Goal: Book appointment/travel/reservation

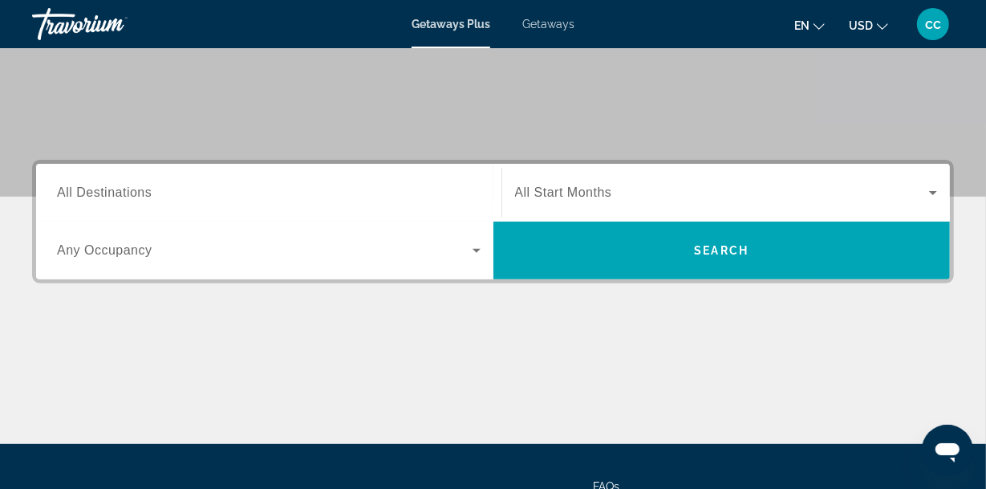
scroll to position [258, 0]
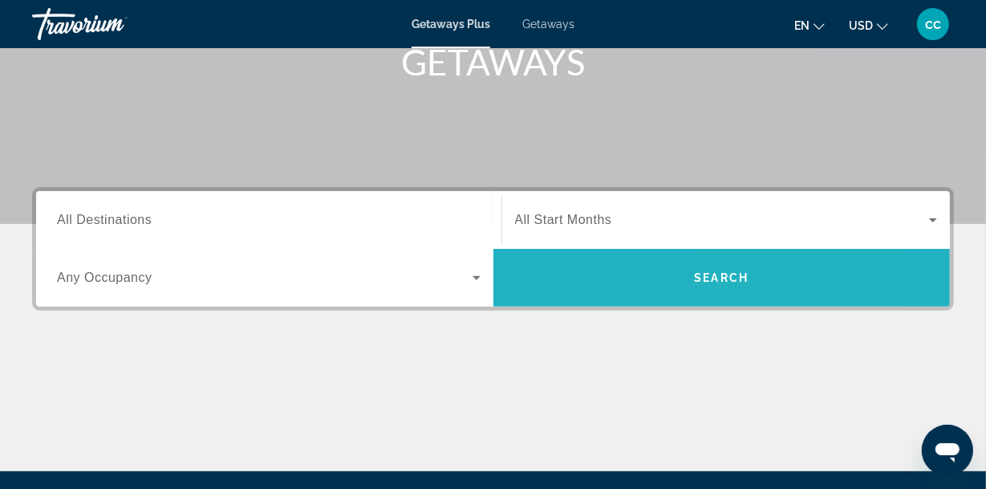
click at [745, 276] on span "Search" at bounding box center [721, 277] width 55 height 13
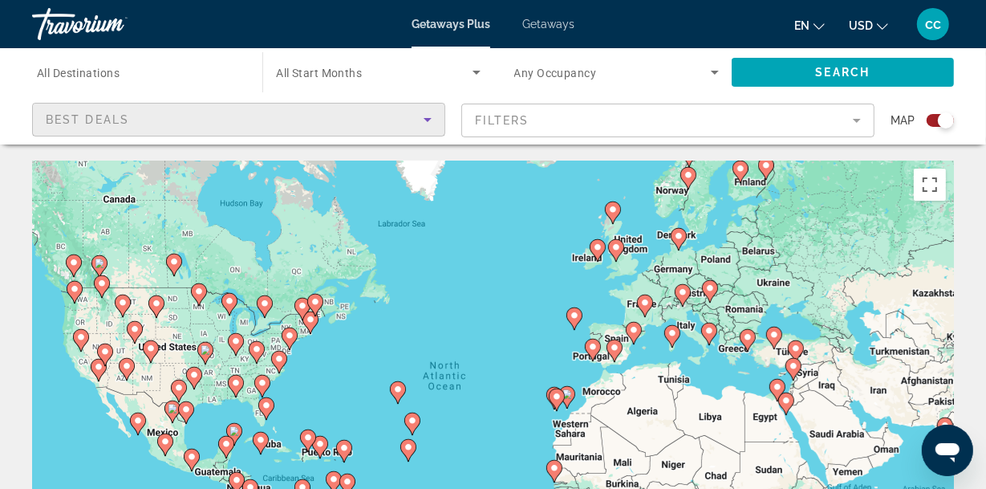
click at [428, 121] on icon "Sort by" at bounding box center [427, 119] width 19 height 19
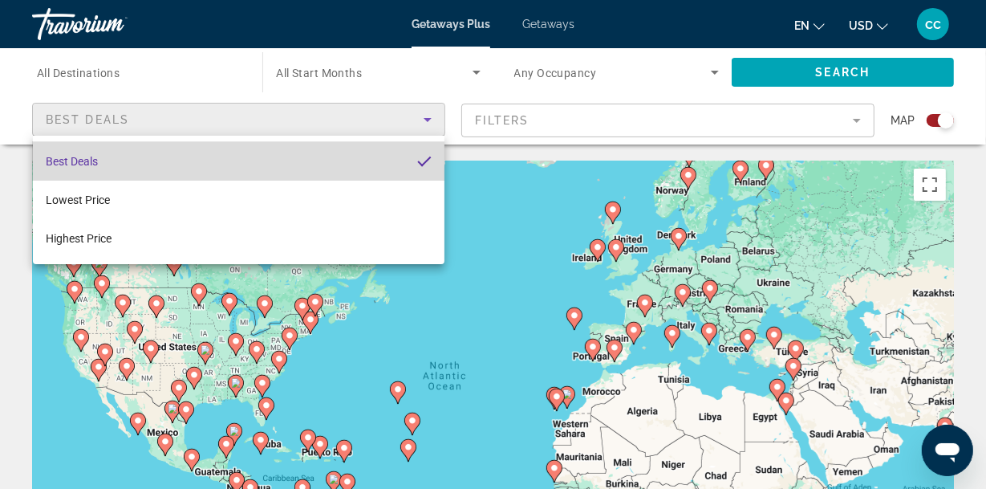
click at [136, 161] on mat-option "Best Deals" at bounding box center [239, 161] width 412 height 39
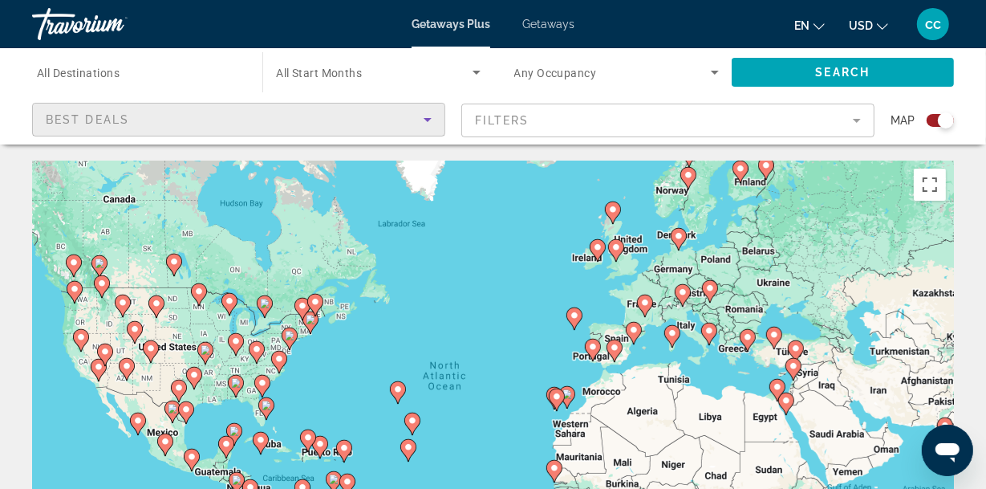
click at [933, 121] on div "Search widget" at bounding box center [940, 120] width 27 height 13
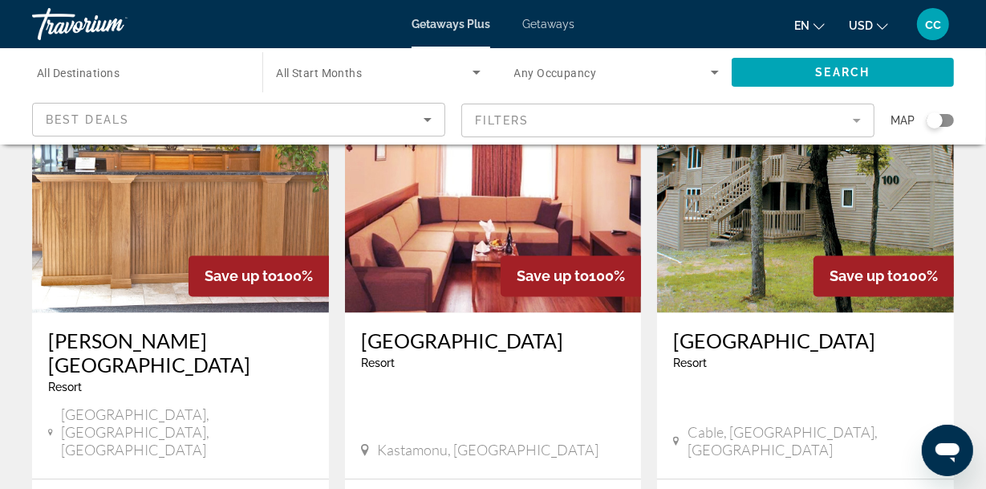
scroll to position [2139, 0]
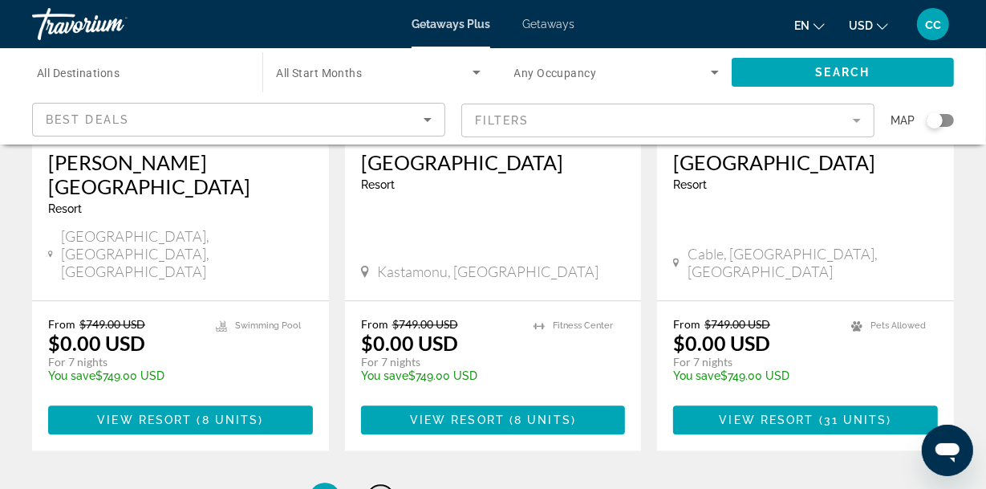
click at [380, 488] on span "2" at bounding box center [381, 498] width 8 height 18
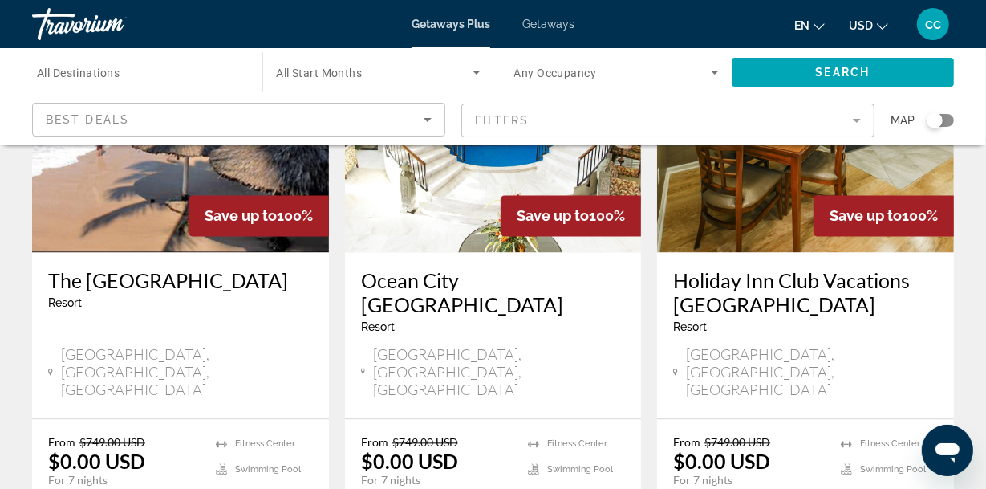
scroll to position [2071, 0]
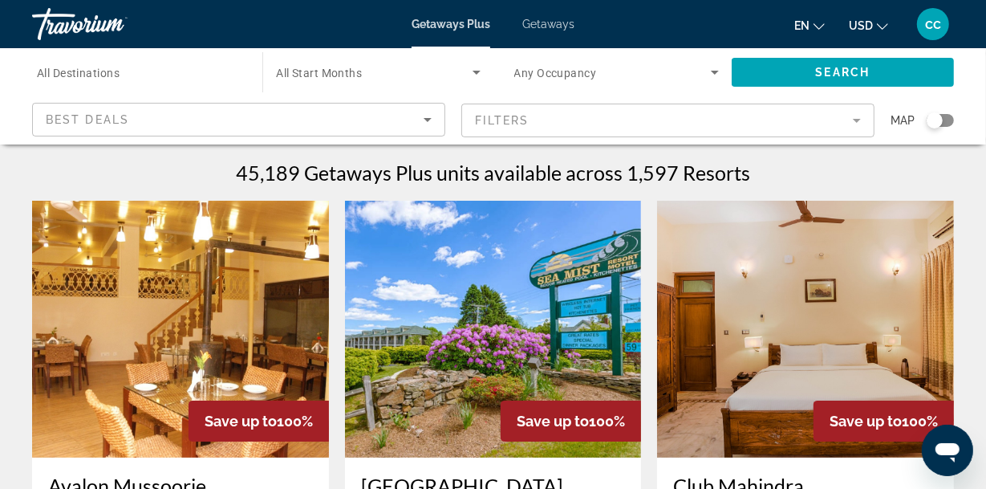
click at [487, 114] on mat-form-field "Filters" at bounding box center [667, 120] width 413 height 34
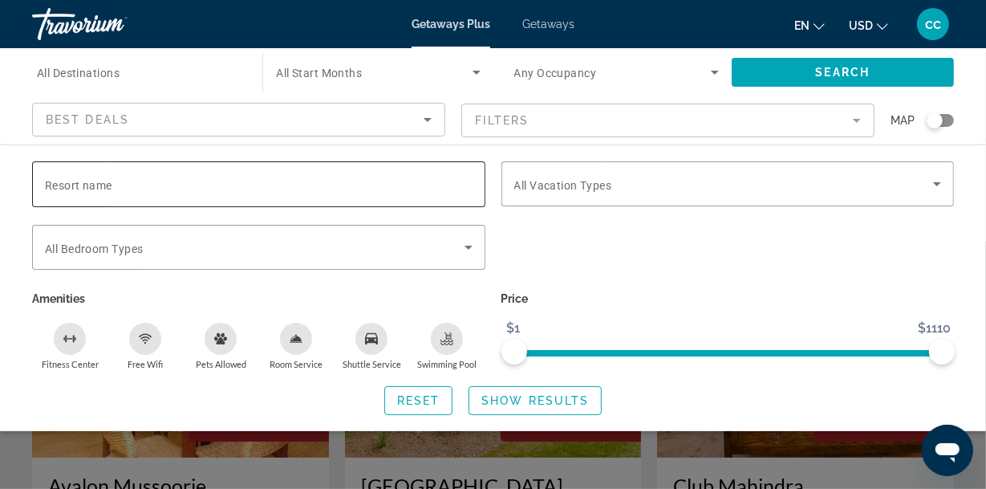
click at [56, 182] on span "Resort name" at bounding box center [78, 185] width 67 height 13
click at [56, 182] on input "Resort name" at bounding box center [259, 184] width 428 height 19
type input "*********"
click at [932, 123] on div "Search widget" at bounding box center [935, 120] width 16 height 16
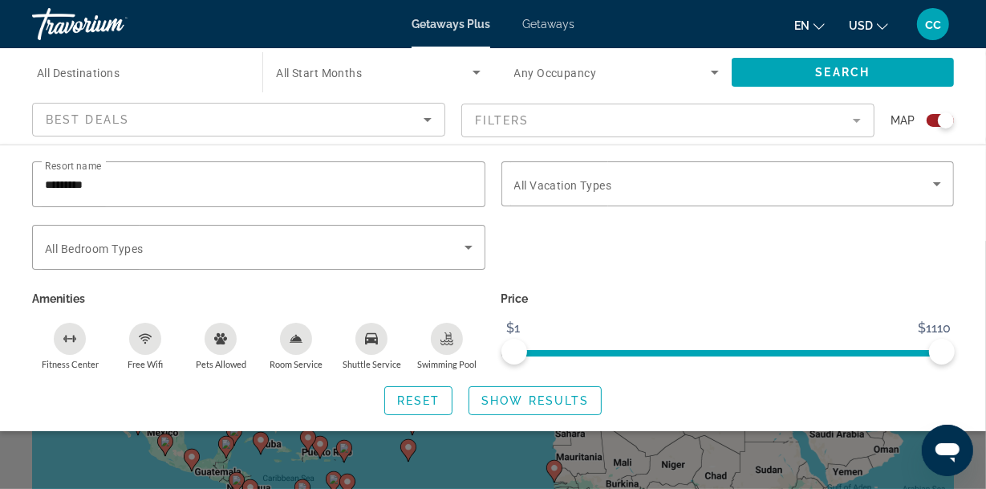
click at [943, 116] on div "Search widget" at bounding box center [946, 120] width 16 height 16
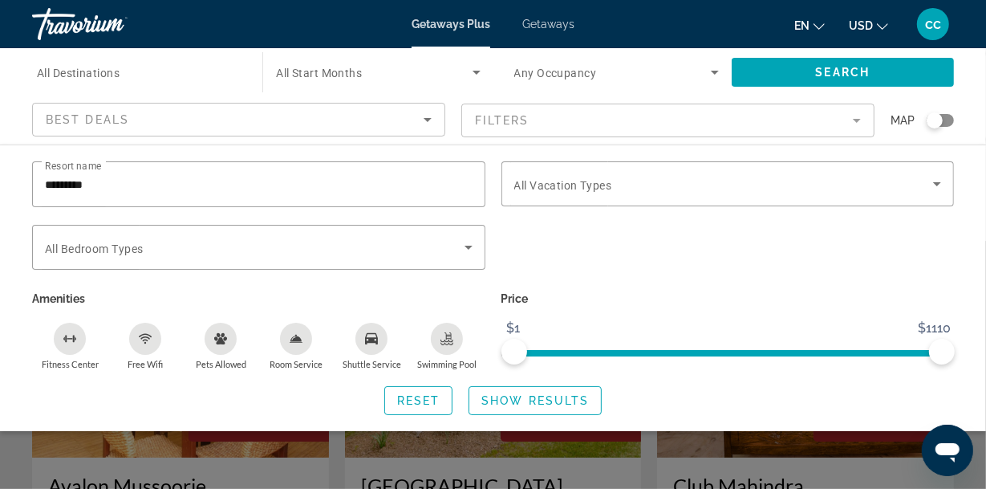
click at [61, 75] on span "All Destinations" at bounding box center [78, 73] width 83 height 13
click at [61, 75] on input "Destination All Destinations" at bounding box center [139, 72] width 205 height 19
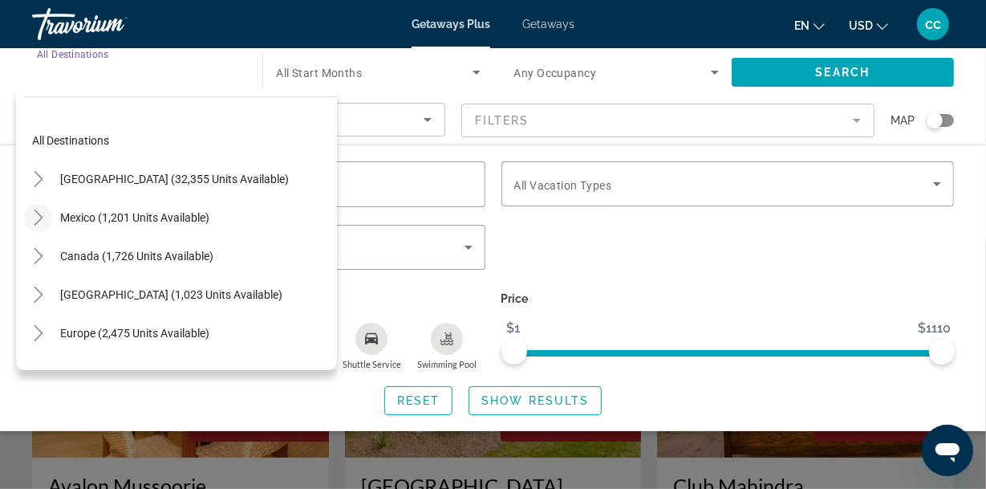
click at [39, 214] on icon "Toggle Mexico (1,201 units available)" at bounding box center [38, 217] width 9 height 16
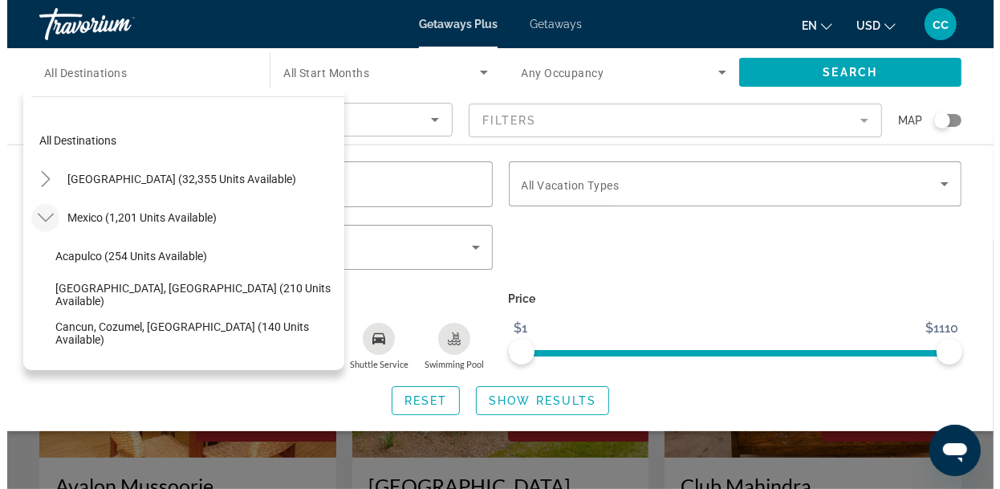
scroll to position [85, 0]
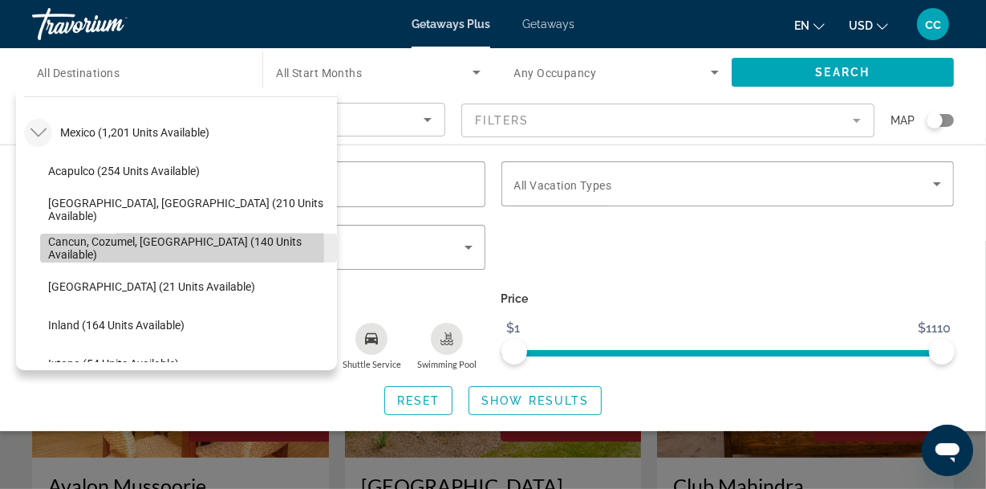
click at [118, 248] on span "Cancun, Cozumel, [GEOGRAPHIC_DATA] (140 units available)" at bounding box center [188, 248] width 281 height 26
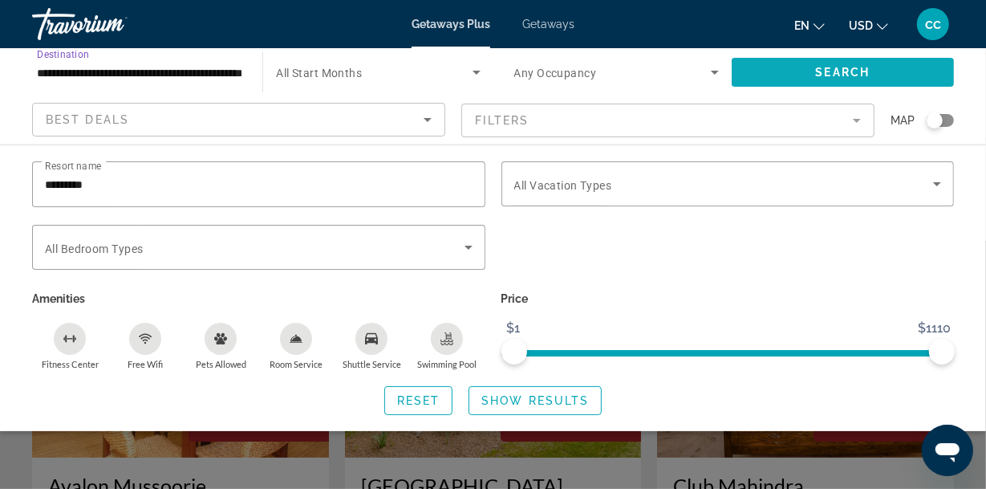
click at [850, 74] on span "Search" at bounding box center [843, 72] width 55 height 13
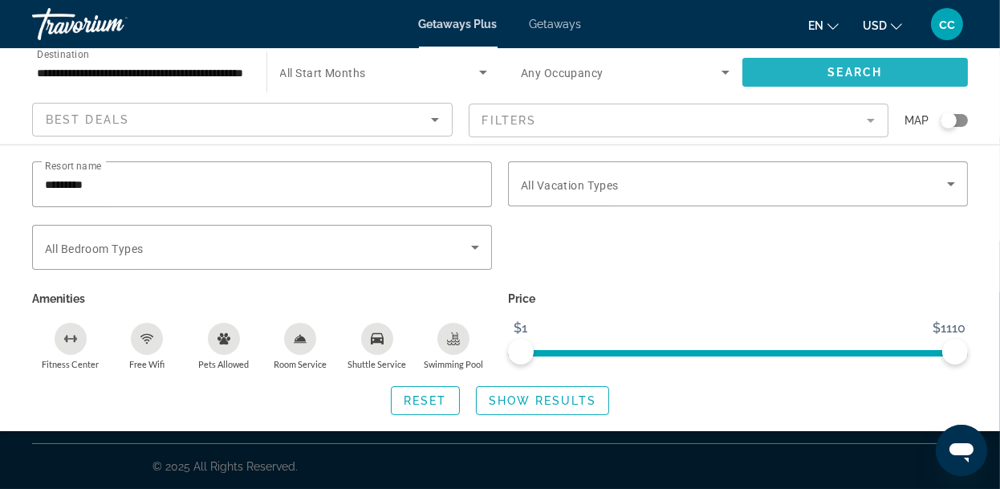
click at [850, 74] on span "Search" at bounding box center [854, 72] width 55 height 13
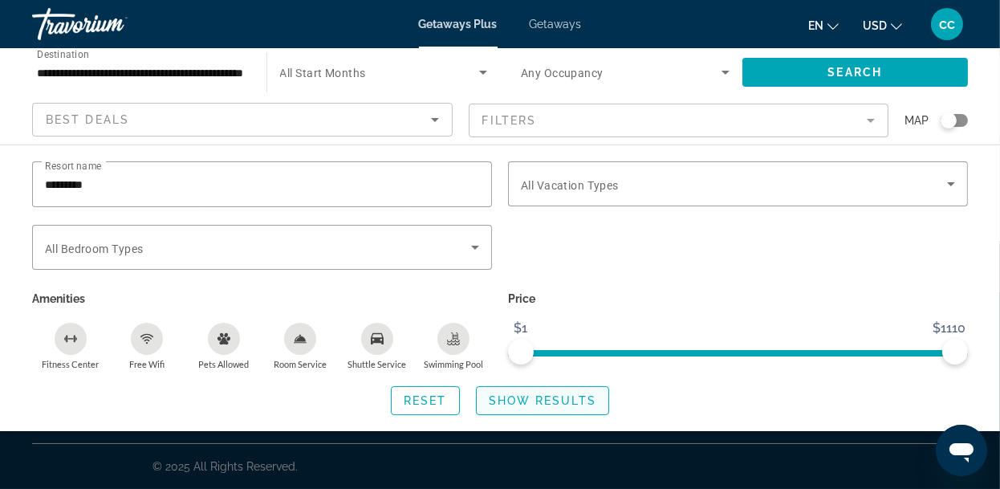
click at [540, 397] on span "Show Results" at bounding box center [543, 400] width 108 height 13
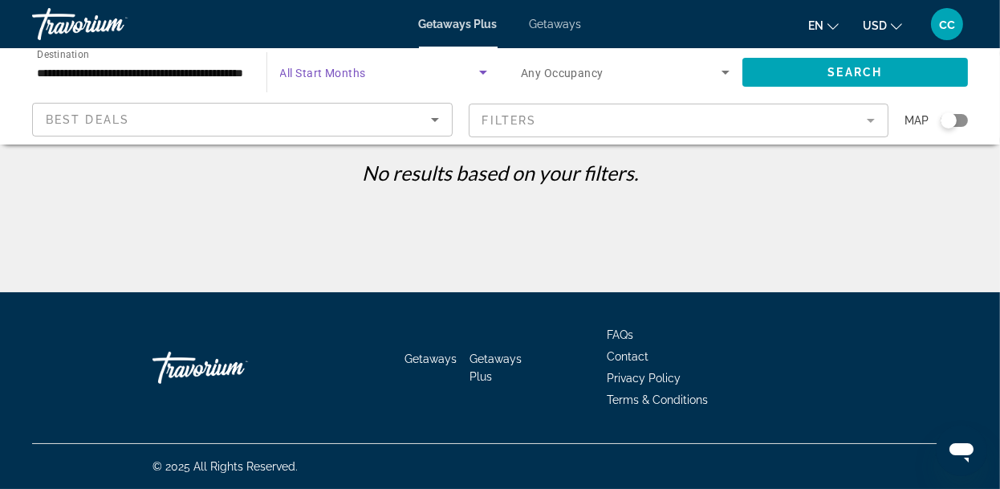
click at [485, 71] on icon "Search widget" at bounding box center [483, 73] width 8 height 4
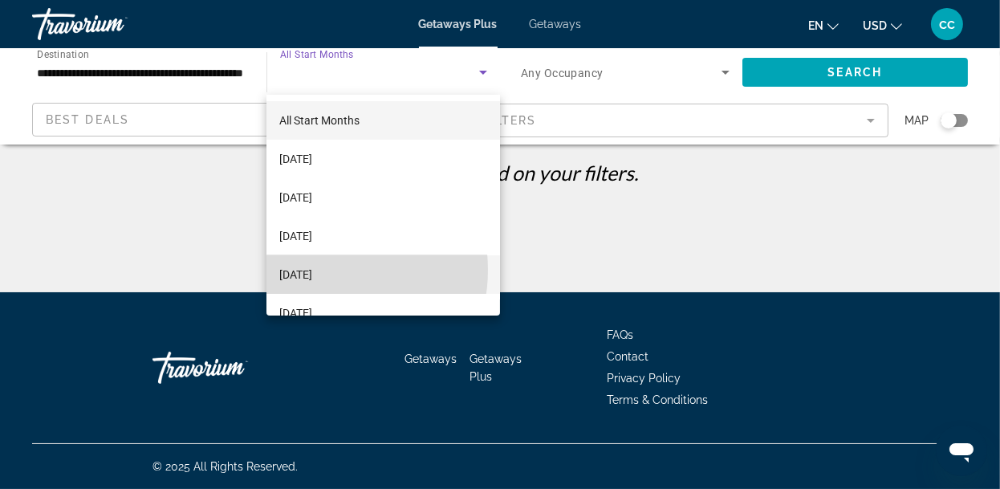
click at [312, 270] on span "[DATE]" at bounding box center [295, 274] width 33 height 19
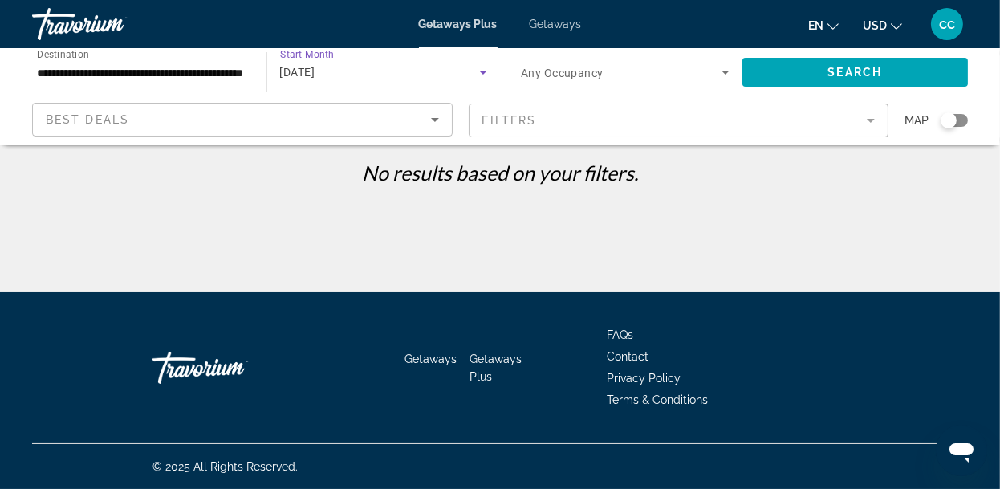
click at [436, 119] on icon "Sort by" at bounding box center [435, 120] width 8 height 4
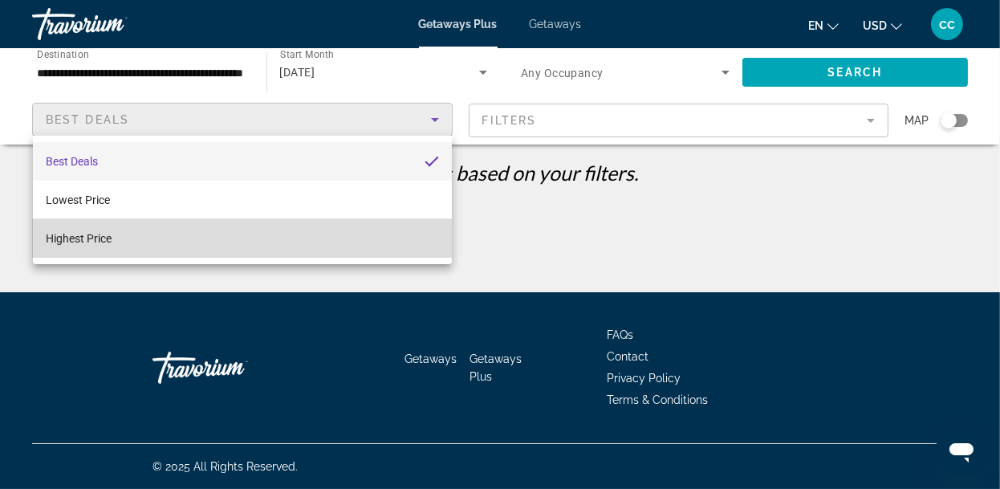
click at [91, 233] on span "Highest Price" at bounding box center [79, 238] width 66 height 13
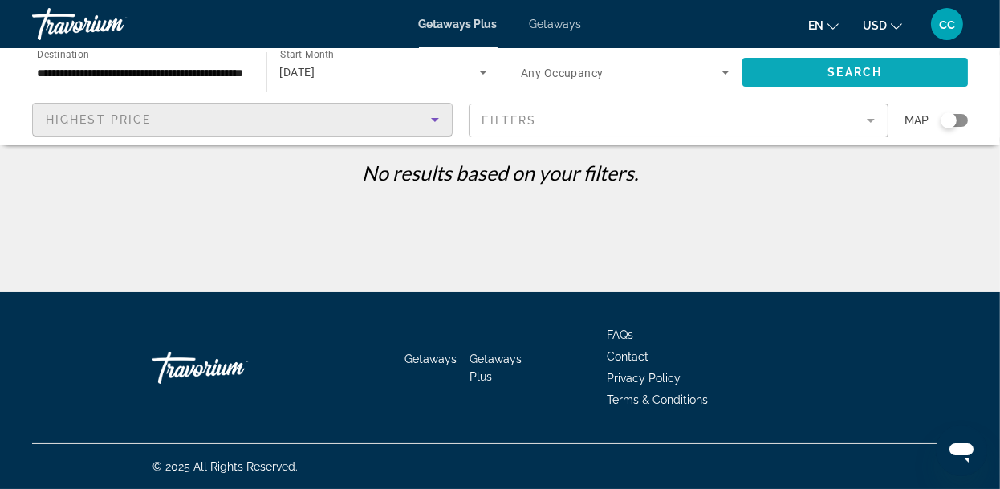
click at [858, 74] on span "Search" at bounding box center [854, 72] width 55 height 13
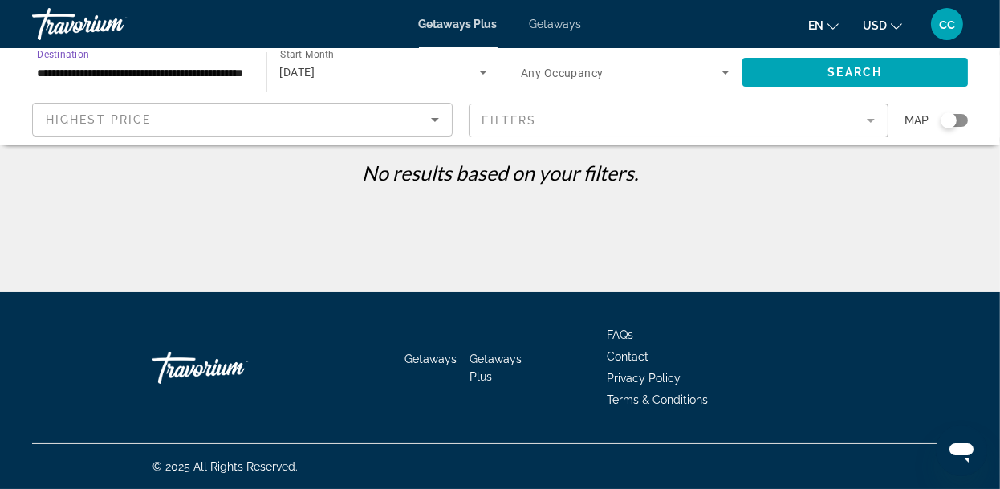
click at [147, 76] on input "**********" at bounding box center [141, 72] width 209 height 19
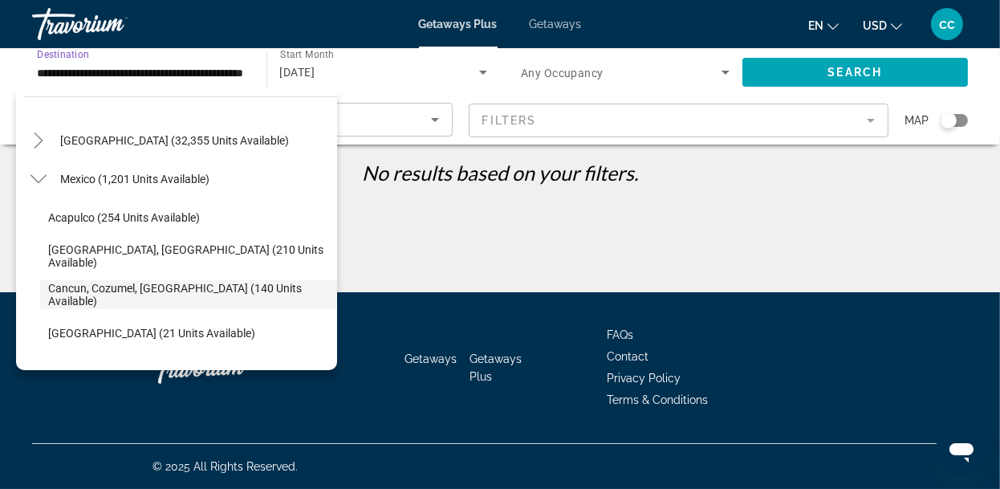
scroll to position [6, 0]
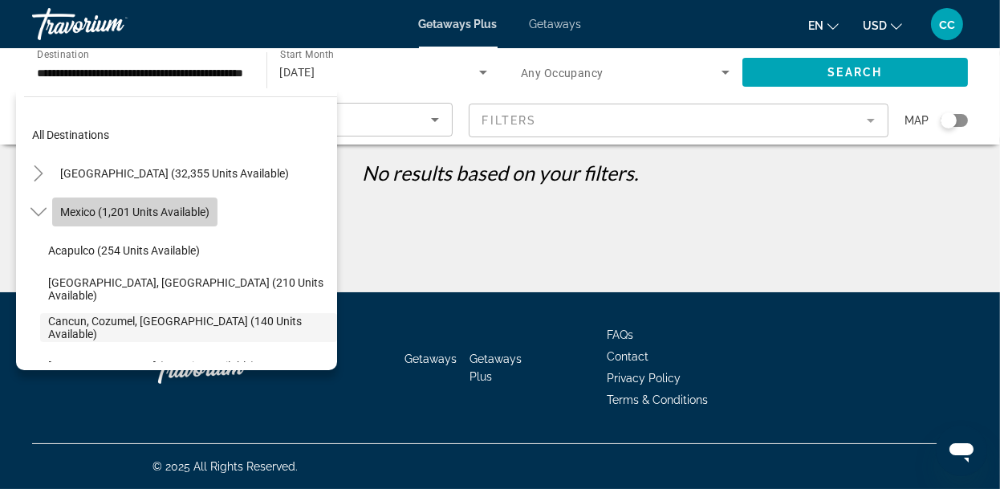
click at [94, 209] on span "Mexico (1,201 units available)" at bounding box center [134, 211] width 149 height 13
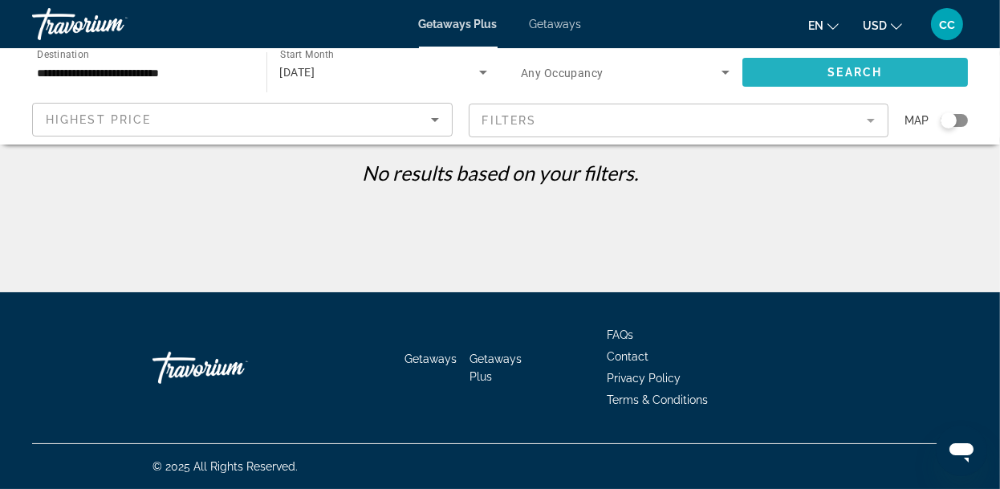
click at [845, 70] on span "Search" at bounding box center [854, 72] width 55 height 13
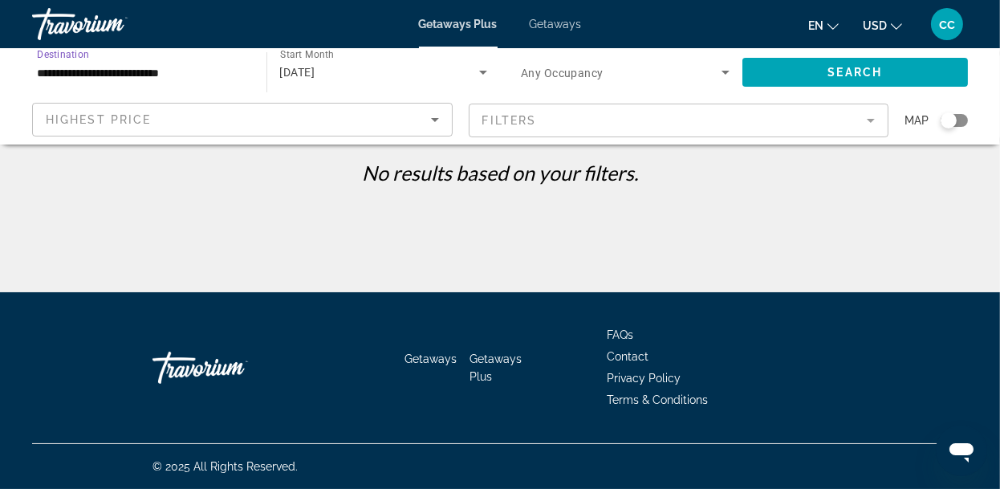
click at [71, 76] on input "**********" at bounding box center [141, 72] width 209 height 19
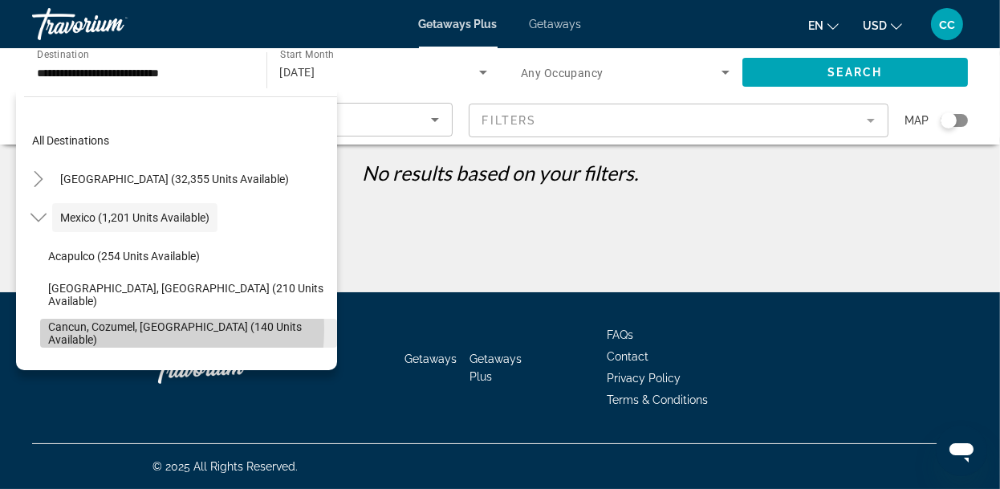
click at [133, 328] on span "Cancun, Cozumel, [GEOGRAPHIC_DATA] (140 units available)" at bounding box center [188, 333] width 281 height 26
type input "**********"
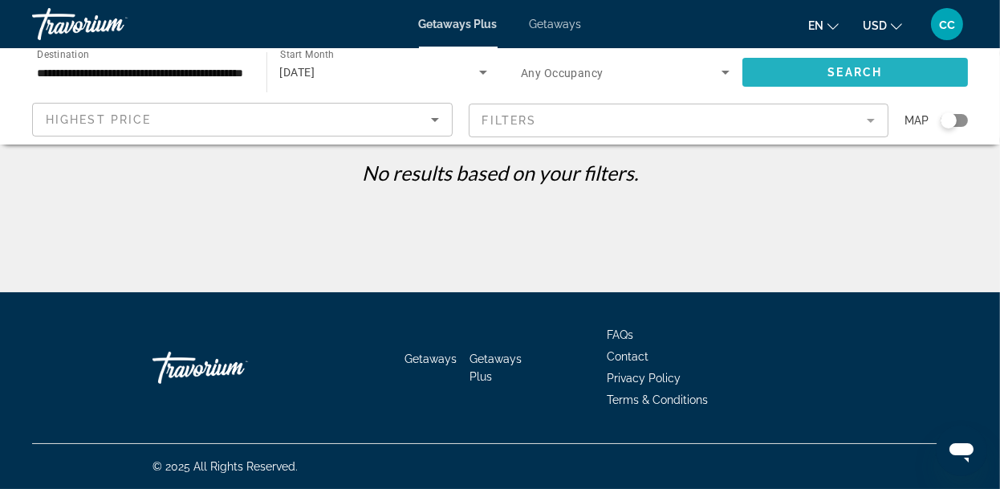
click at [913, 69] on span "Search widget" at bounding box center [855, 72] width 226 height 39
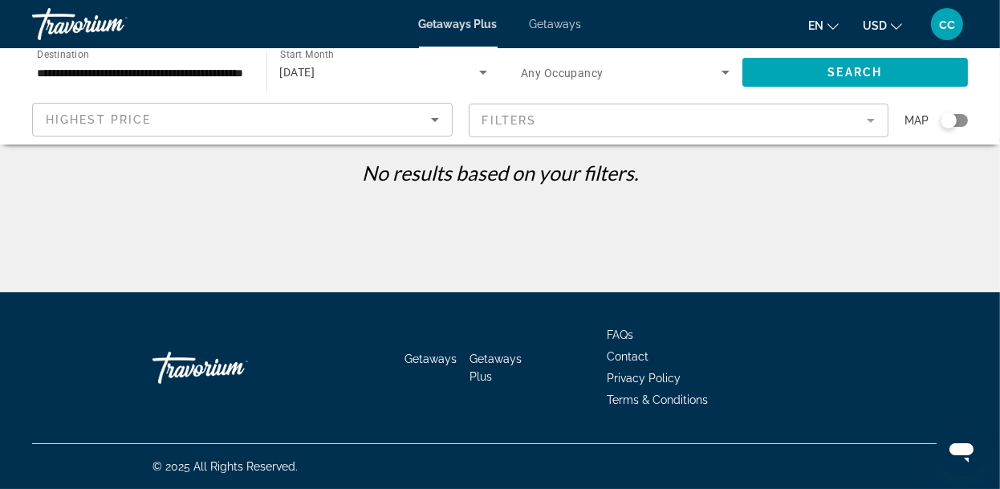
click at [485, 71] on icon "Search widget" at bounding box center [483, 73] width 8 height 4
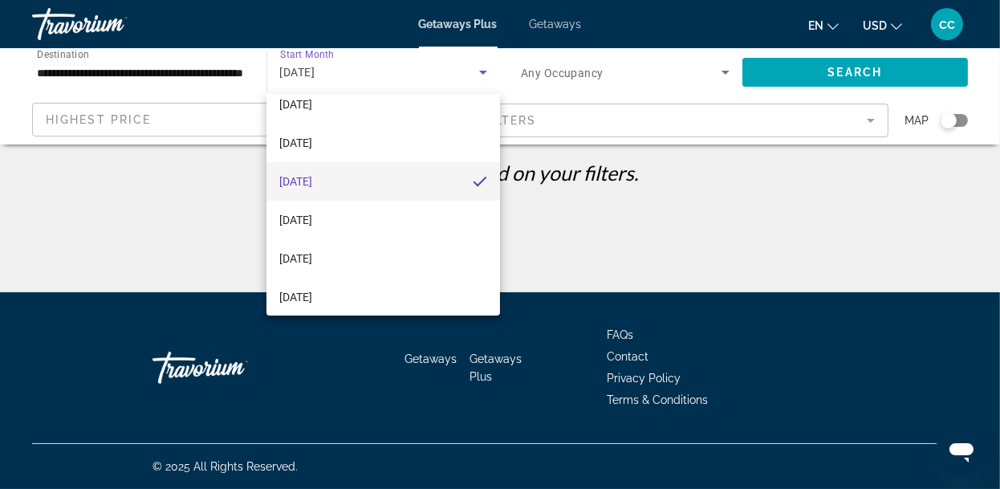
scroll to position [89, 0]
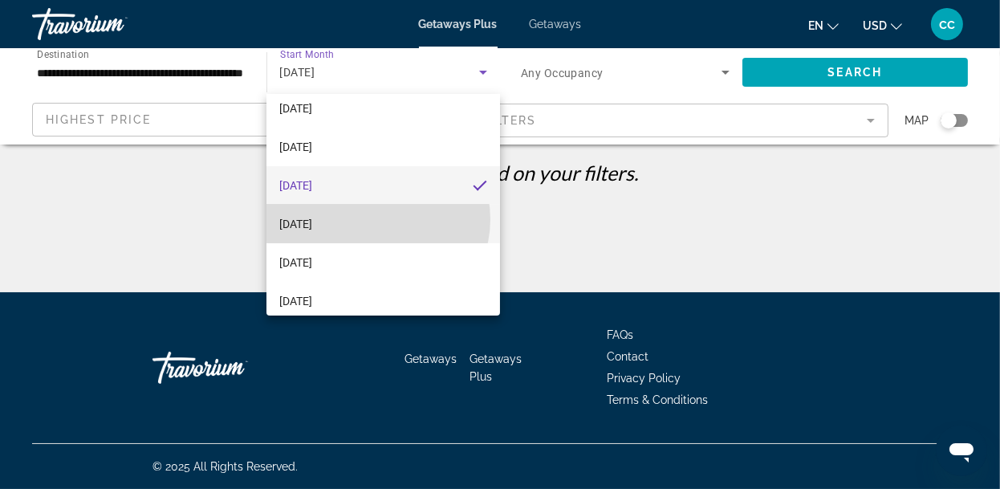
click at [378, 219] on mat-option "[DATE]" at bounding box center [382, 224] width 233 height 39
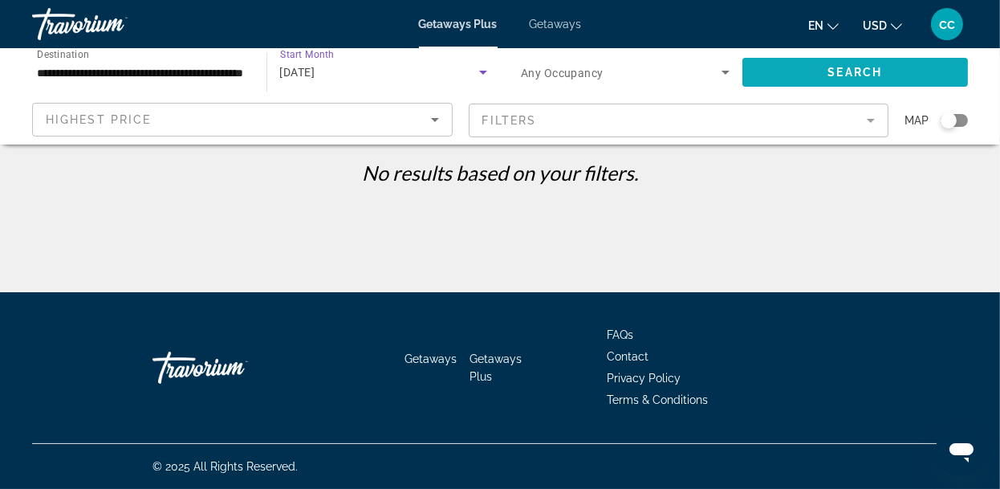
click at [871, 66] on span "Search" at bounding box center [854, 72] width 55 height 13
click at [481, 70] on icon "Search widget" at bounding box center [482, 72] width 19 height 19
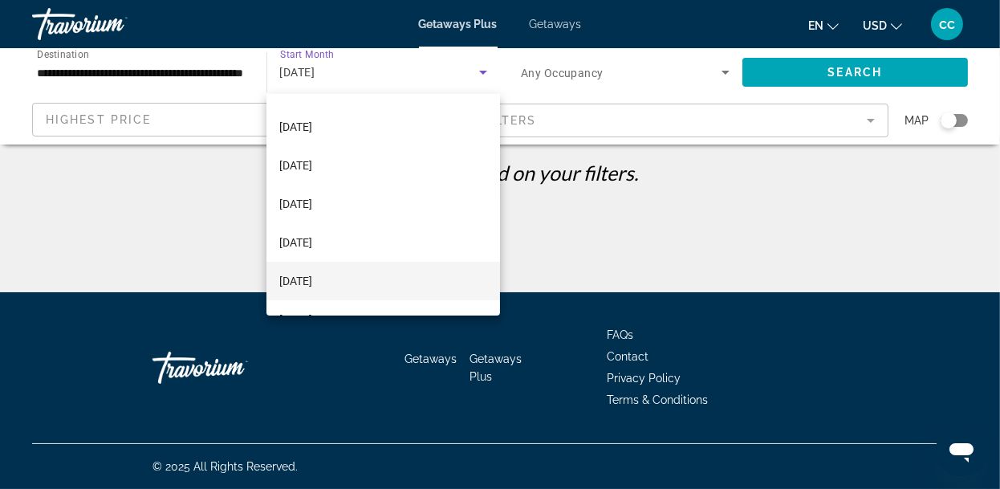
scroll to position [331, 0]
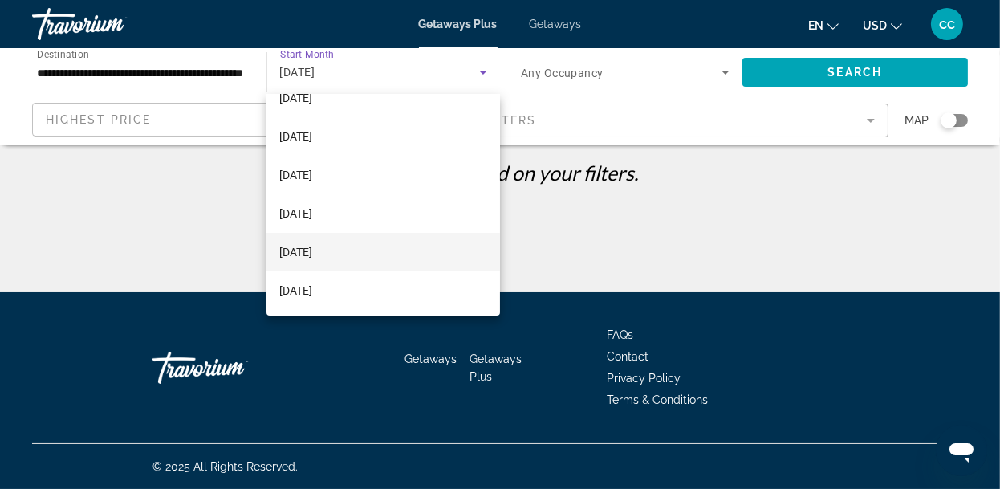
click at [312, 256] on span "[DATE]" at bounding box center [295, 251] width 33 height 19
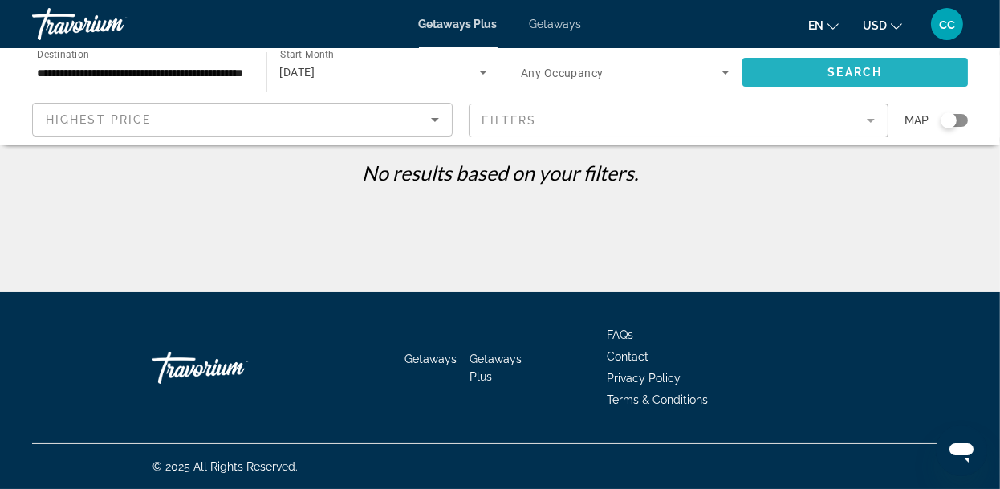
click at [857, 73] on span "Search" at bounding box center [854, 72] width 55 height 13
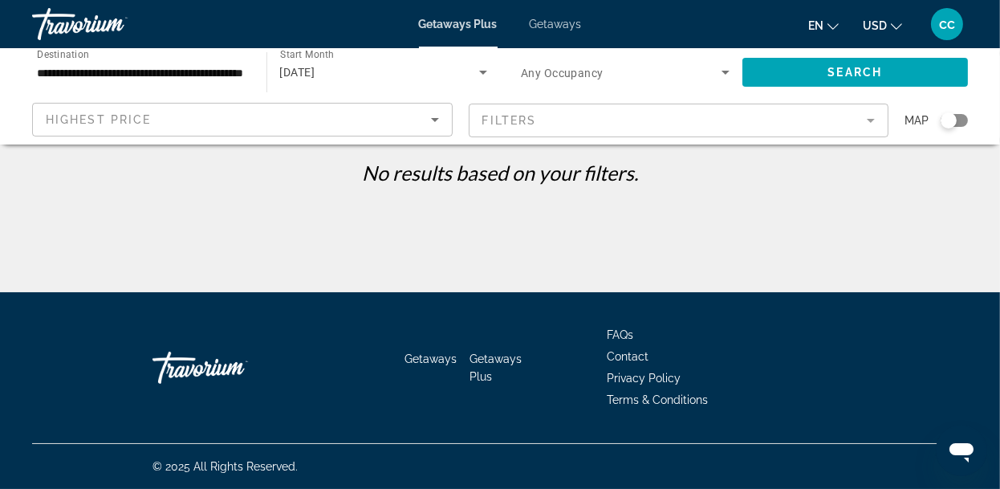
click at [228, 71] on input "**********" at bounding box center [141, 72] width 209 height 19
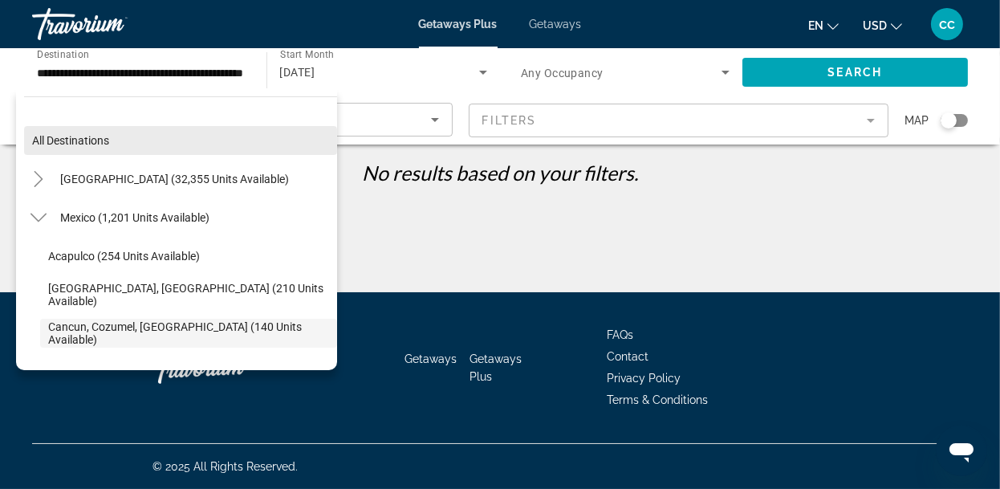
click at [73, 140] on span "All destinations" at bounding box center [70, 140] width 77 height 13
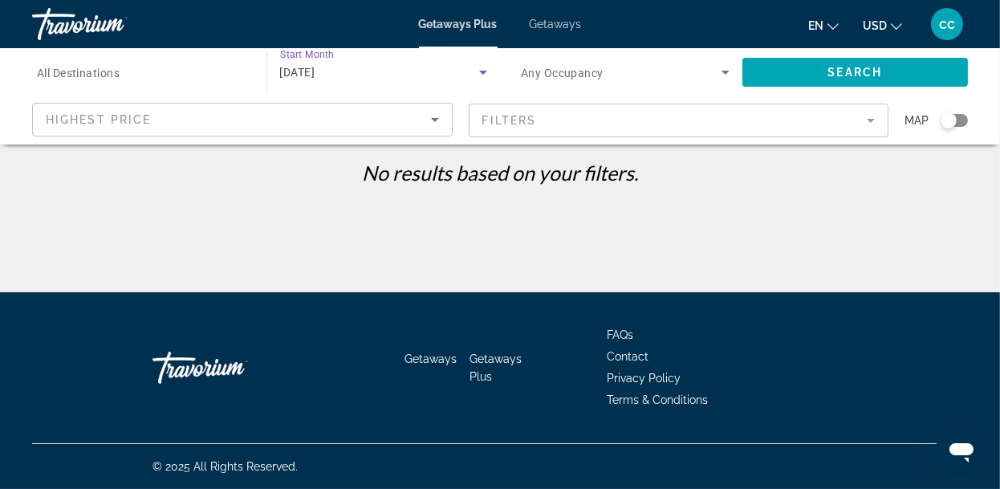
click at [483, 70] on icon "Search widget" at bounding box center [482, 72] width 19 height 19
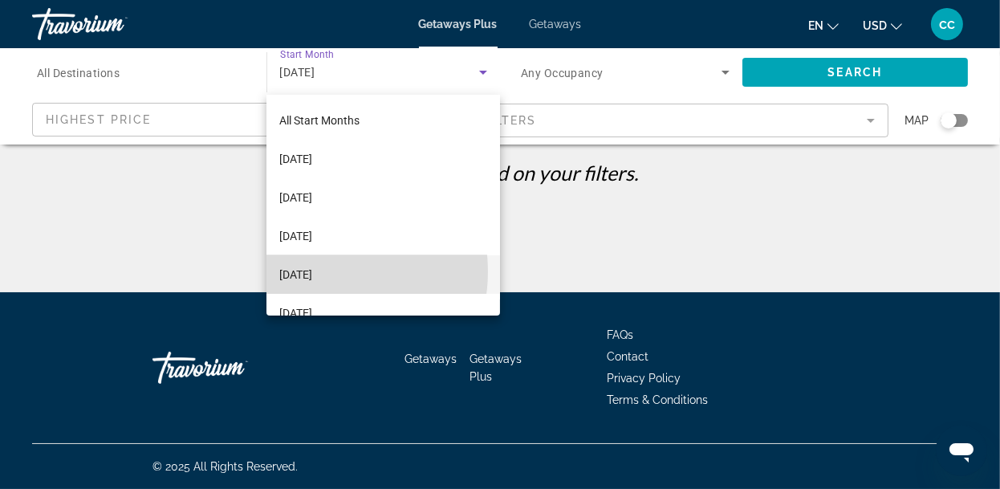
click at [312, 271] on span "[DATE]" at bounding box center [295, 274] width 33 height 19
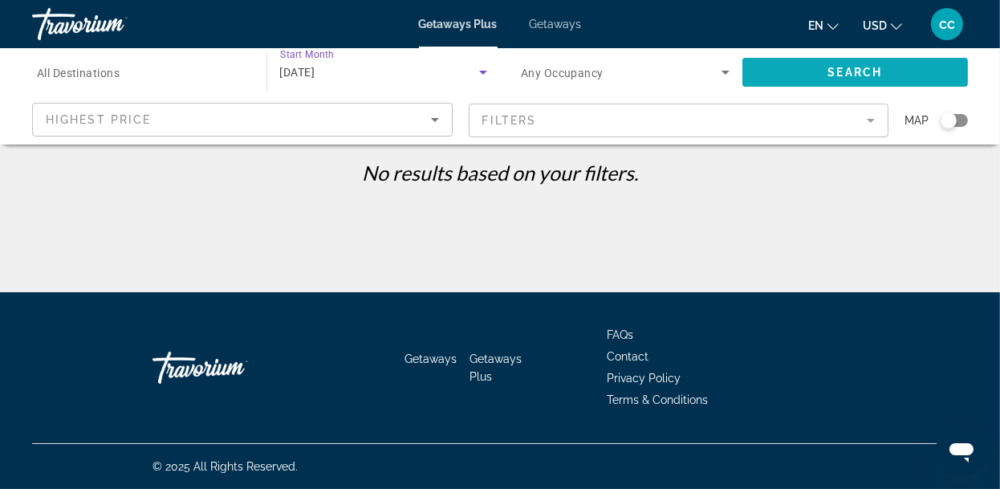
click at [845, 73] on span "Search" at bounding box center [854, 72] width 55 height 13
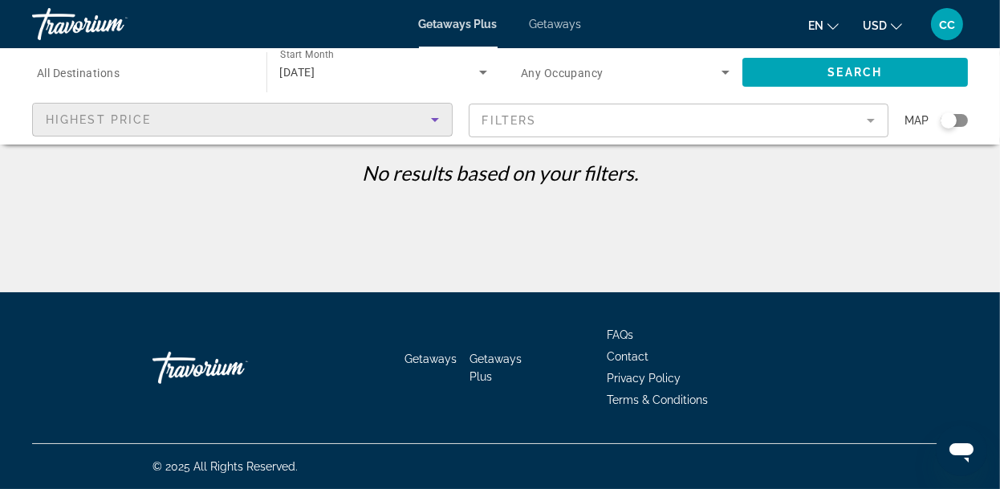
click at [433, 122] on icon "Sort by" at bounding box center [434, 119] width 19 height 19
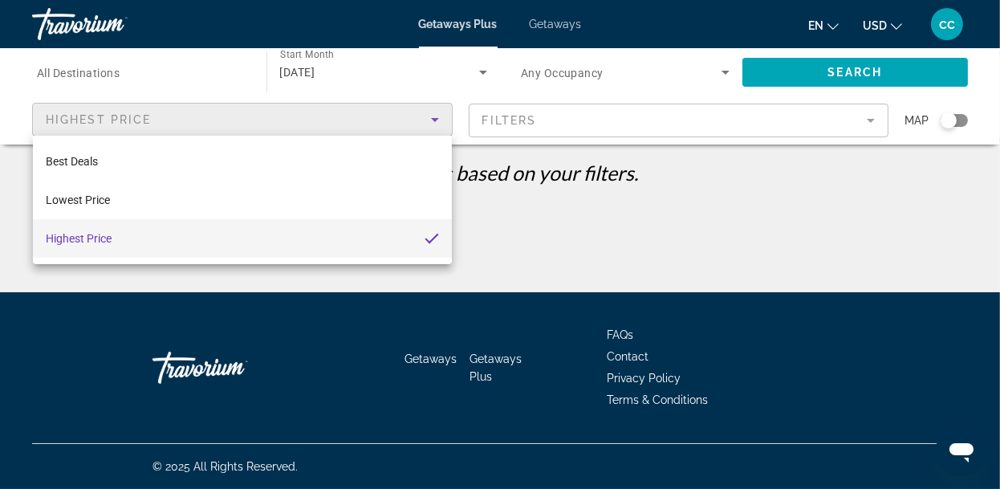
click at [870, 119] on div at bounding box center [500, 244] width 1000 height 489
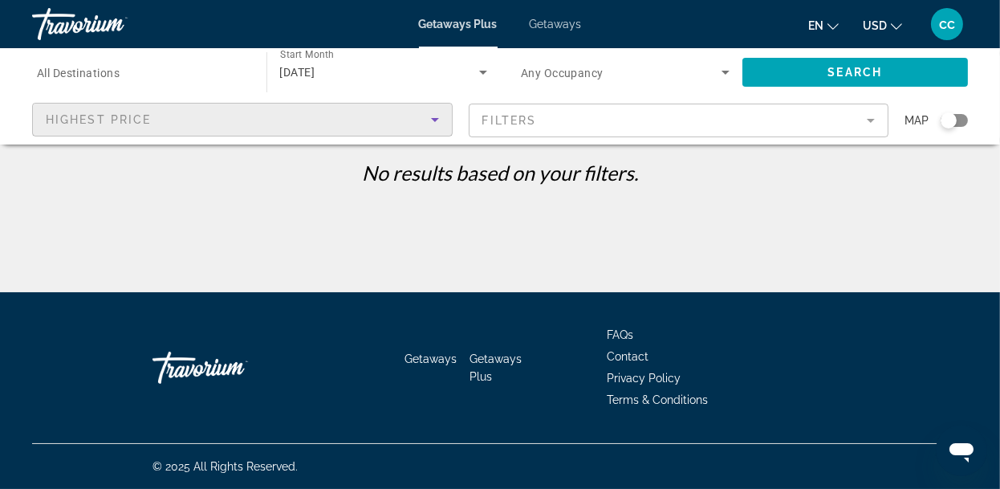
click at [438, 119] on icon "Sort by" at bounding box center [434, 119] width 19 height 19
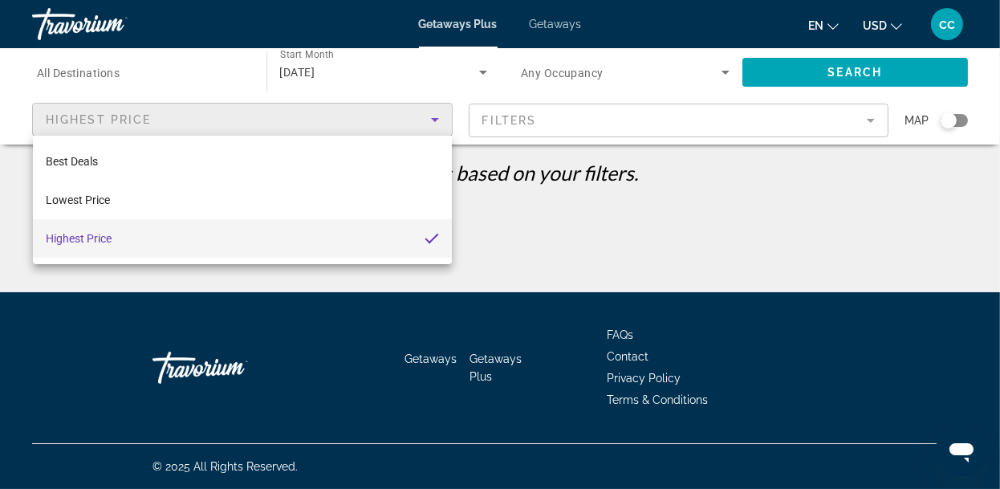
click at [237, 110] on div at bounding box center [500, 244] width 1000 height 489
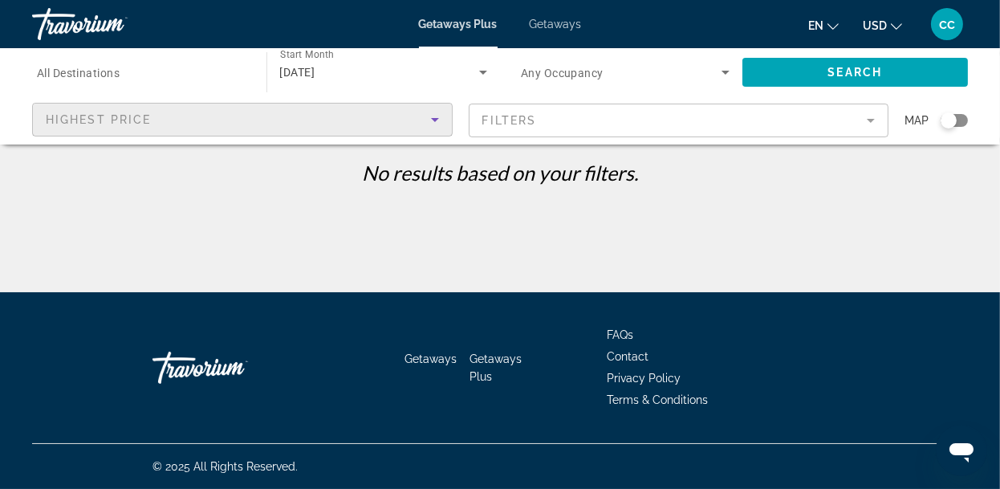
click at [436, 118] on icon "Sort by" at bounding box center [435, 120] width 8 height 4
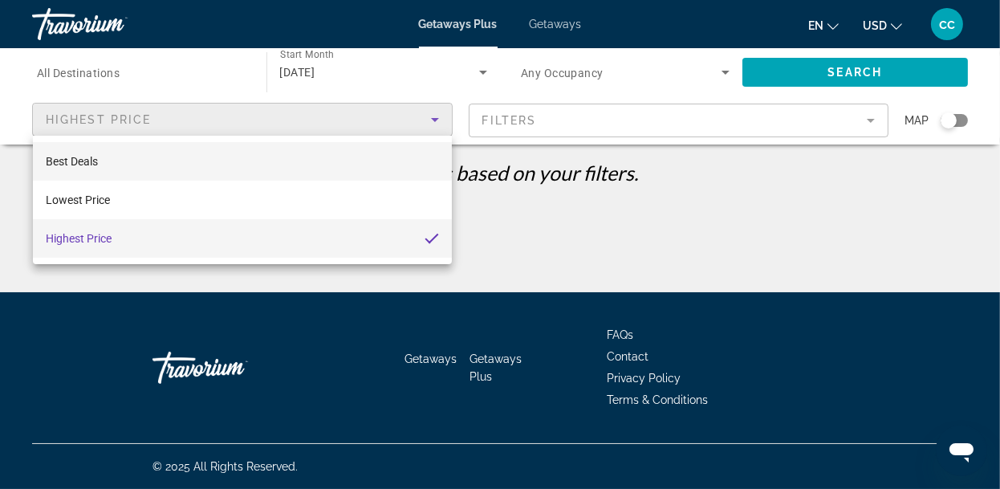
click at [87, 156] on span "Best Deals" at bounding box center [72, 161] width 52 height 13
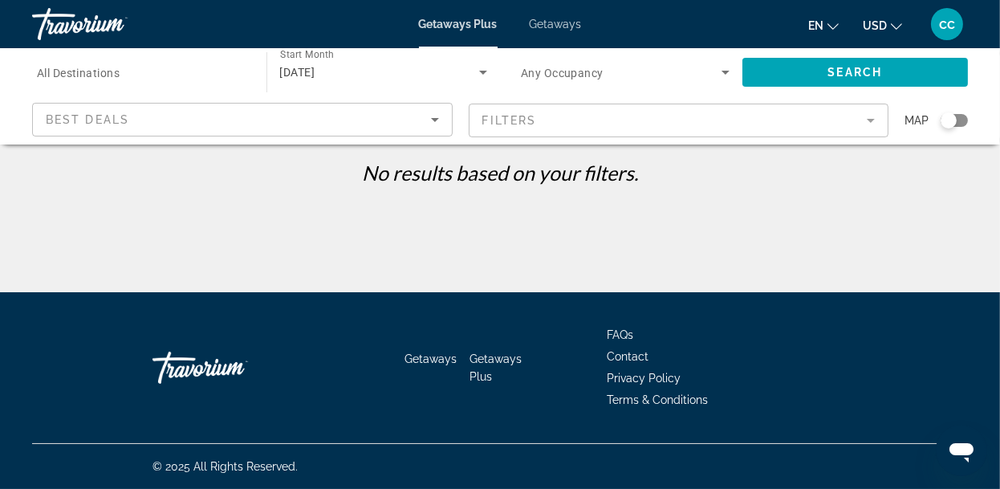
click at [871, 122] on mat-form-field "Filters" at bounding box center [679, 120] width 420 height 34
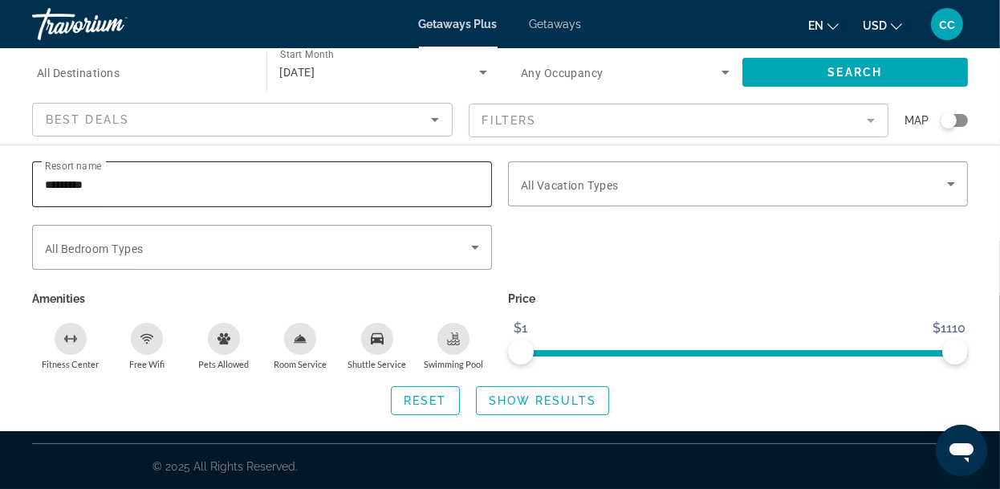
click at [102, 172] on span "Resort name" at bounding box center [73, 166] width 57 height 11
click at [102, 175] on input "*********" at bounding box center [262, 184] width 434 height 19
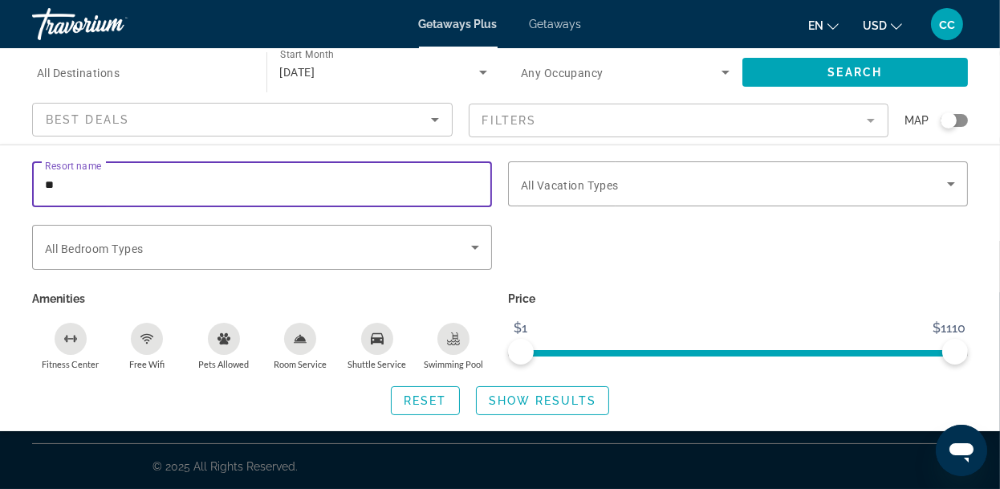
type input "*"
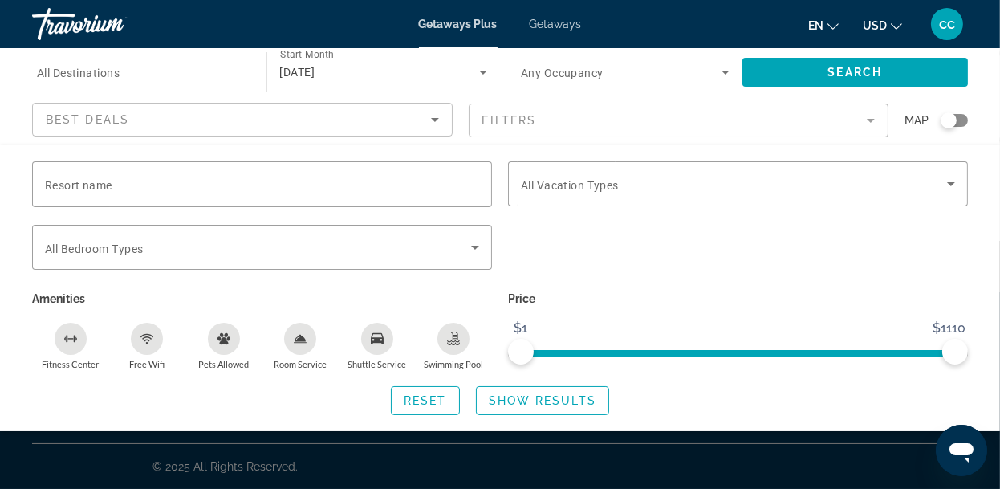
click at [596, 278] on div "Search widget" at bounding box center [738, 256] width 476 height 63
click at [437, 391] on span "Search widget" at bounding box center [424, 400] width 67 height 39
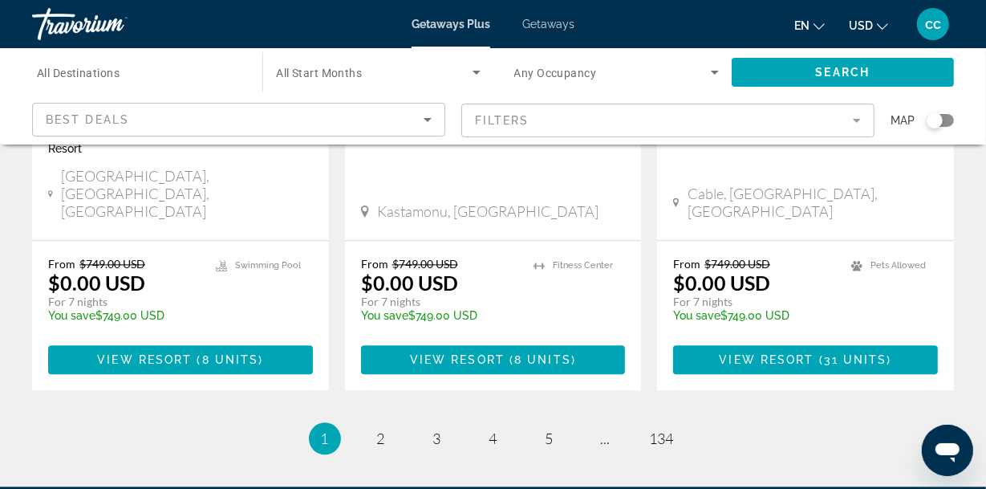
scroll to position [2225, 0]
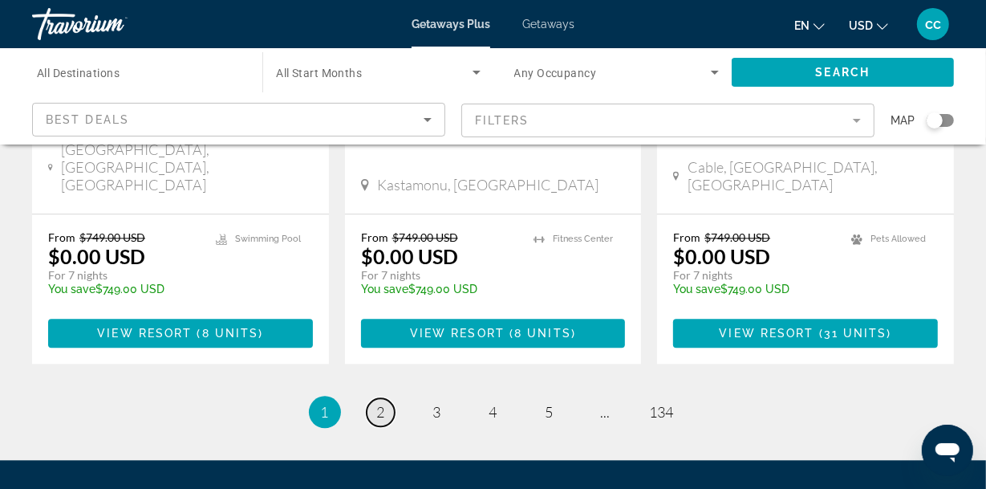
click at [385, 398] on link "page 2" at bounding box center [381, 412] width 28 height 28
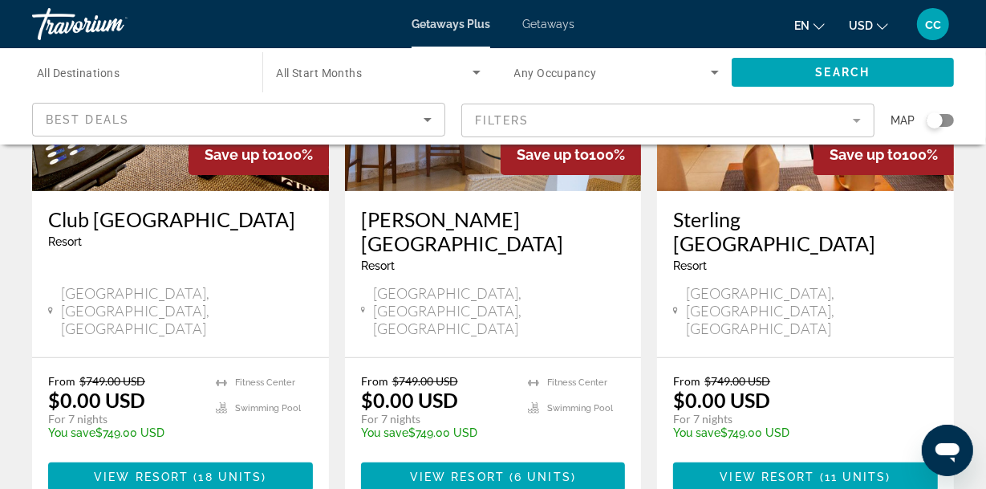
scroll to position [267, 0]
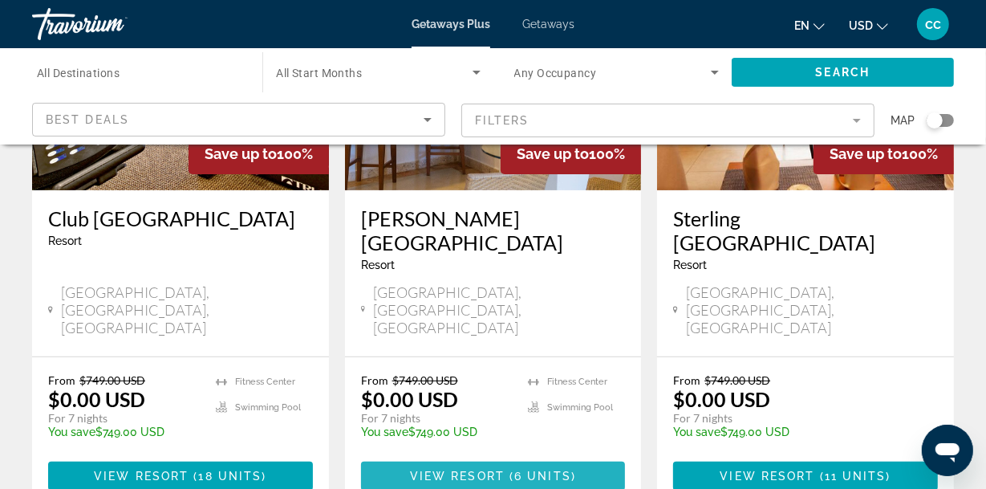
click at [491, 469] on span "View Resort" at bounding box center [457, 475] width 95 height 13
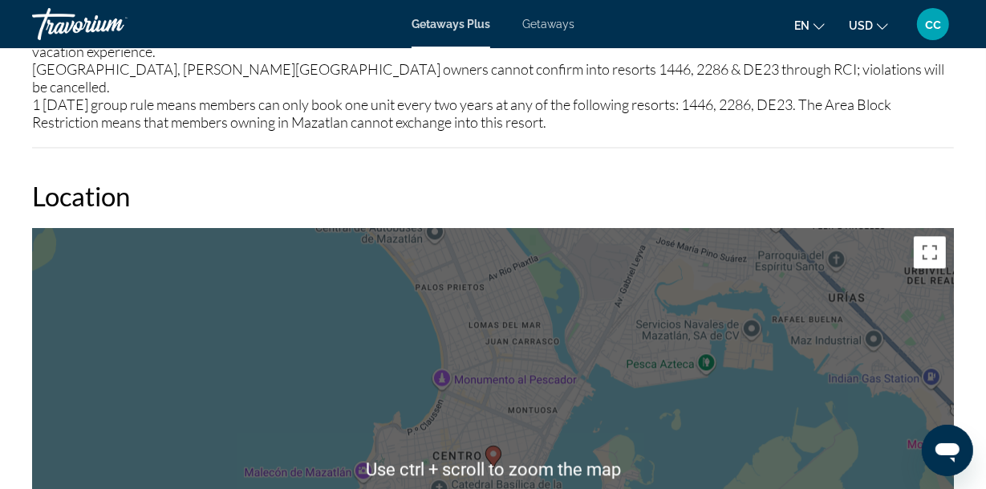
scroll to position [2317, 0]
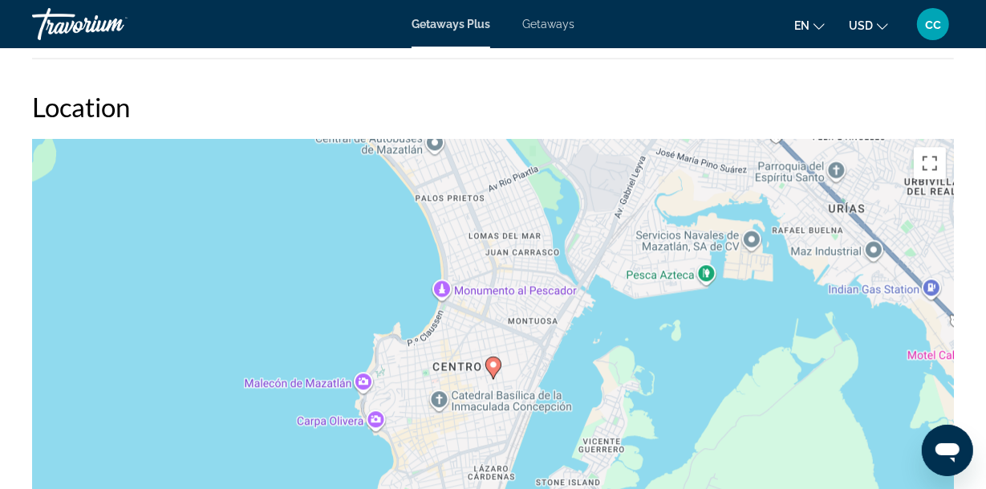
click at [564, 349] on div "To activate drag with keyboard, press Alt + Enter. Once in keyboard drag state,…" at bounding box center [493, 379] width 922 height 481
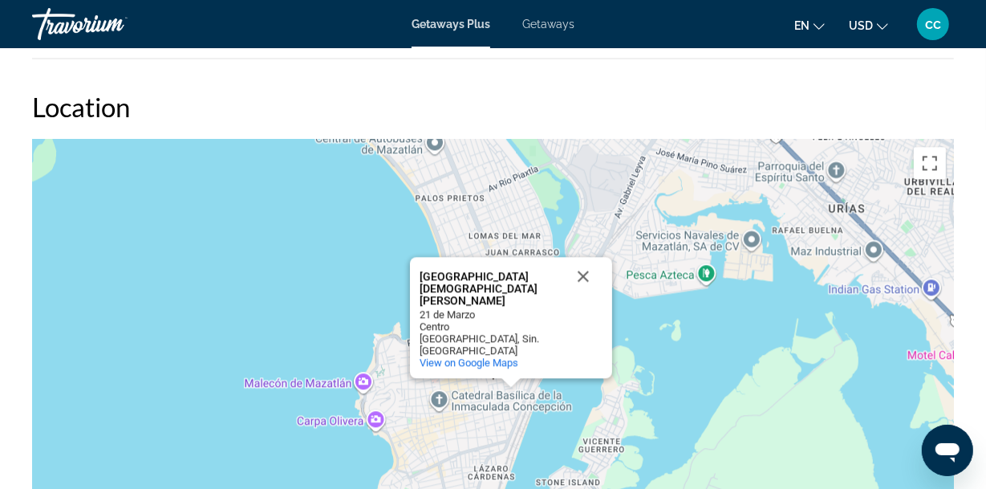
click at [221, 242] on div "To activate drag with keyboard, press Alt + Enter. Once in keyboard drag state,…" at bounding box center [493, 379] width 922 height 481
click at [587, 257] on button "Close" at bounding box center [583, 276] width 39 height 39
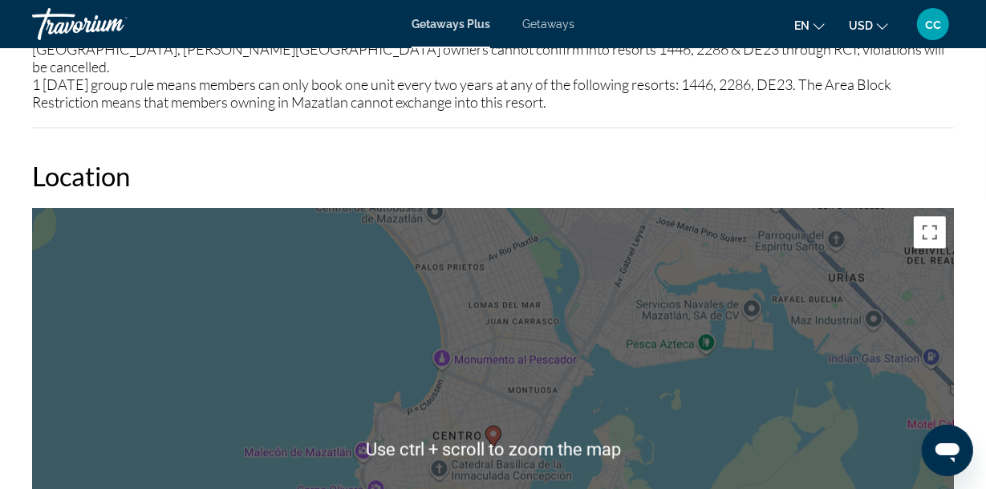
scroll to position [2228, 0]
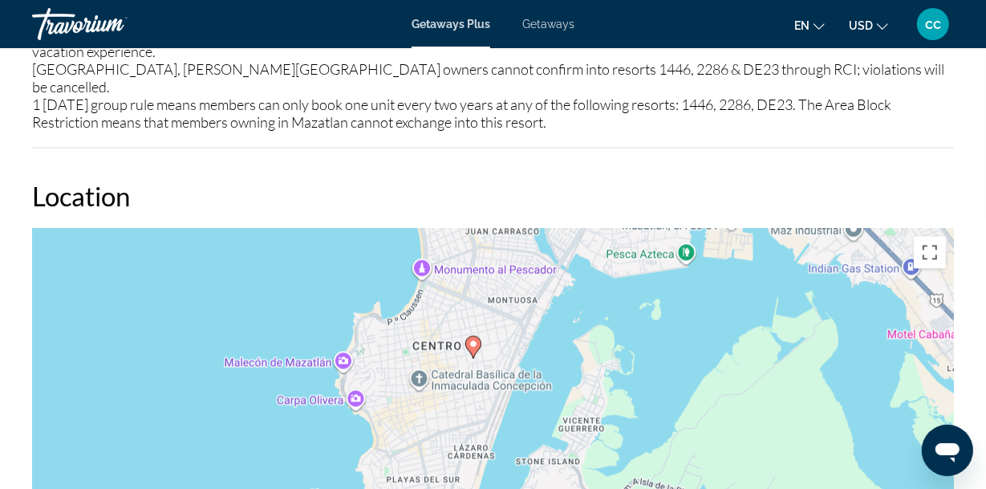
drag, startPoint x: 493, startPoint y: 404, endPoint x: 474, endPoint y: 290, distance: 115.5
click at [474, 339] on image "Main content" at bounding box center [474, 344] width 10 height 10
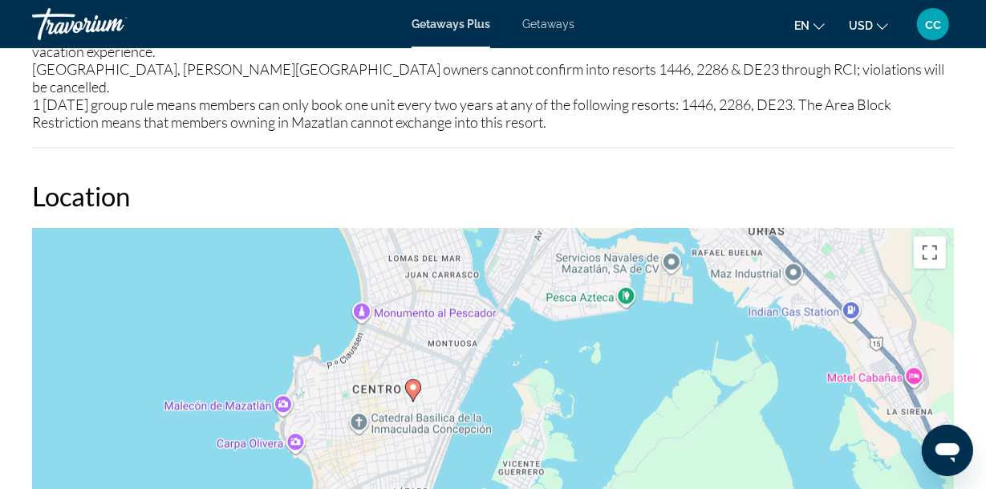
drag, startPoint x: 655, startPoint y: 342, endPoint x: 596, endPoint y: 385, distance: 72.8
click at [596, 385] on div "To activate drag with keyboard, press Alt + Enter. Once in keyboard drag state,…" at bounding box center [493, 468] width 922 height 481
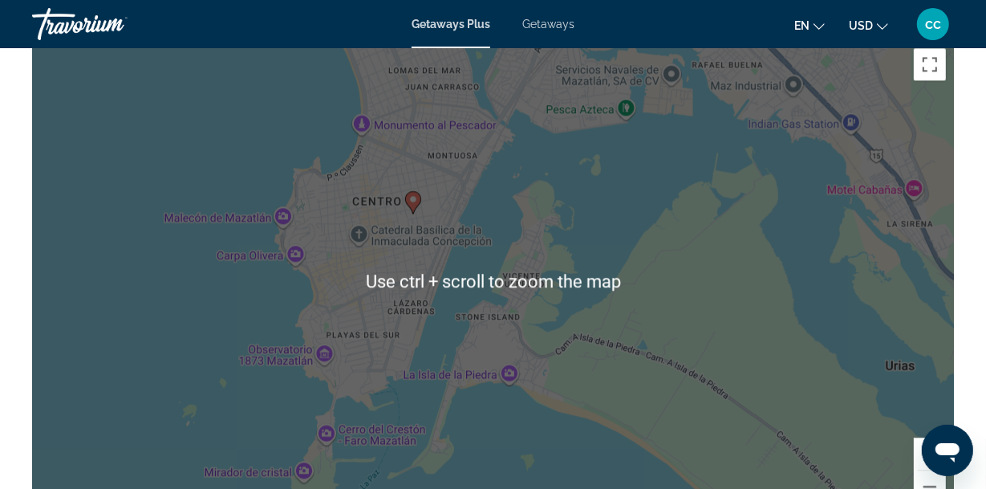
scroll to position [2407, 0]
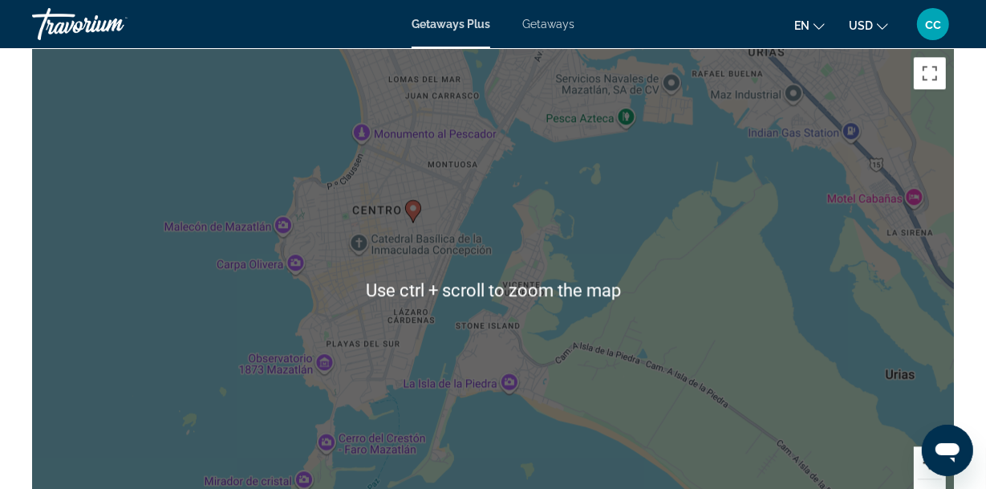
click at [931, 446] on button "Zoom in" at bounding box center [930, 462] width 32 height 32
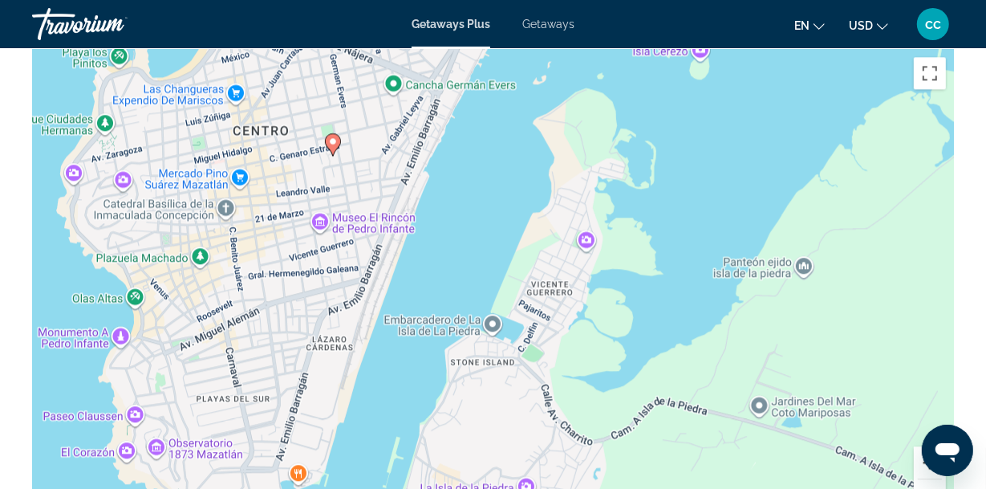
click at [930, 446] on button "Zoom in" at bounding box center [930, 462] width 32 height 32
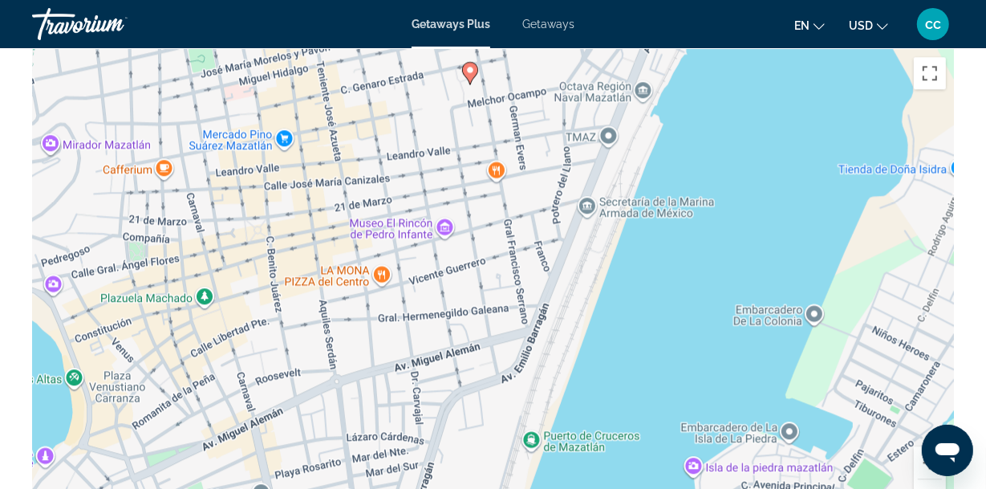
drag, startPoint x: 287, startPoint y: 250, endPoint x: 598, endPoint y: 313, distance: 317.5
click at [598, 313] on div "To activate drag with keyboard, press Alt + Enter. Once in keyboard drag state,…" at bounding box center [493, 289] width 922 height 481
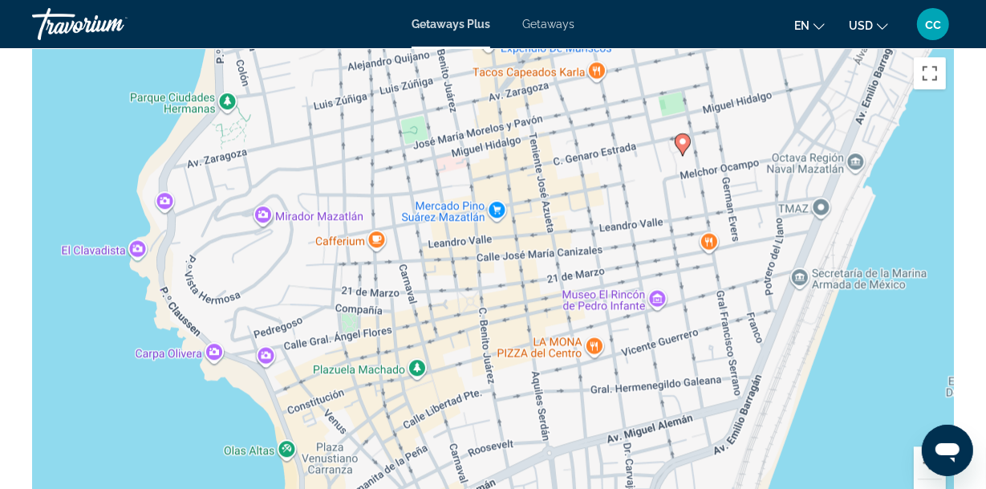
drag, startPoint x: 128, startPoint y: 318, endPoint x: 317, endPoint y: 245, distance: 201.9
click at [350, 277] on div "To activate drag with keyboard, press Alt + Enter. Once in keyboard drag state,…" at bounding box center [493, 289] width 922 height 481
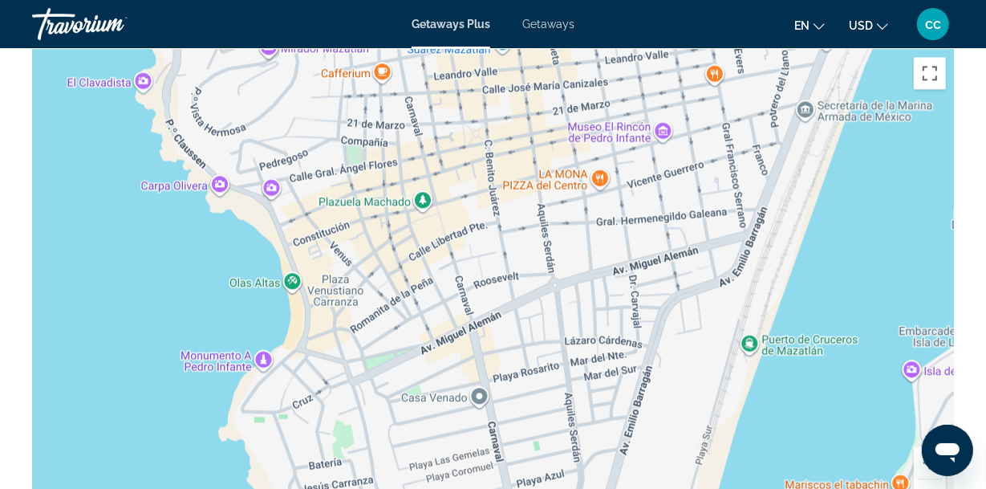
click at [308, 231] on div "To activate drag with keyboard, press Alt + Enter. Once in keyboard drag state,…" at bounding box center [493, 289] width 922 height 481
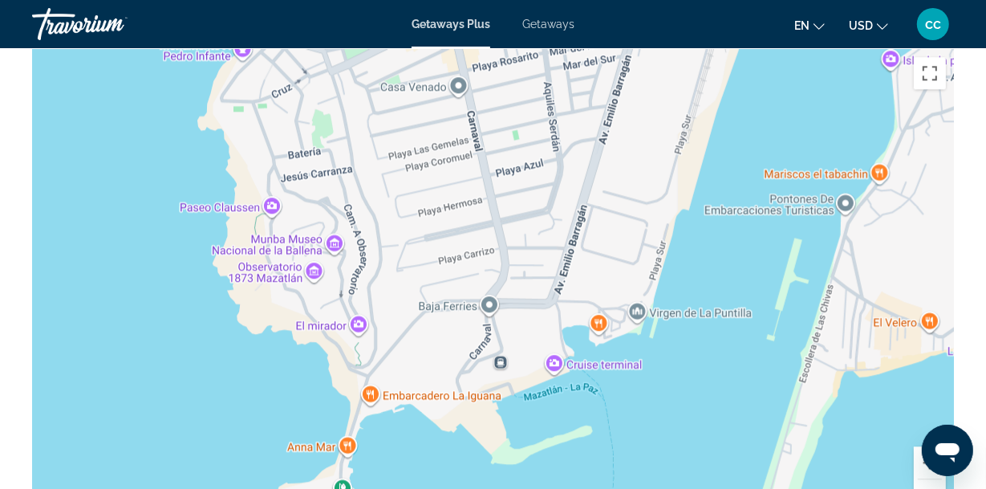
drag, startPoint x: 400, startPoint y: 412, endPoint x: 380, endPoint y: 155, distance: 257.5
click at [379, 152] on div "To activate drag with keyboard, press Alt + Enter. Once in keyboard drag state,…" at bounding box center [493, 289] width 922 height 481
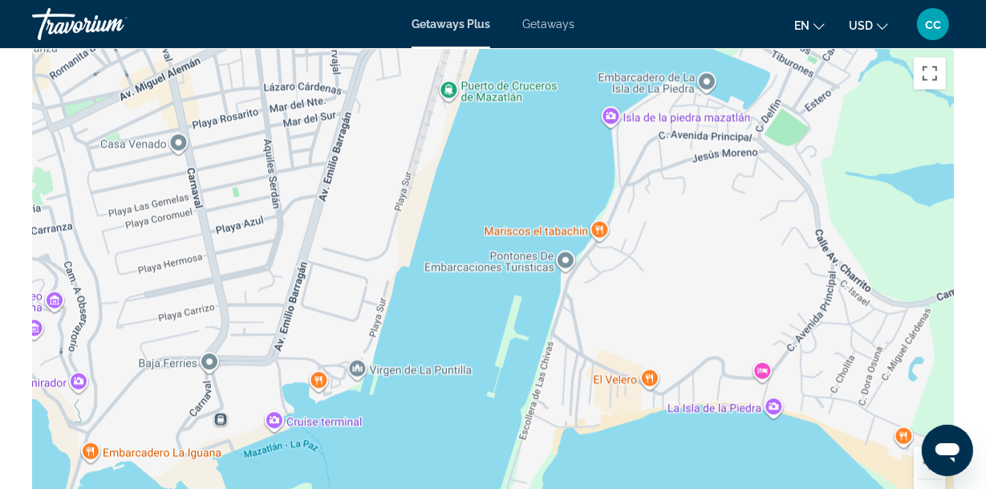
drag, startPoint x: 635, startPoint y: 363, endPoint x: 354, endPoint y: 442, distance: 291.8
click at [354, 442] on div "Main content" at bounding box center [493, 289] width 922 height 481
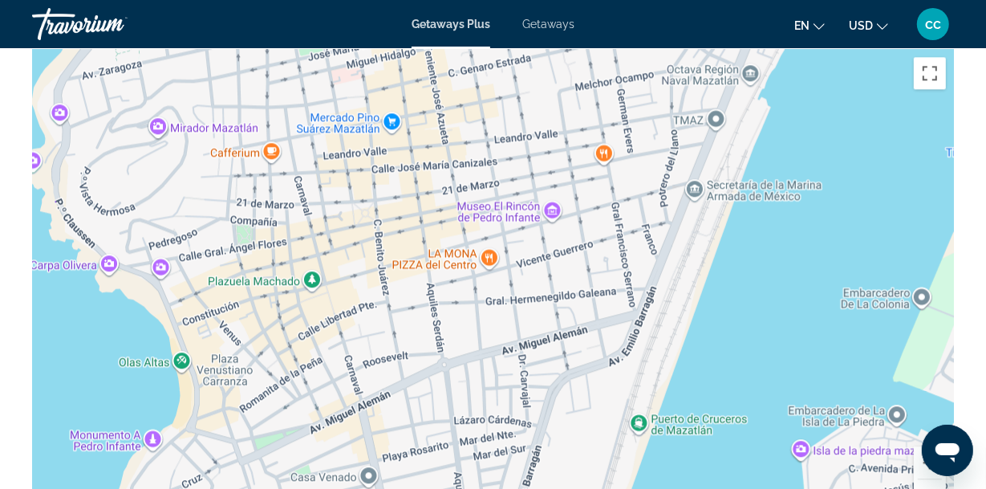
drag, startPoint x: 554, startPoint y: 159, endPoint x: 738, endPoint y: 445, distance: 340.7
click at [738, 445] on div "Main content" at bounding box center [493, 289] width 922 height 481
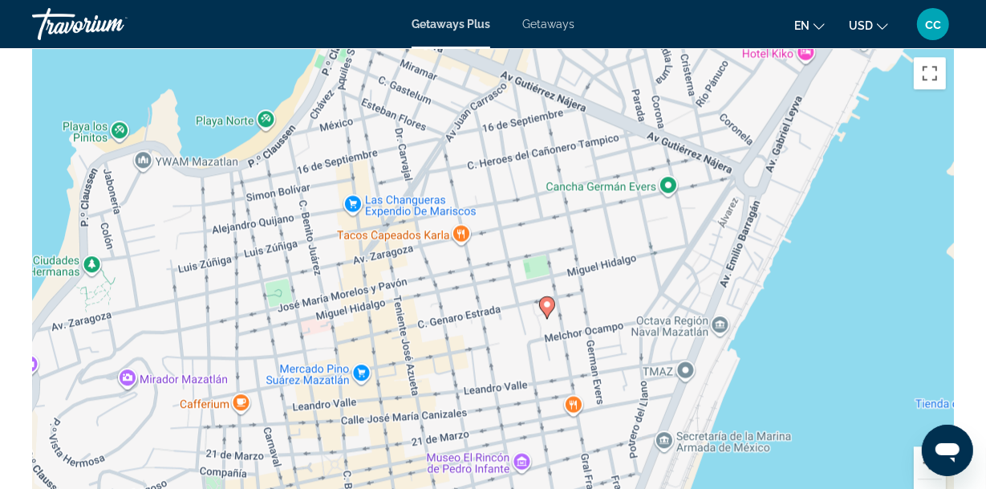
drag, startPoint x: 576, startPoint y: 213, endPoint x: 545, endPoint y: 456, distance: 245.1
click at [545, 456] on div "To activate drag with keyboard, press Alt + Enter. Once in keyboard drag state,…" at bounding box center [493, 289] width 922 height 481
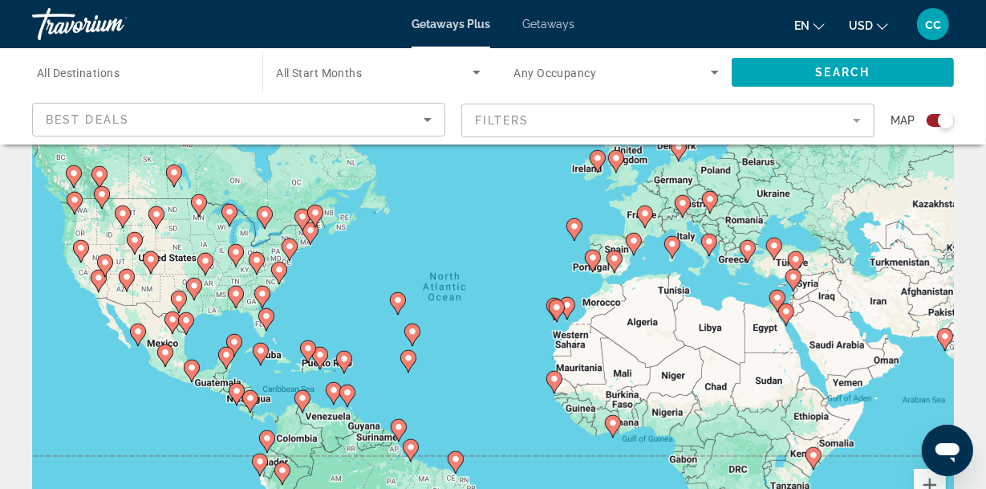
scroll to position [178, 0]
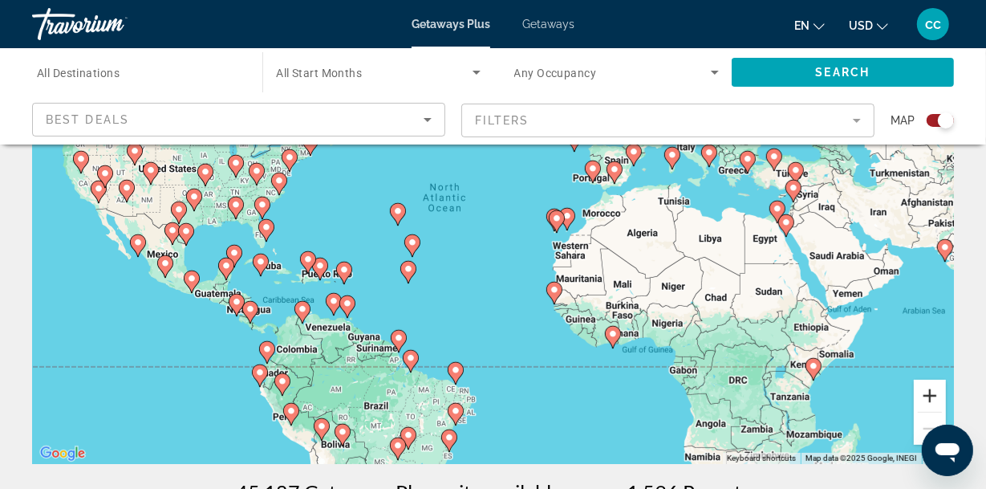
click at [928, 395] on button "Zoom in" at bounding box center [930, 395] width 32 height 32
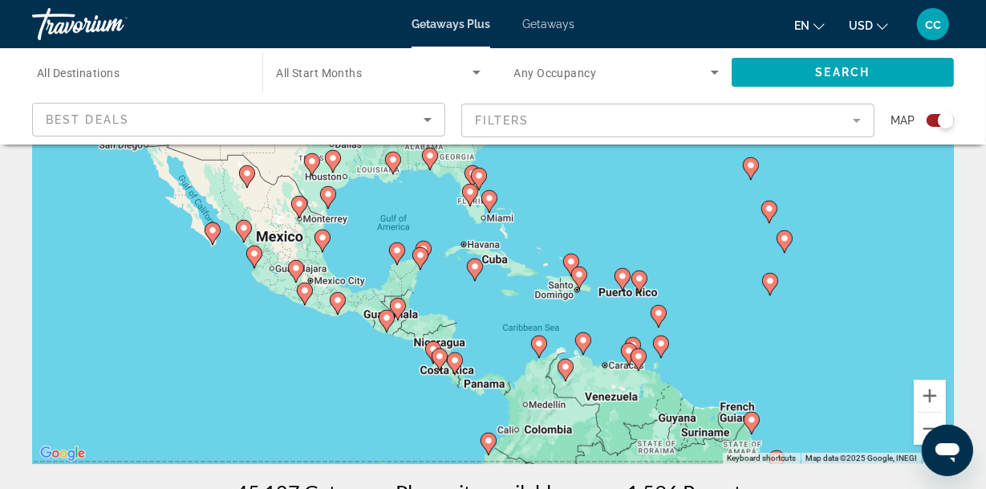
drag, startPoint x: 237, startPoint y: 408, endPoint x: 688, endPoint y: 359, distance: 454.3
click at [688, 359] on div "To activate drag with keyboard, press Alt + Enter. Once in keyboard drag state,…" at bounding box center [493, 222] width 922 height 481
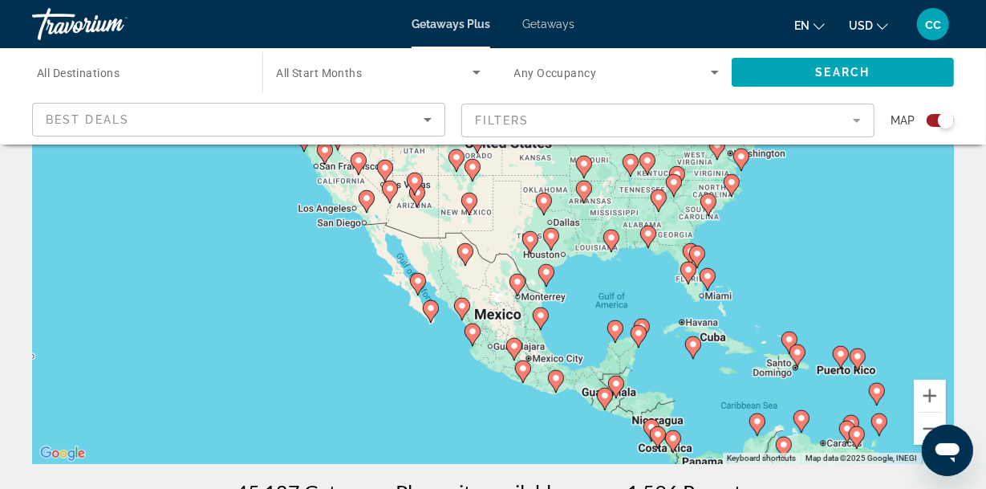
drag, startPoint x: 165, startPoint y: 414, endPoint x: 391, endPoint y: 489, distance: 238.2
click at [391, 310] on html "Skip to main content Getaways Plus Getaways en English Español Français Italian…" at bounding box center [493, 66] width 986 height 489
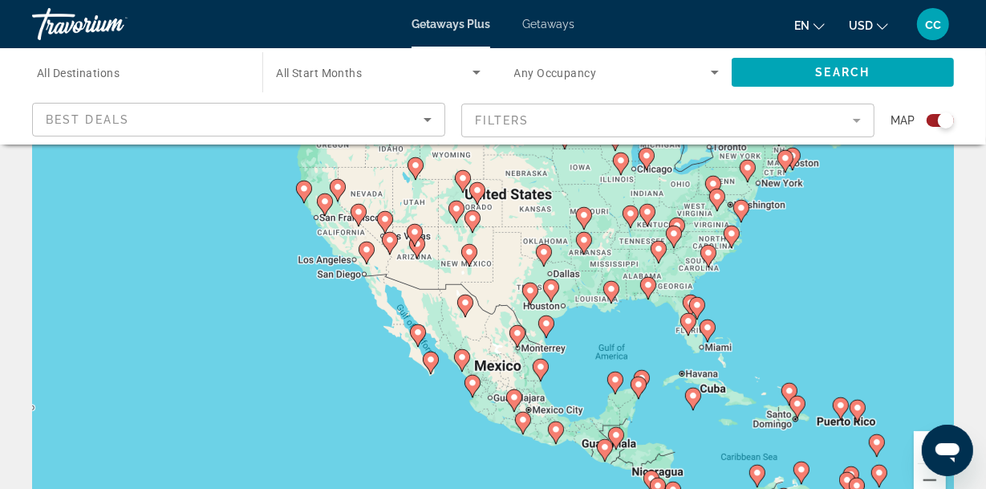
scroll to position [89, 0]
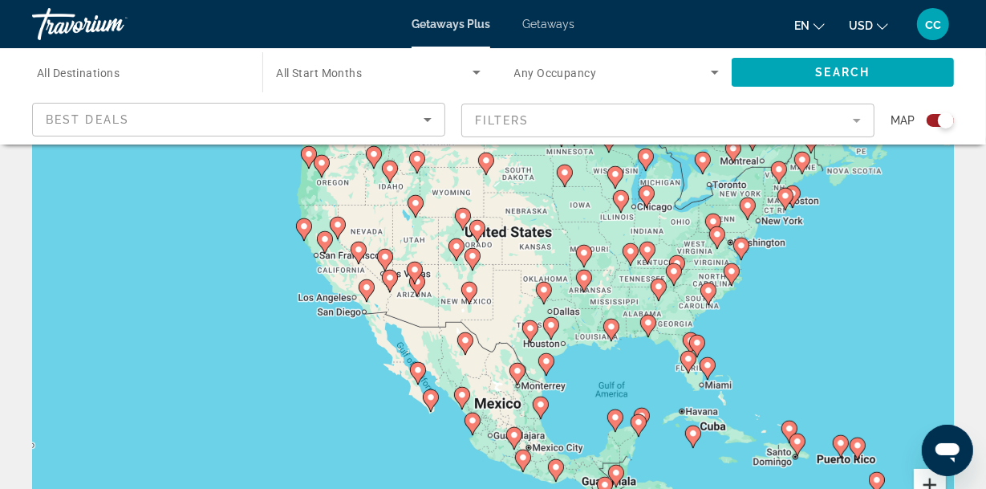
click at [930, 479] on button "Zoom in" at bounding box center [930, 485] width 32 height 32
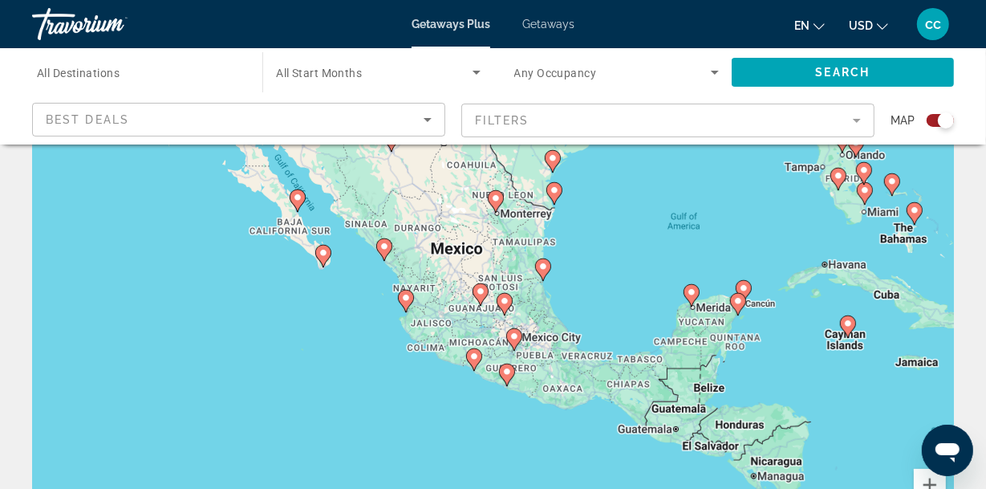
drag, startPoint x: 667, startPoint y: 440, endPoint x: 619, endPoint y: 197, distance: 248.6
click at [619, 197] on div "To activate drag with keyboard, press Alt + Enter. Once in keyboard drag state,…" at bounding box center [493, 311] width 922 height 481
click at [934, 477] on button "Zoom in" at bounding box center [930, 485] width 32 height 32
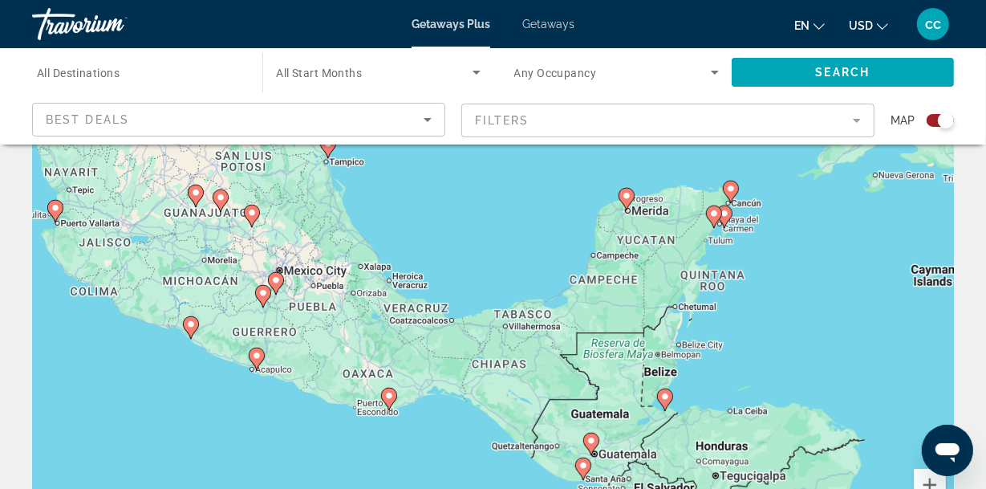
drag, startPoint x: 773, startPoint y: 448, endPoint x: 504, endPoint y: 353, distance: 286.0
click at [504, 353] on div "To activate drag with keyboard, press Alt + Enter. Once in keyboard drag state,…" at bounding box center [493, 311] width 922 height 481
click at [931, 481] on button "Zoom in" at bounding box center [930, 485] width 32 height 32
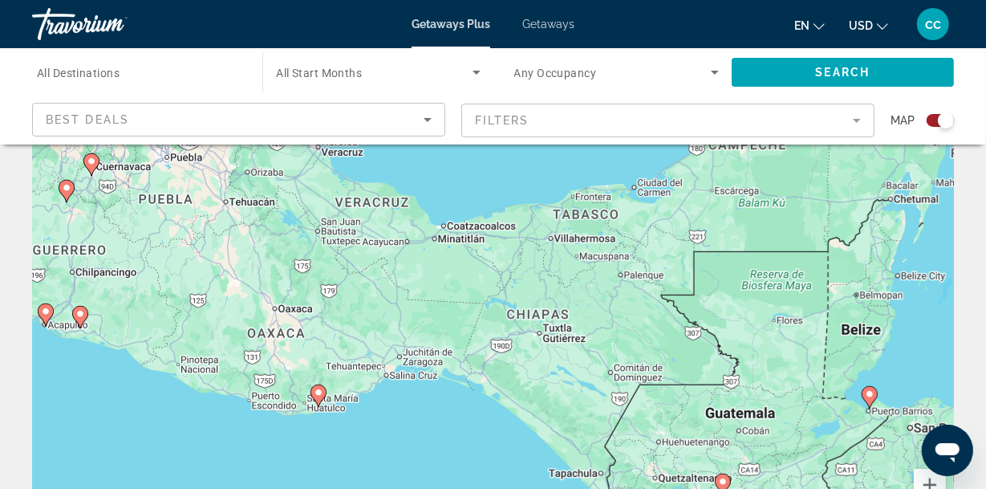
drag, startPoint x: 640, startPoint y: 397, endPoint x: 675, endPoint y: 292, distance: 110.9
click at [675, 292] on div "To activate drag with keyboard, press Alt + Enter. Once in keyboard drag state,…" at bounding box center [493, 311] width 922 height 481
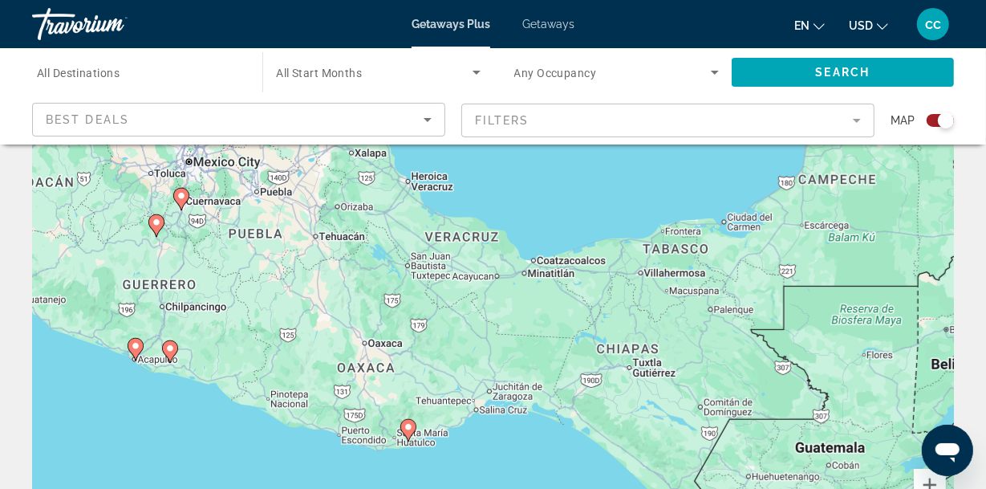
drag, startPoint x: 438, startPoint y: 293, endPoint x: 529, endPoint y: 334, distance: 100.2
click at [529, 334] on div "To activate drag with keyboard, press Alt + Enter. Once in keyboard drag state,…" at bounding box center [493, 311] width 922 height 481
click at [930, 481] on button "Zoom in" at bounding box center [930, 485] width 32 height 32
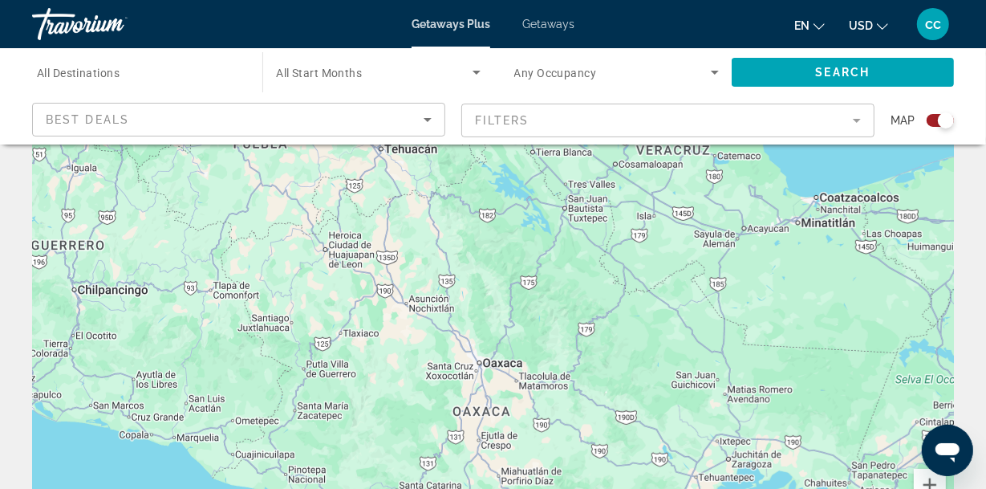
drag, startPoint x: 275, startPoint y: 315, endPoint x: 521, endPoint y: 306, distance: 246.5
click at [521, 306] on div "To activate drag with keyboard, press Alt + Enter. Once in keyboard drag state,…" at bounding box center [493, 311] width 922 height 481
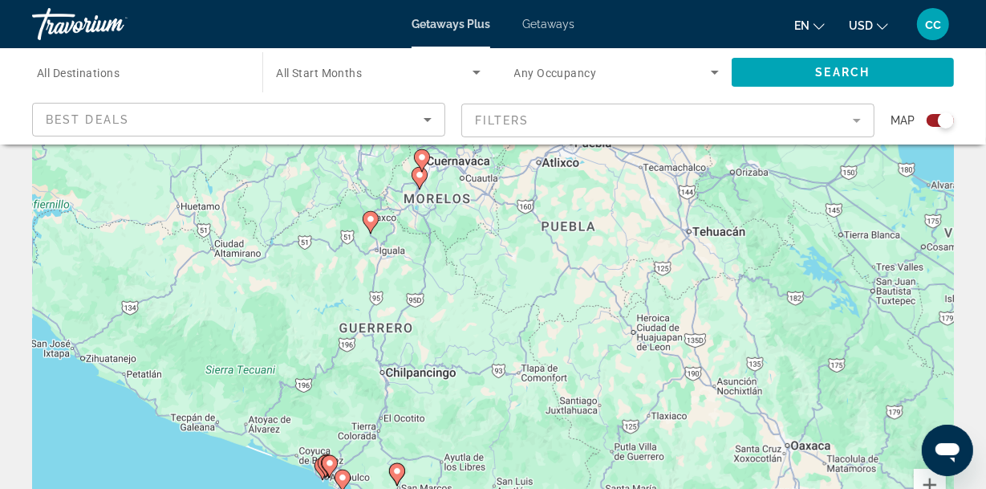
drag, startPoint x: 728, startPoint y: 436, endPoint x: 1033, endPoint y: 515, distance: 315.0
click at [986, 400] on html "Skip to main content Getaways Plus Getaways en English Español Français Italian…" at bounding box center [493, 155] width 986 height 489
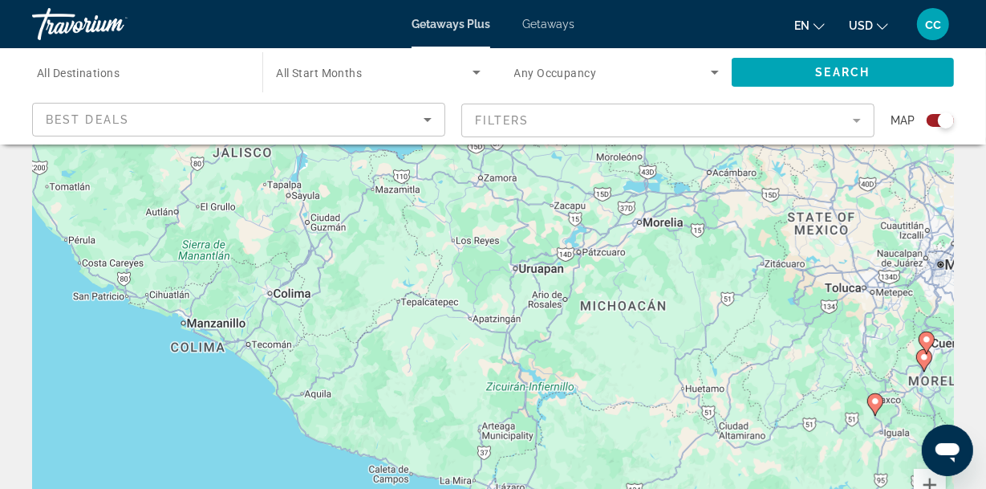
drag, startPoint x: 194, startPoint y: 335, endPoint x: 573, endPoint y: 477, distance: 404.4
click at [662, 400] on html "Skip to main content Getaways Plus Getaways en English Español Français Italian…" at bounding box center [493, 155] width 986 height 489
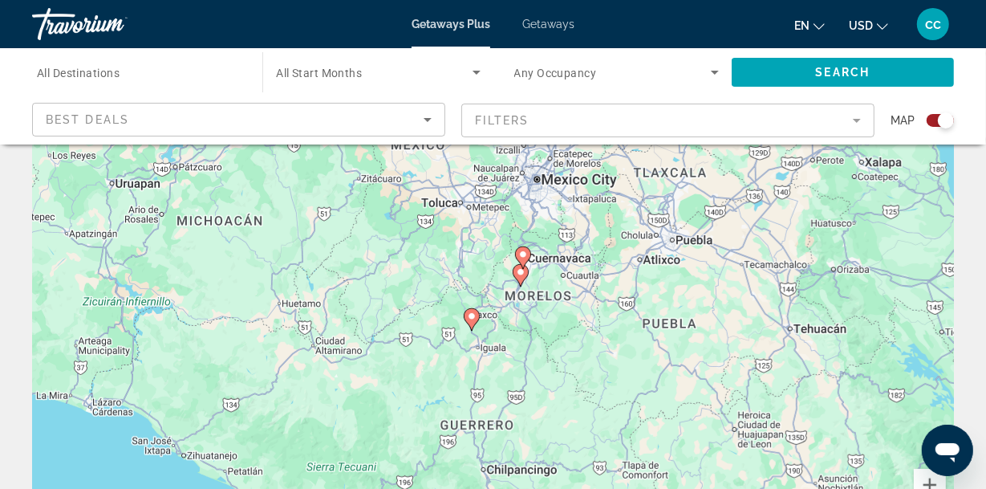
drag, startPoint x: 54, startPoint y: 286, endPoint x: 687, endPoint y: 410, distance: 644.9
click at [685, 410] on div "To activate drag with keyboard, press Alt + Enter. Once in keyboard drag state,…" at bounding box center [493, 311] width 922 height 481
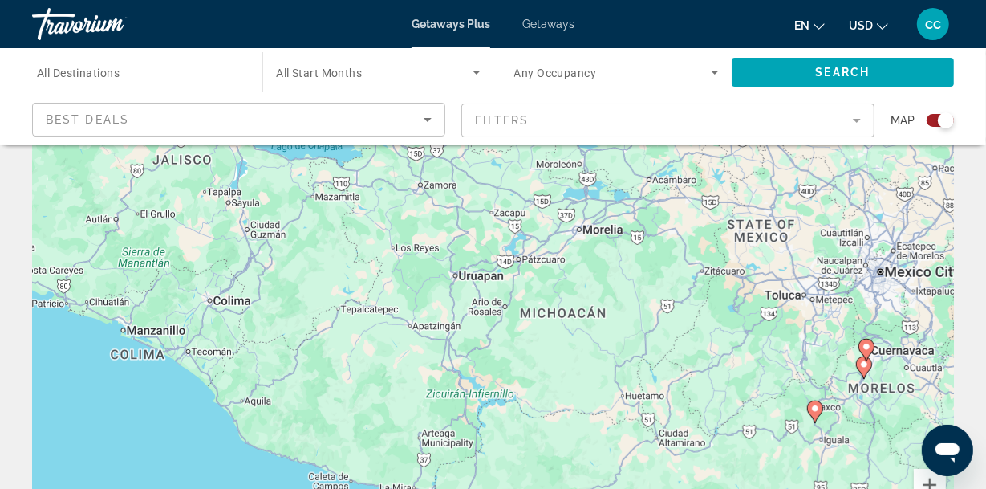
drag, startPoint x: 61, startPoint y: 292, endPoint x: 359, endPoint y: 385, distance: 311.8
click at [359, 385] on div "To activate drag with keyboard, press Alt + Enter. Once in keyboard drag state,…" at bounding box center [493, 311] width 922 height 481
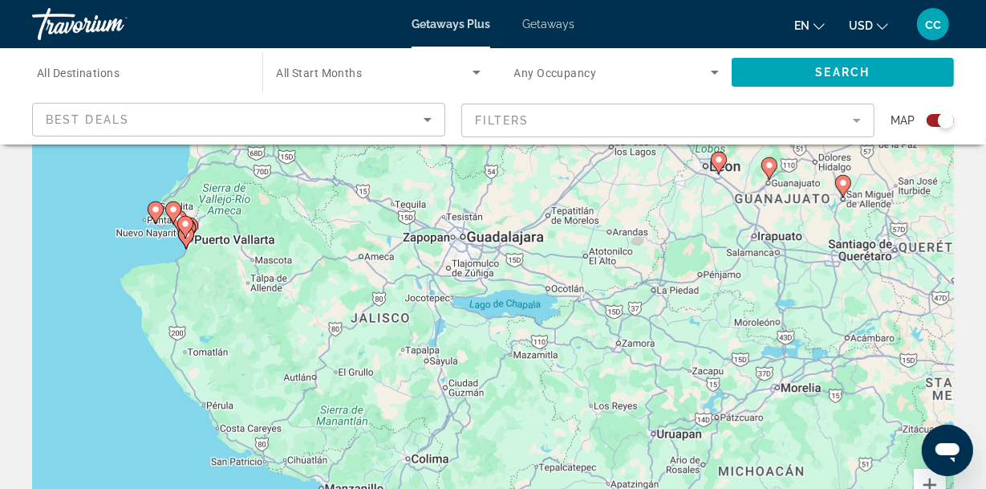
drag, startPoint x: 75, startPoint y: 307, endPoint x: 276, endPoint y: 465, distance: 255.3
click at [276, 465] on div "To activate drag with keyboard, press Alt + Enter. Once in keyboard drag state,…" at bounding box center [493, 311] width 922 height 481
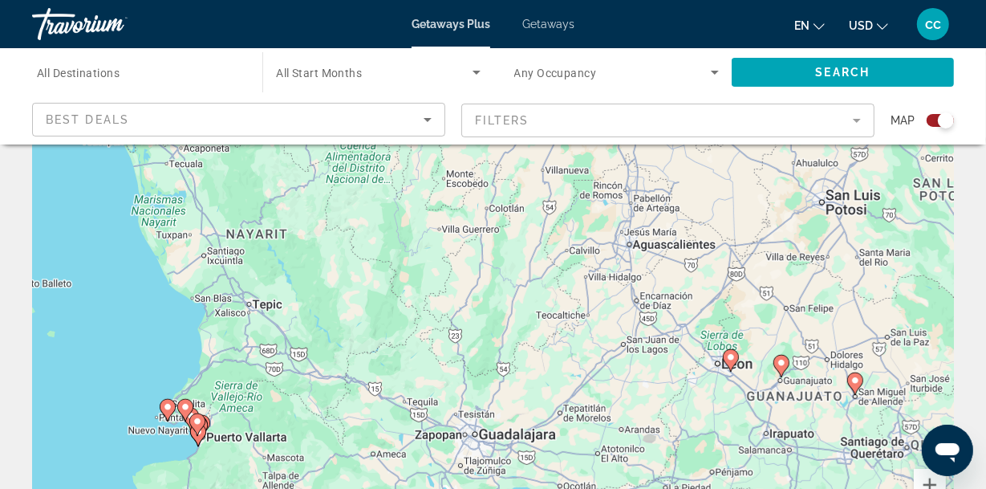
drag, startPoint x: 303, startPoint y: 270, endPoint x: 245, endPoint y: 439, distance: 178.4
click at [310, 470] on div "To activate drag with keyboard, press Alt + Enter. Once in keyboard drag state,…" at bounding box center [493, 311] width 922 height 481
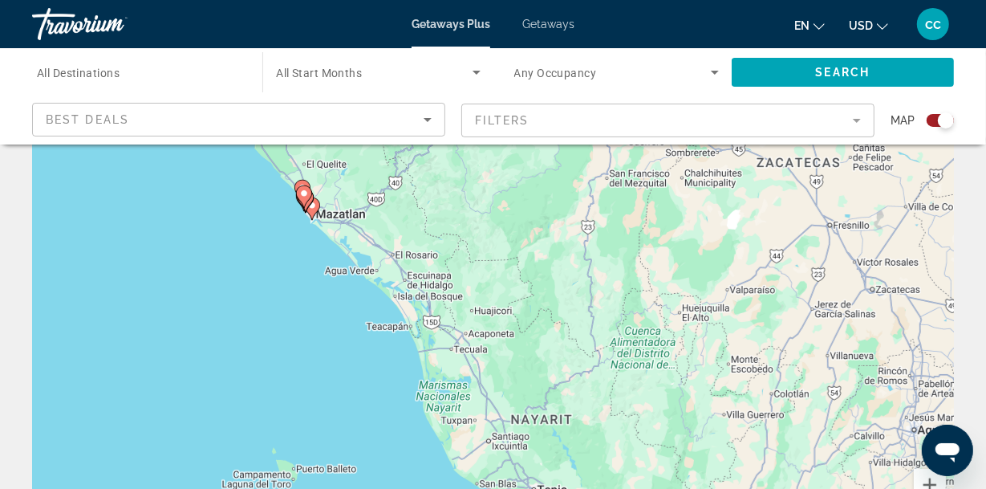
drag, startPoint x: 214, startPoint y: 332, endPoint x: 278, endPoint y: 389, distance: 85.2
click at [493, 400] on html "Skip to main content Getaways Plus Getaways en English Español Français Italian…" at bounding box center [493, 155] width 986 height 489
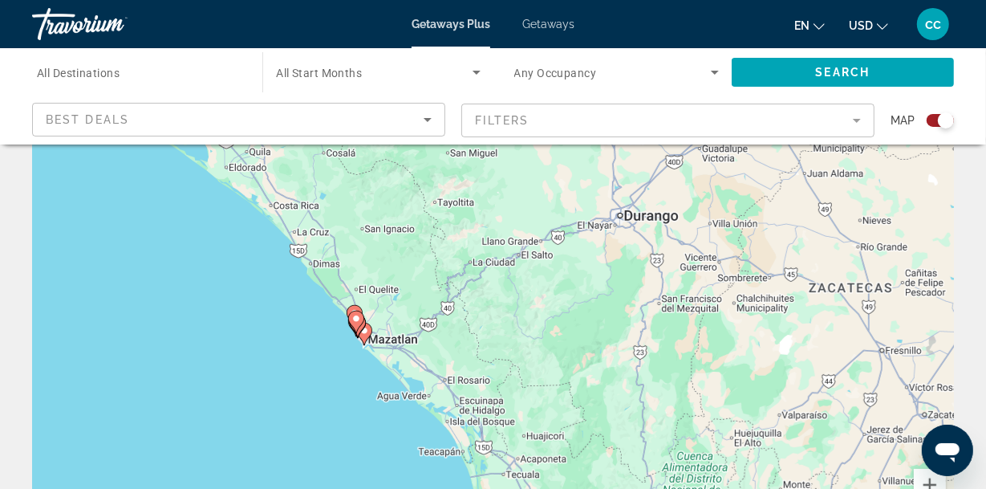
drag, startPoint x: 299, startPoint y: 287, endPoint x: 363, endPoint y: 417, distance: 144.9
click at [363, 417] on div "To activate drag with keyboard, press Alt + Enter. Once in keyboard drag state,…" at bounding box center [493, 311] width 922 height 481
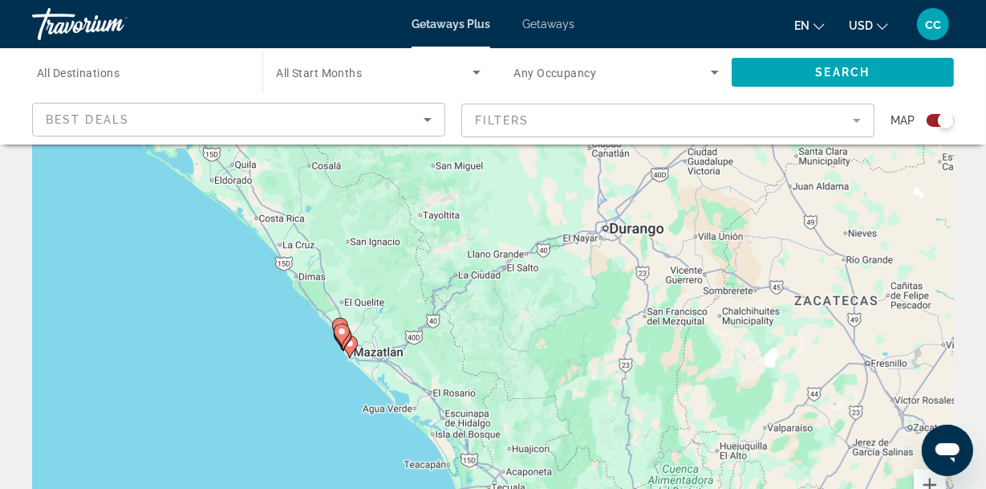
drag, startPoint x: 805, startPoint y: 225, endPoint x: 789, endPoint y: 236, distance: 18.9
click at [789, 236] on div "To activate drag with keyboard, press Alt + Enter. Once in keyboard drag state,…" at bounding box center [493, 311] width 922 height 481
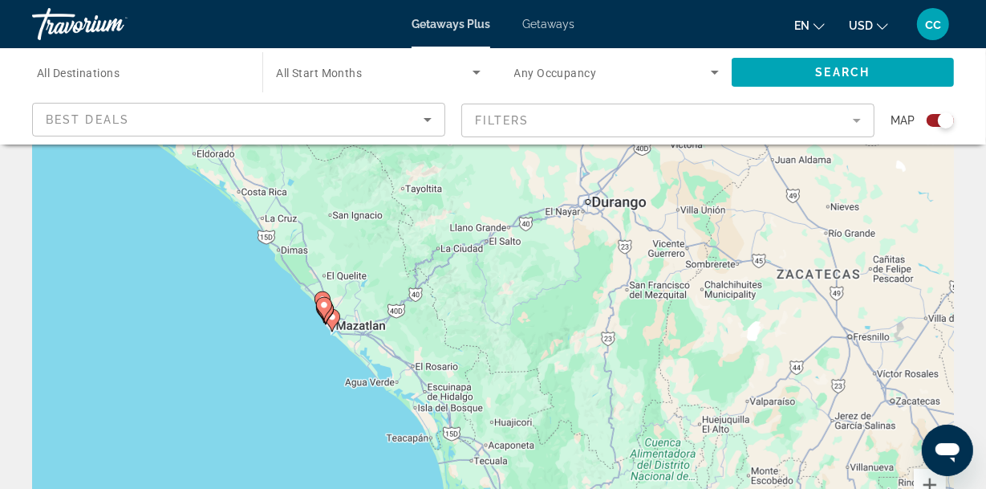
drag, startPoint x: 867, startPoint y: 393, endPoint x: 849, endPoint y: 363, distance: 35.0
click at [849, 363] on div "To activate drag with keyboard, press Alt + Enter. Once in keyboard drag state,…" at bounding box center [493, 311] width 922 height 481
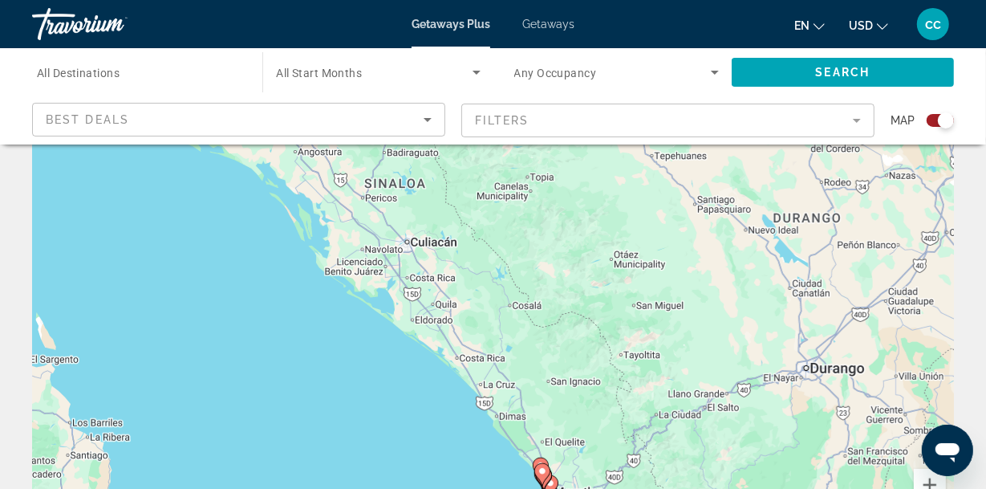
drag, startPoint x: 401, startPoint y: 282, endPoint x: 619, endPoint y: 448, distance: 273.1
click at [619, 448] on div "To activate drag with keyboard, press Alt + Enter. Once in keyboard drag state,…" at bounding box center [493, 311] width 922 height 481
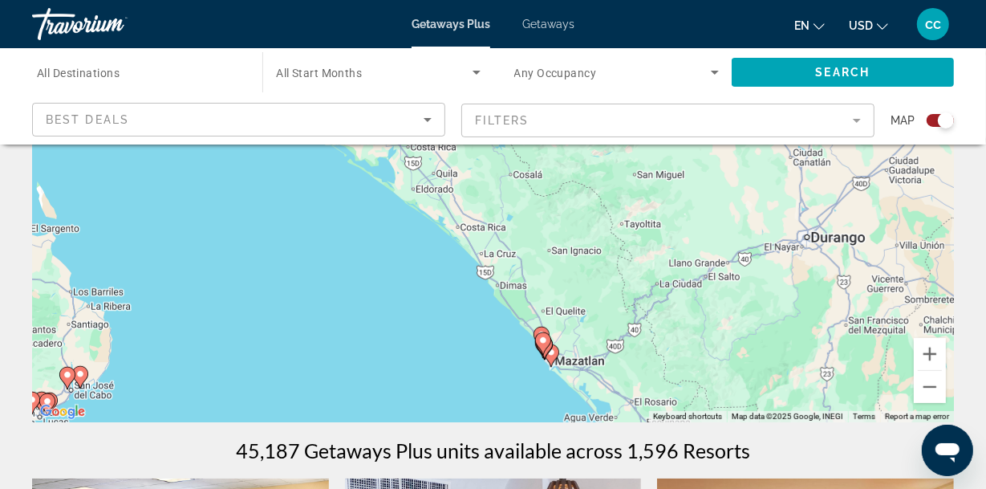
scroll to position [232, 0]
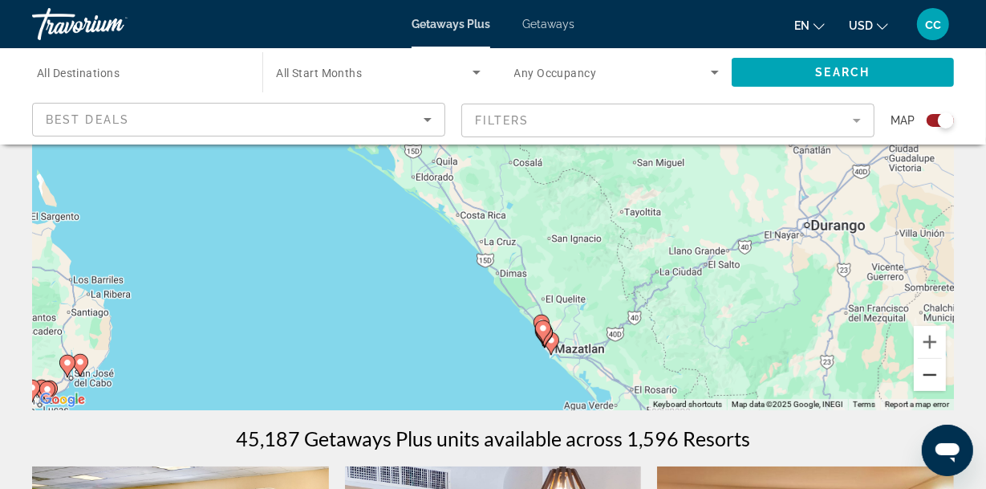
click at [930, 372] on button "Zoom out" at bounding box center [930, 375] width 32 height 32
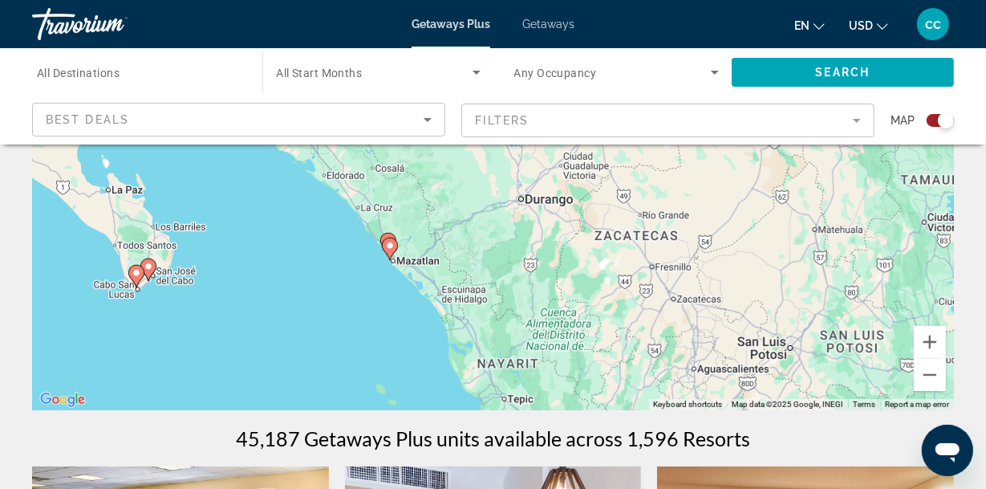
drag, startPoint x: 403, startPoint y: 307, endPoint x: 276, endPoint y: 311, distance: 126.8
click at [276, 311] on div "To activate drag with keyboard, press Alt + Enter. Once in keyboard drag state,…" at bounding box center [493, 169] width 922 height 481
click at [392, 246] on image "Main content" at bounding box center [390, 246] width 10 height 10
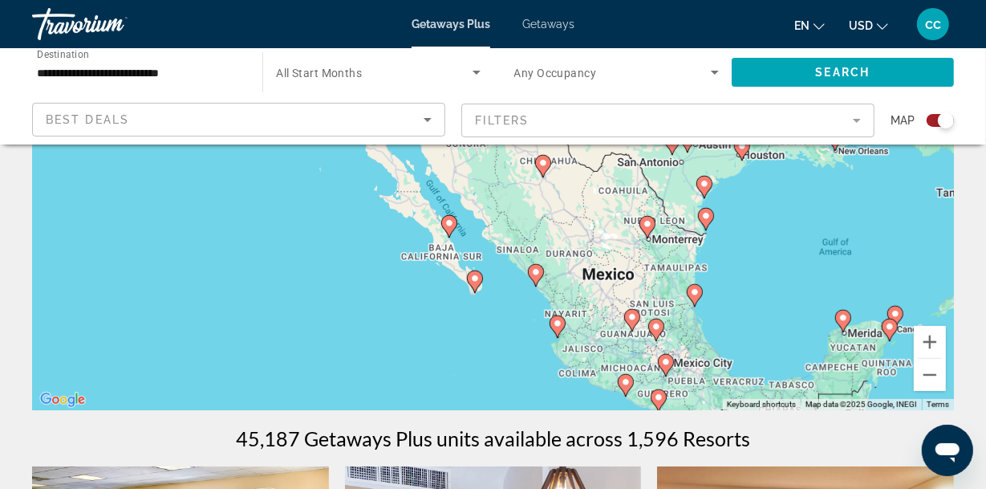
drag, startPoint x: 573, startPoint y: 209, endPoint x: 620, endPoint y: 332, distance: 131.6
click at [620, 332] on div "To navigate, press the arrow keys. To activate drag with keyboard, press Alt + …" at bounding box center [493, 169] width 922 height 481
click at [927, 343] on button "Zoom in" at bounding box center [930, 342] width 32 height 32
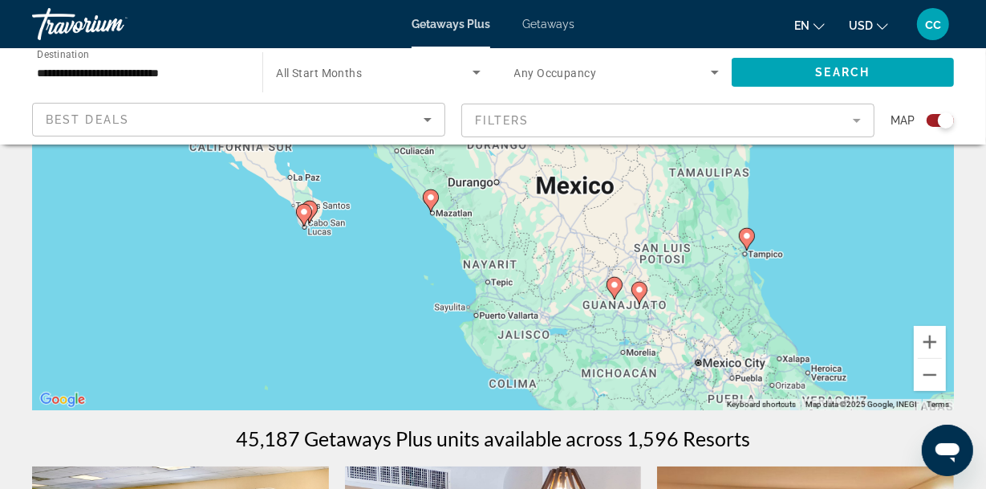
drag, startPoint x: 491, startPoint y: 373, endPoint x: 341, endPoint y: 175, distance: 248.5
click at [341, 175] on div "To navigate, press the arrow keys. To activate drag with keyboard, press Alt + …" at bounding box center [493, 169] width 922 height 481
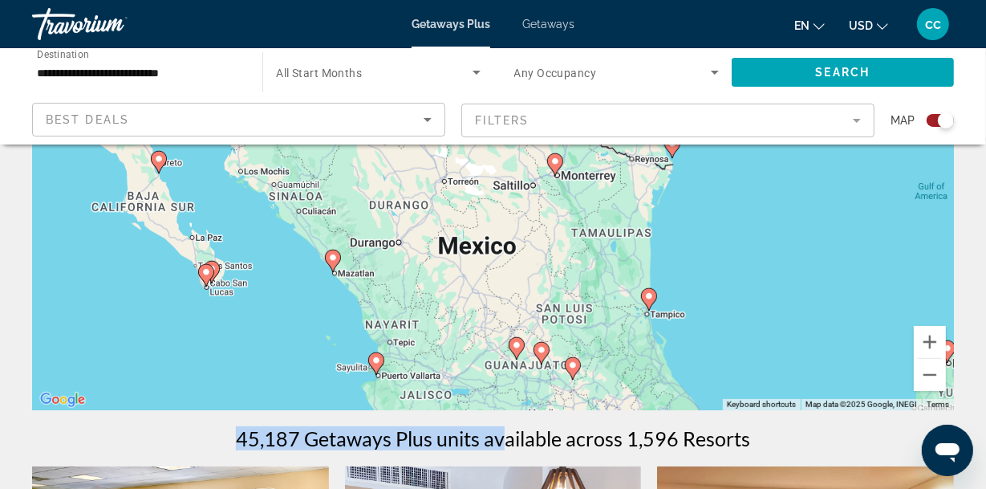
drag, startPoint x: 605, startPoint y: 366, endPoint x: 493, endPoint y: 418, distance: 123.1
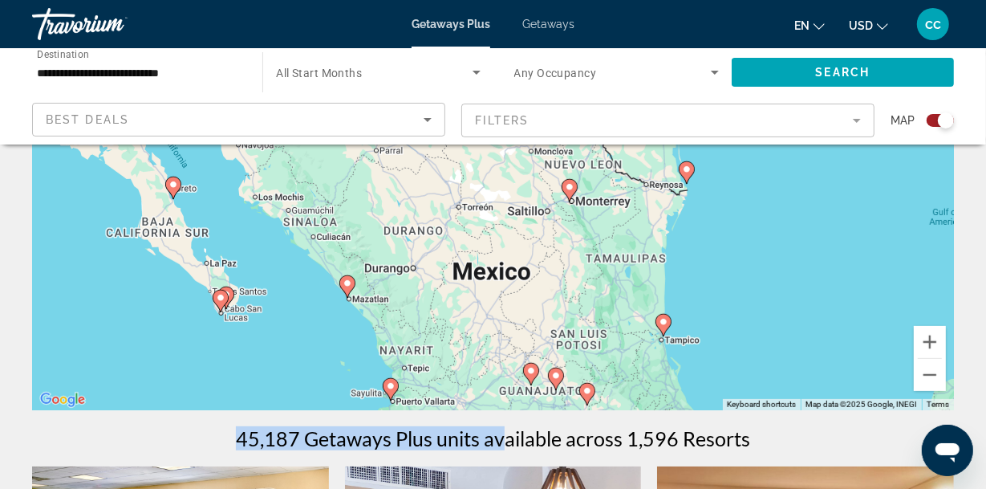
drag, startPoint x: 312, startPoint y: 293, endPoint x: 331, endPoint y: 321, distance: 33.6
click at [331, 321] on div "To navigate, press the arrow keys. To activate drag with keyboard, press Alt + …" at bounding box center [493, 169] width 922 height 481
click at [348, 284] on image "Main content" at bounding box center [348, 283] width 10 height 10
type input "**********"
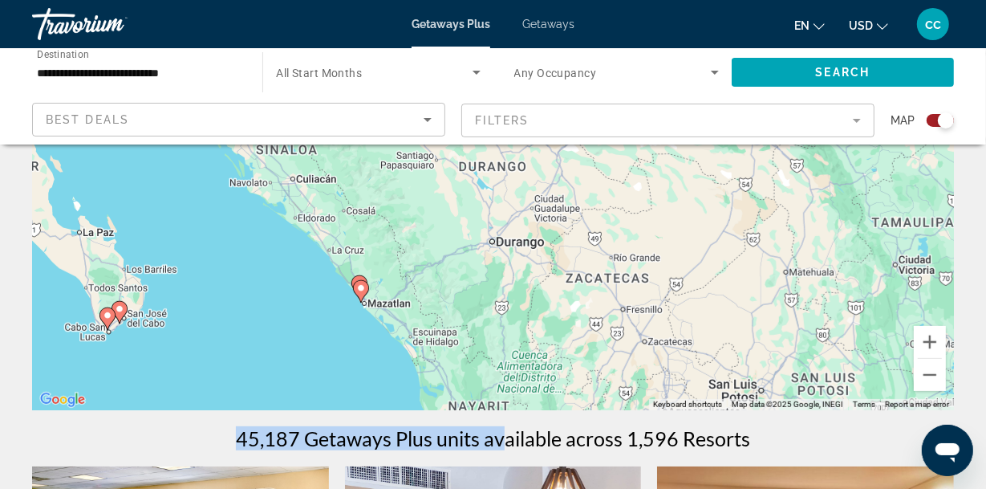
drag, startPoint x: 513, startPoint y: 249, endPoint x: 382, endPoint y: 378, distance: 184.4
click at [382, 378] on div "To navigate, press the arrow keys. To activate drag with keyboard, press Alt + …" at bounding box center [493, 169] width 922 height 481
click at [931, 339] on button "Zoom in" at bounding box center [930, 342] width 32 height 32
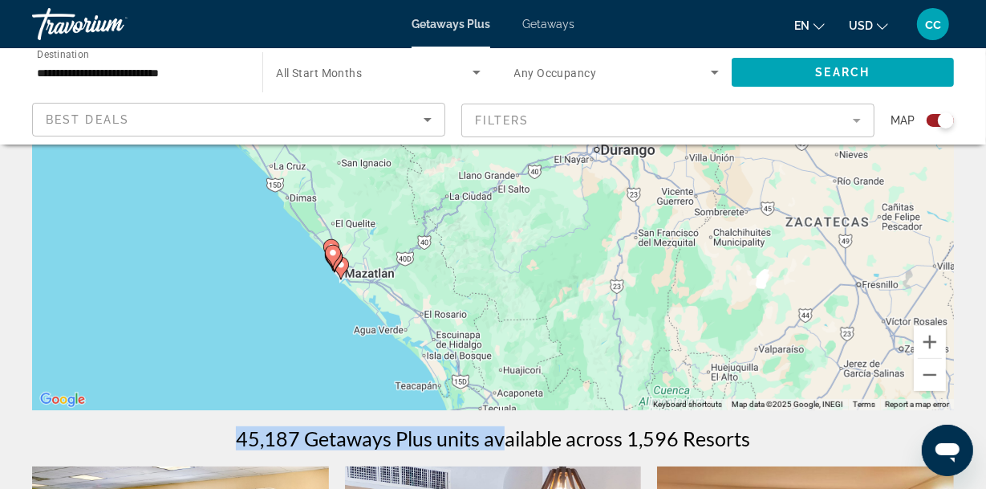
drag, startPoint x: 365, startPoint y: 388, endPoint x: 474, endPoint y: 221, distance: 199.4
click at [474, 221] on div "To navigate, press the arrow keys. To activate drag with keyboard, press Alt + …" at bounding box center [493, 169] width 922 height 481
click at [931, 336] on button "Zoom in" at bounding box center [930, 342] width 32 height 32
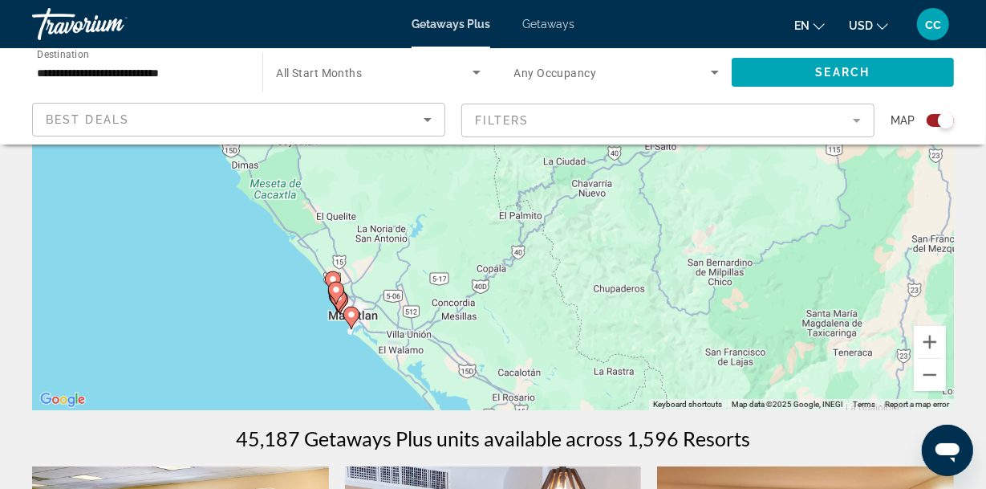
drag, startPoint x: 241, startPoint y: 370, endPoint x: 414, endPoint y: 307, distance: 183.5
click at [414, 307] on div "To navigate, press the arrow keys. To activate drag with keyboard, press Alt + …" at bounding box center [493, 169] width 922 height 481
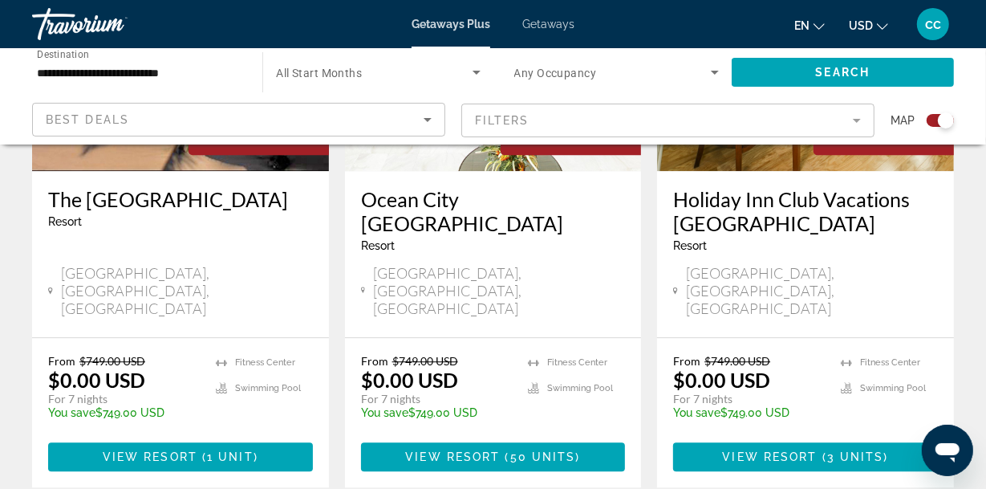
scroll to position [2728, 0]
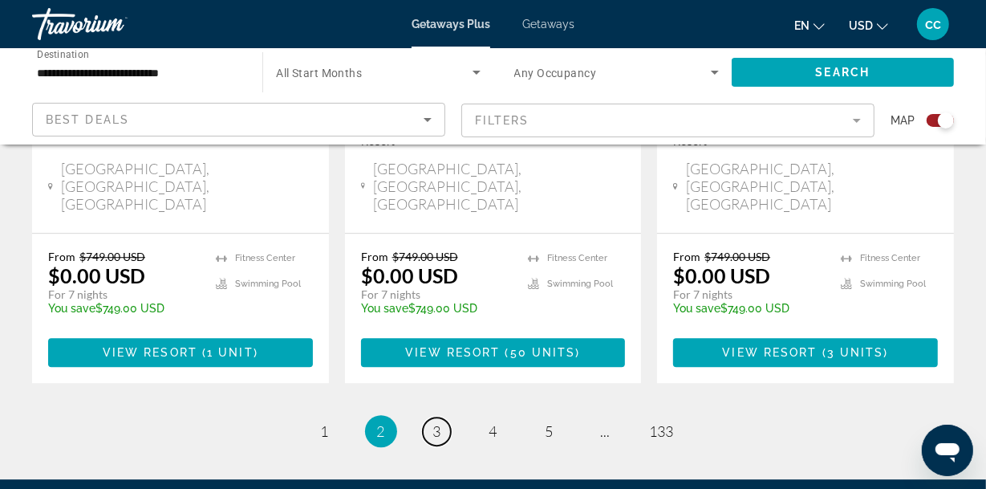
click at [439, 422] on span "3" at bounding box center [437, 431] width 8 height 18
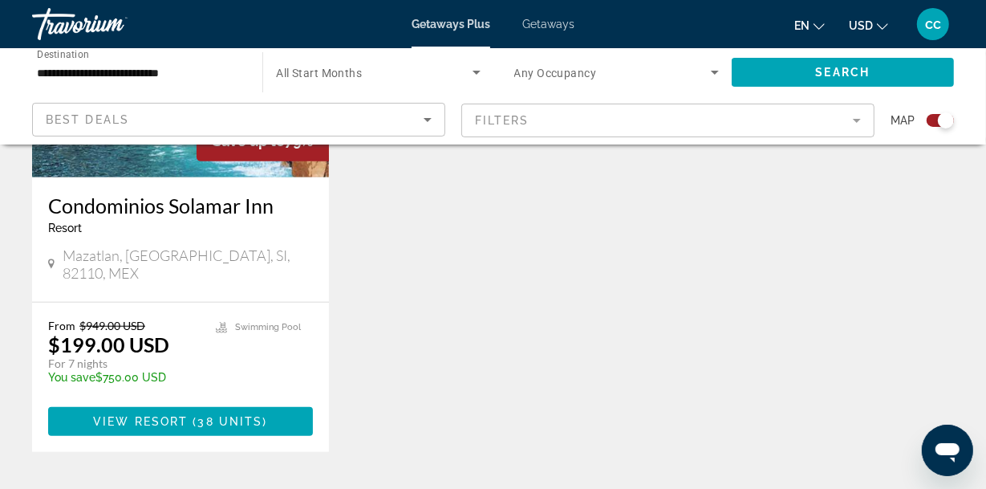
scroll to position [801, 0]
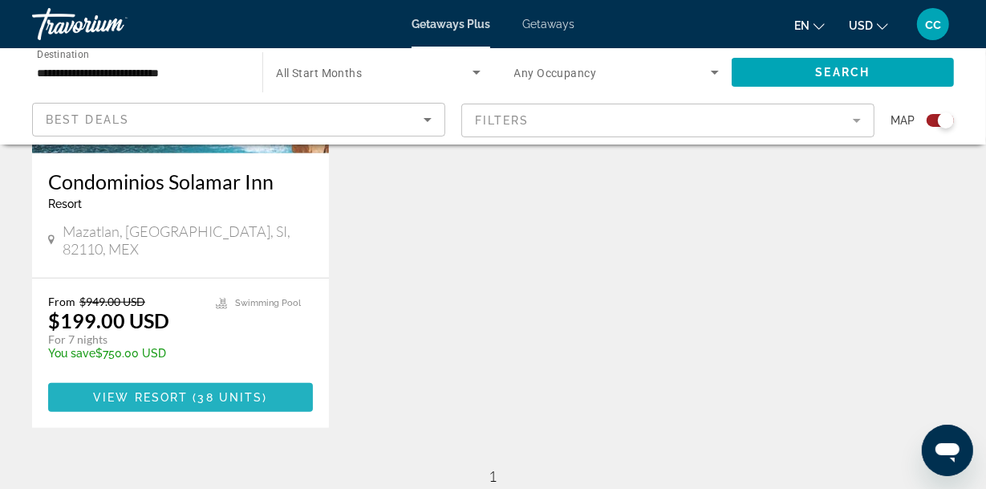
click at [145, 391] on span "View Resort" at bounding box center [140, 397] width 95 height 13
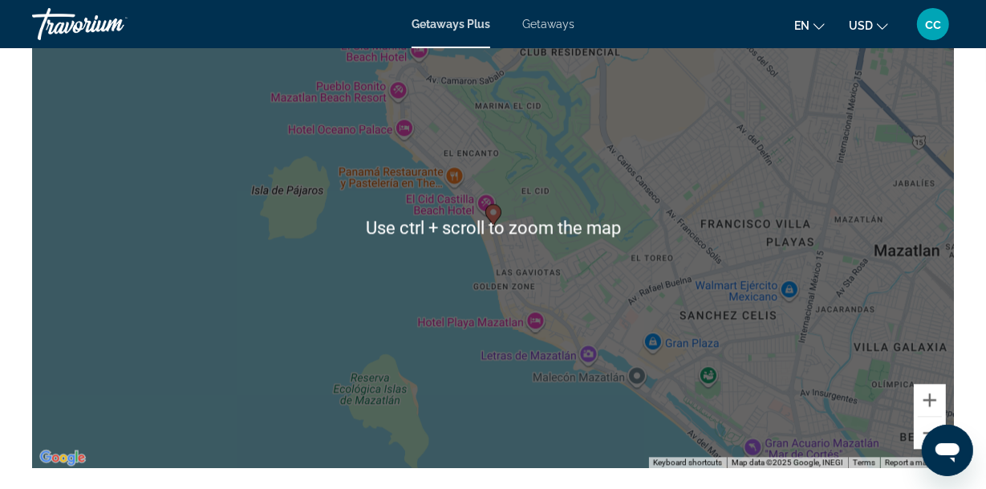
scroll to position [2139, 0]
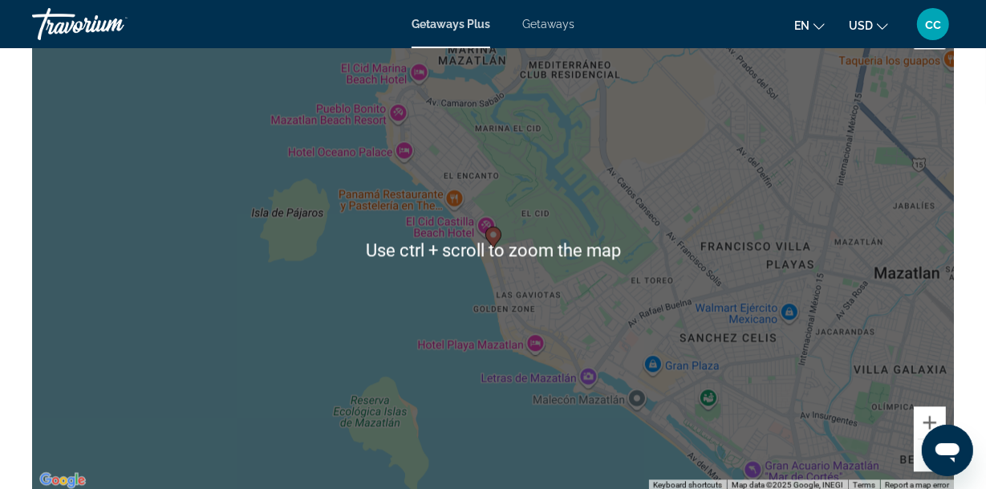
click at [637, 285] on div "To activate drag with keyboard, press Alt + Enter. Once in keyboard drag state,…" at bounding box center [493, 249] width 922 height 481
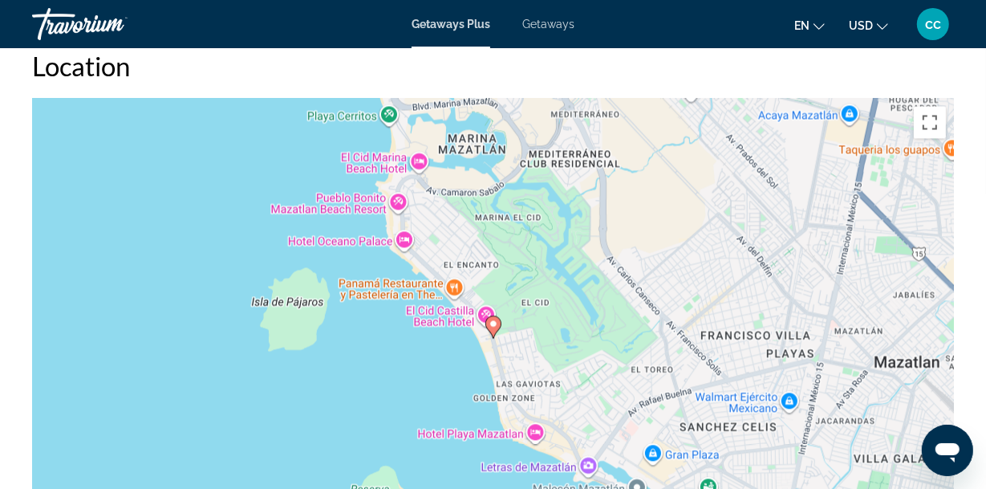
click at [643, 290] on div "To activate drag with keyboard, press Alt + Enter. Once in keyboard drag state,…" at bounding box center [493, 338] width 922 height 481
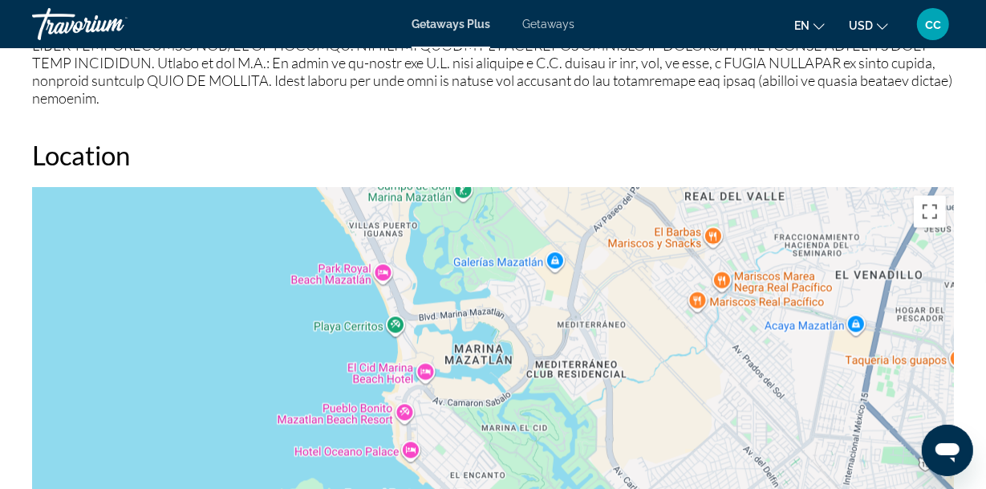
drag, startPoint x: 670, startPoint y: 294, endPoint x: 676, endPoint y: 416, distance: 122.1
click at [676, 416] on div "To activate drag with keyboard, press Alt + Enter. Once in keyboard drag state,…" at bounding box center [493, 427] width 922 height 481
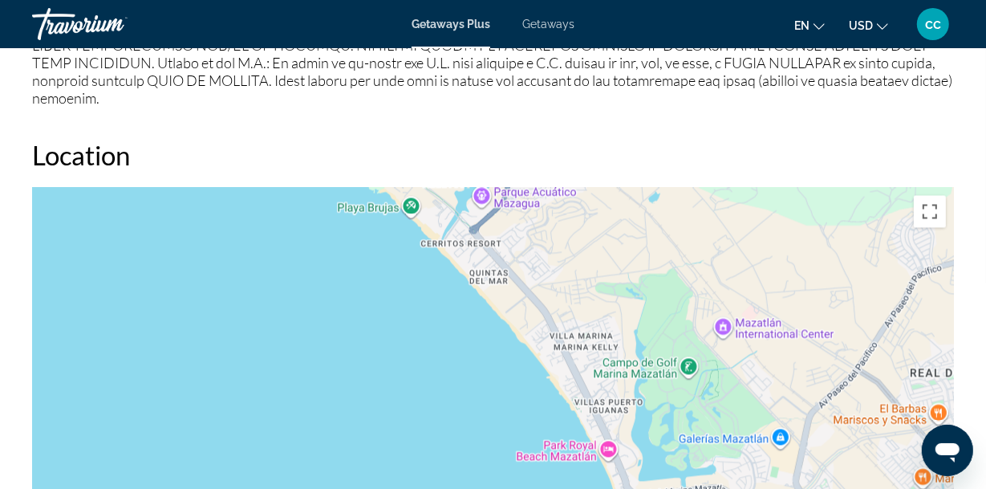
drag, startPoint x: 723, startPoint y: 339, endPoint x: 949, endPoint y: 517, distance: 287.9
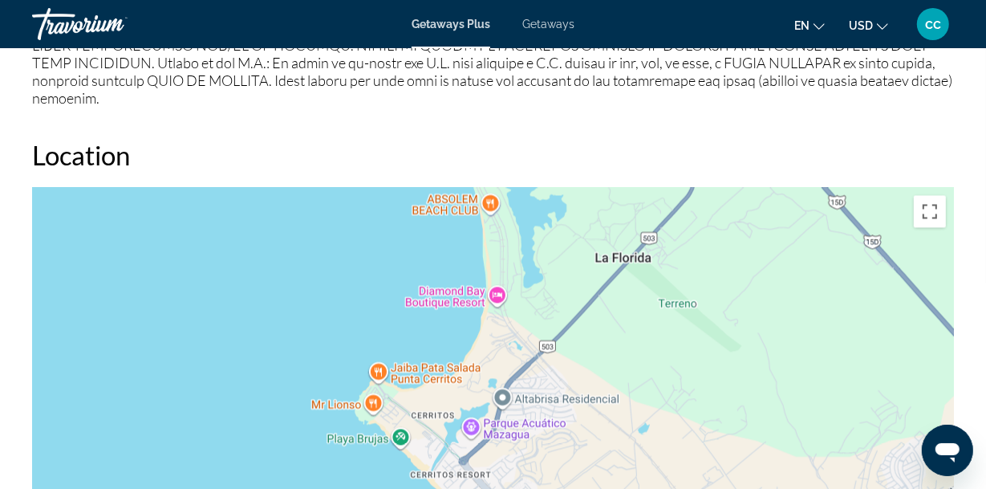
drag, startPoint x: 781, startPoint y: 285, endPoint x: 773, endPoint y: 517, distance: 232.8
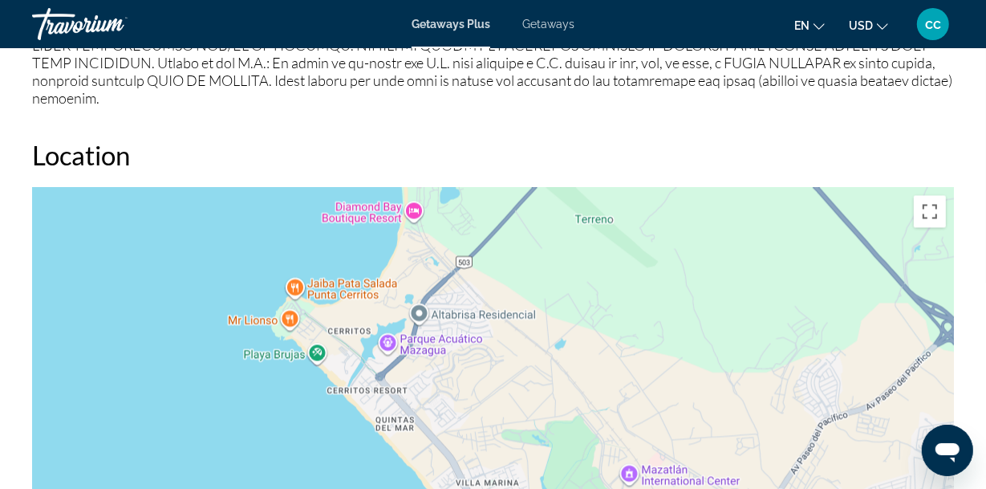
drag, startPoint x: 662, startPoint y: 261, endPoint x: 569, endPoint y: 168, distance: 131.6
click at [569, 168] on div "Location ← Move left → Move right ↑ Move up ↓ Move down + Zoom in - Zoom out Ho…" at bounding box center [493, 403] width 922 height 529
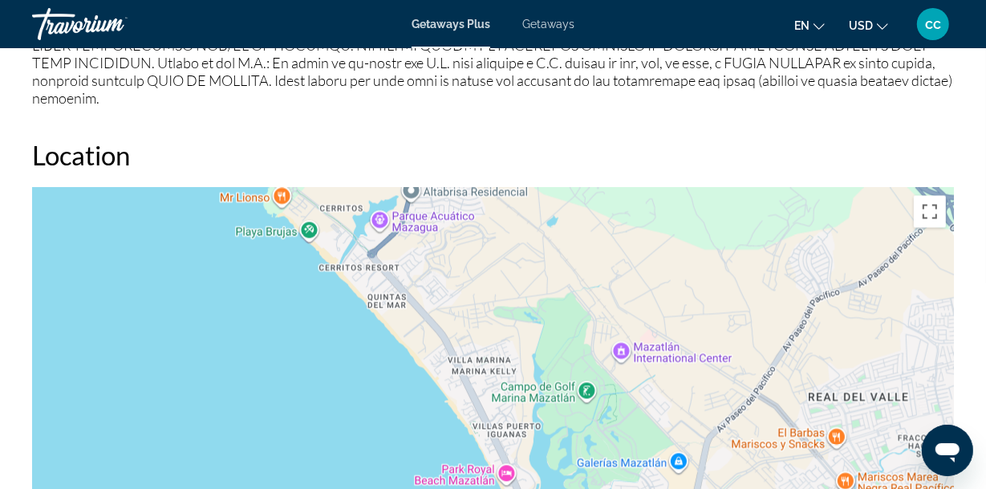
drag, startPoint x: 724, startPoint y: 452, endPoint x: 715, endPoint y: 343, distance: 109.5
click at [717, 329] on div "Main content" at bounding box center [493, 427] width 922 height 481
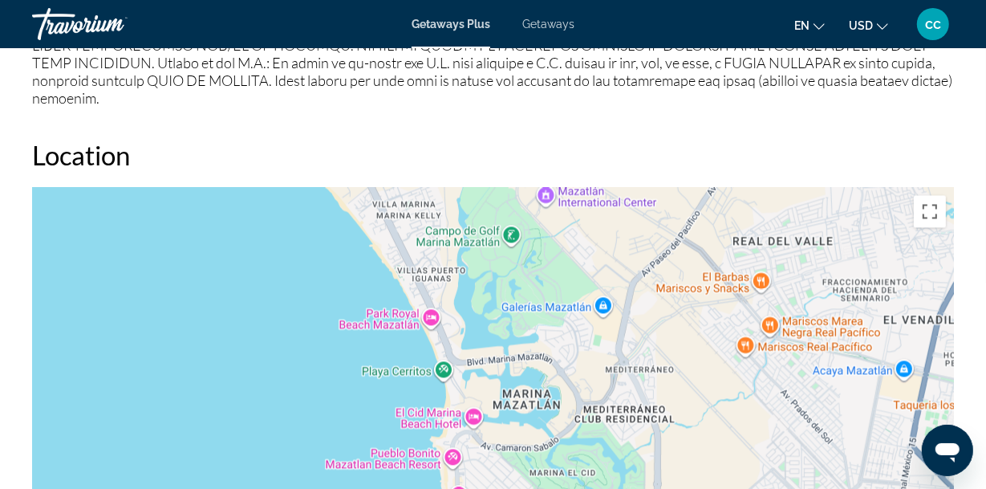
drag, startPoint x: 776, startPoint y: 461, endPoint x: 702, endPoint y: 306, distance: 171.5
click at [702, 306] on div "To activate drag with keyboard, press Alt + Enter. Once in keyboard drag state,…" at bounding box center [493, 427] width 922 height 481
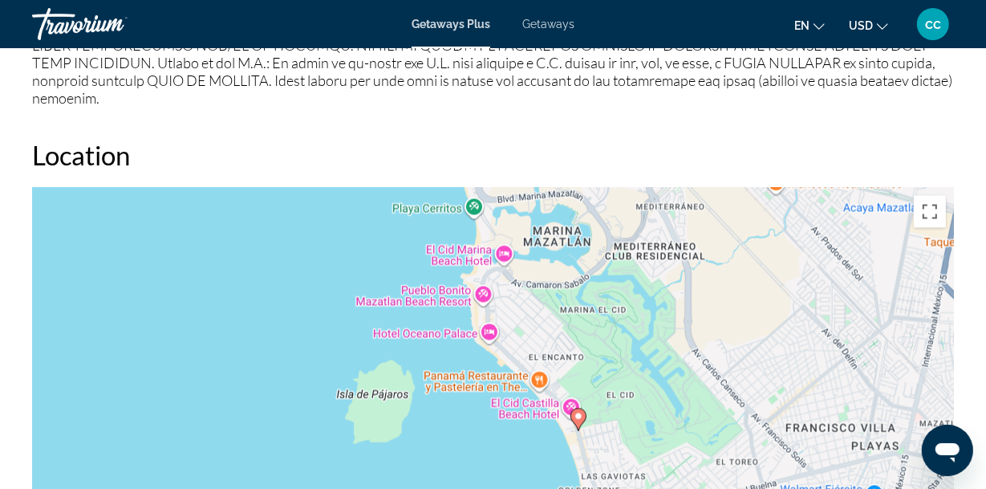
drag, startPoint x: 699, startPoint y: 432, endPoint x: 735, endPoint y: 282, distance: 154.3
click at [732, 270] on div "To activate drag with keyboard, press Alt + Enter. Once in keyboard drag state,…" at bounding box center [493, 427] width 922 height 481
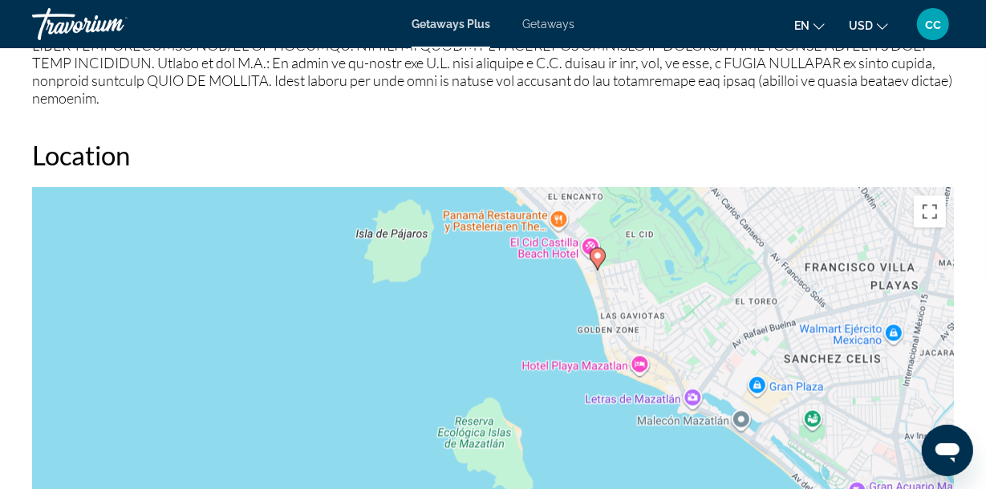
drag, startPoint x: 755, startPoint y: 435, endPoint x: 774, endPoint y: 274, distance: 161.6
click at [774, 274] on div "To activate drag with keyboard, press Alt + Enter. Once in keyboard drag state,…" at bounding box center [493, 427] width 922 height 481
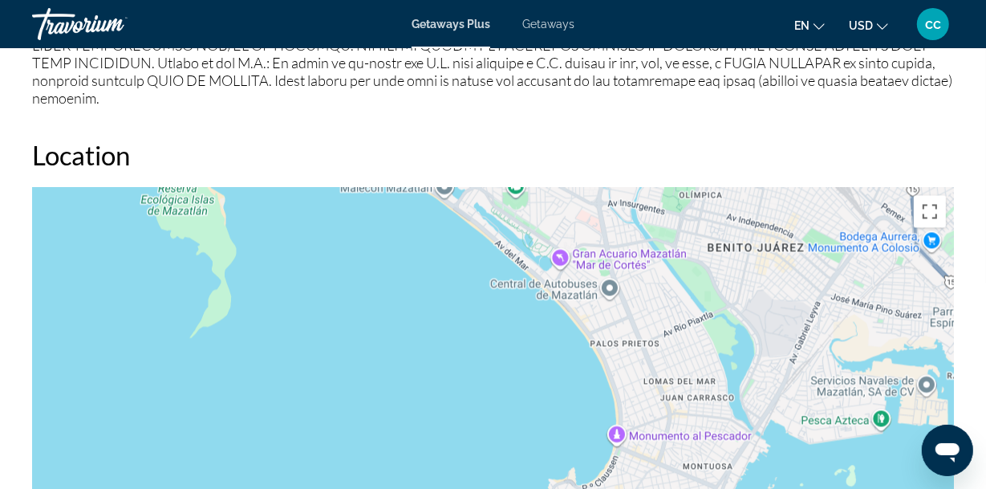
drag, startPoint x: 862, startPoint y: 448, endPoint x: 565, endPoint y: 211, distance: 379.6
click at [565, 211] on div "To activate drag with keyboard, press Alt + Enter. Once in keyboard drag state,…" at bounding box center [493, 427] width 922 height 481
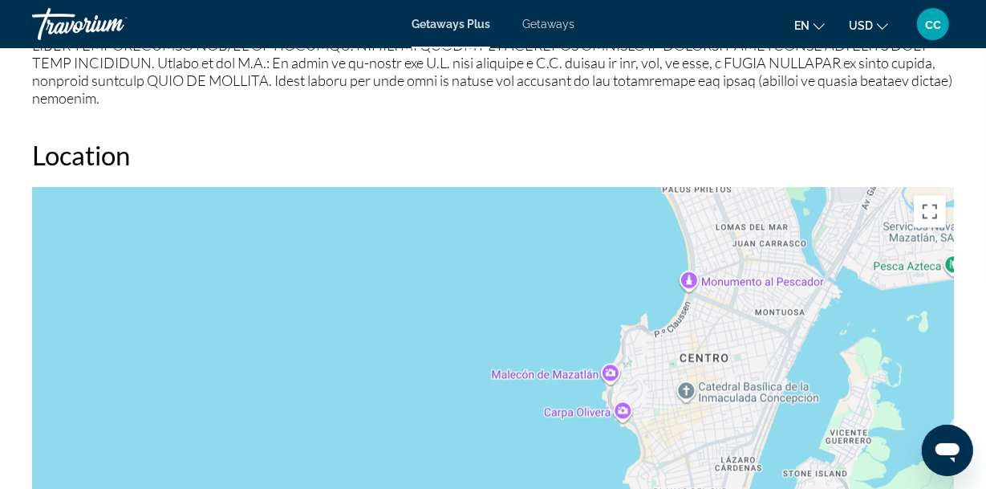
drag, startPoint x: 645, startPoint y: 448, endPoint x: 718, endPoint y: 294, distance: 170.5
click at [718, 294] on div "Main content" at bounding box center [493, 427] width 922 height 481
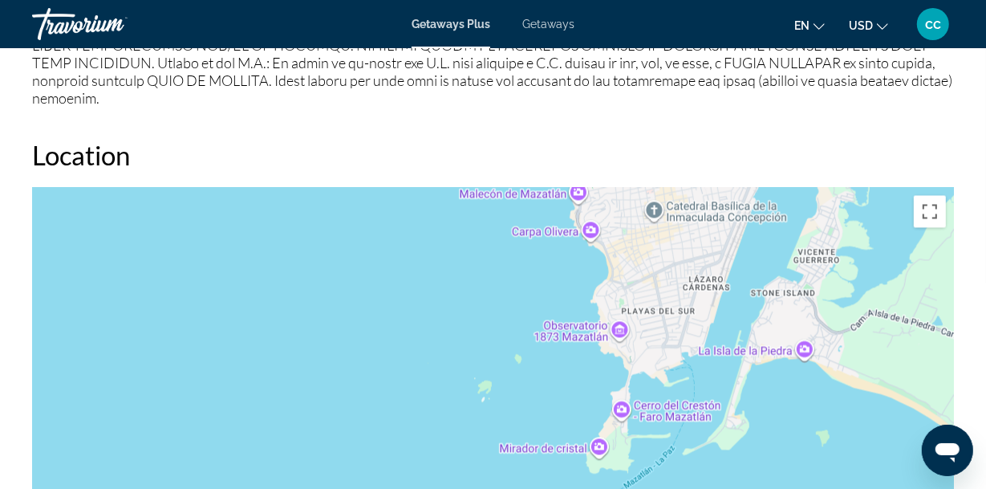
drag, startPoint x: 724, startPoint y: 463, endPoint x: 693, endPoint y: 281, distance: 184.8
click at [693, 281] on div "Main content" at bounding box center [493, 427] width 922 height 481
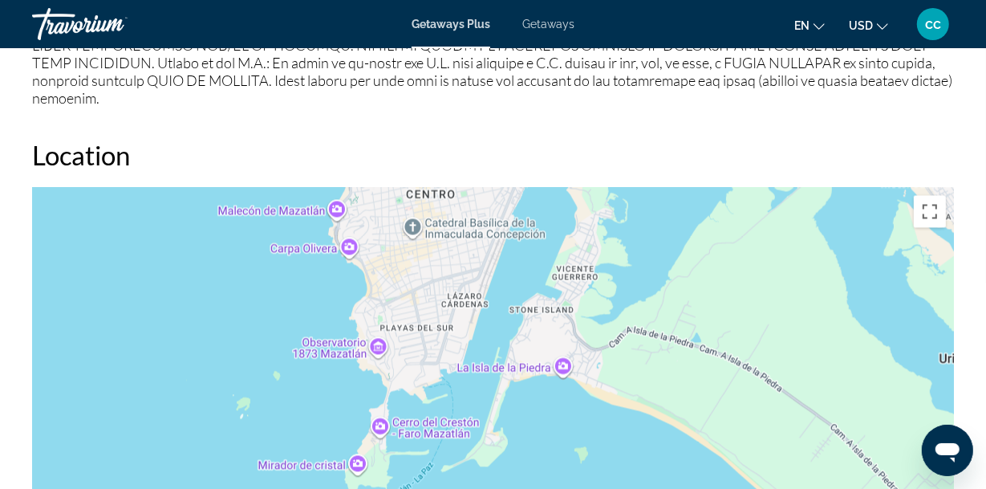
drag, startPoint x: 691, startPoint y: 435, endPoint x: 440, endPoint y: 473, distance: 253.9
click at [440, 473] on div "Main content" at bounding box center [493, 427] width 922 height 481
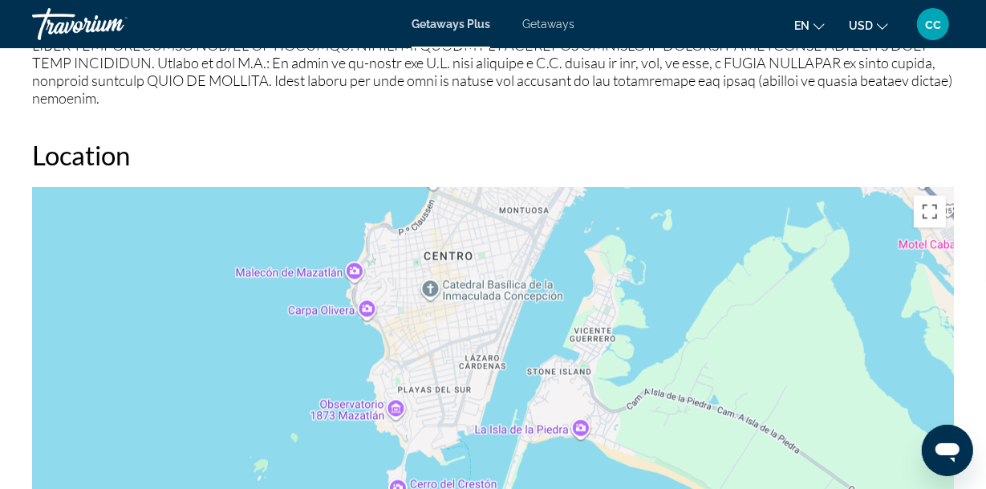
drag, startPoint x: 573, startPoint y: 314, endPoint x: 604, endPoint y: 447, distance: 136.0
click at [604, 447] on div "Main content" at bounding box center [493, 427] width 922 height 481
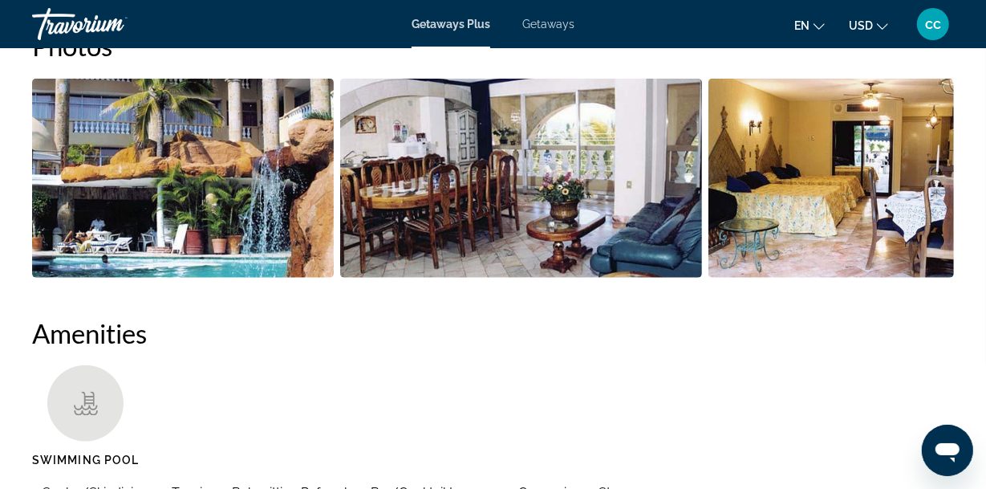
scroll to position [1081, 0]
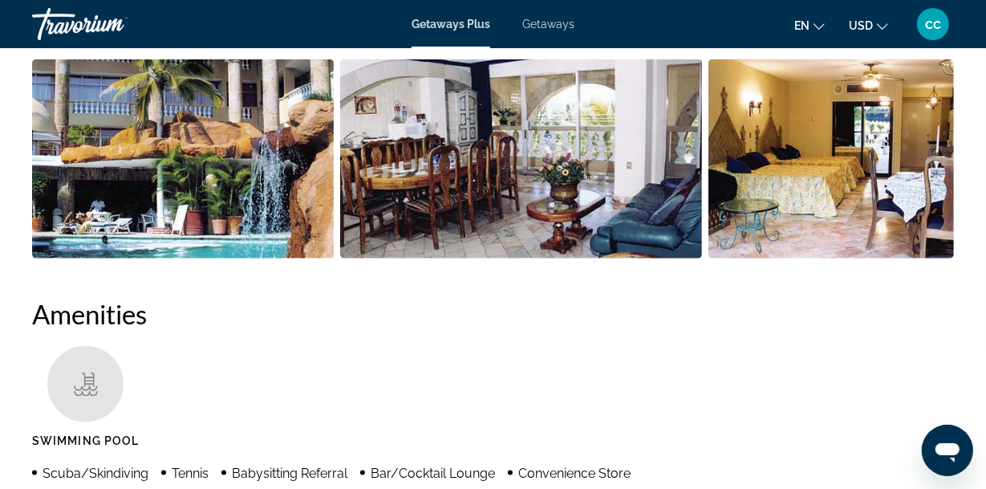
click at [185, 180] on img "Open full-screen image slider" at bounding box center [183, 158] width 302 height 199
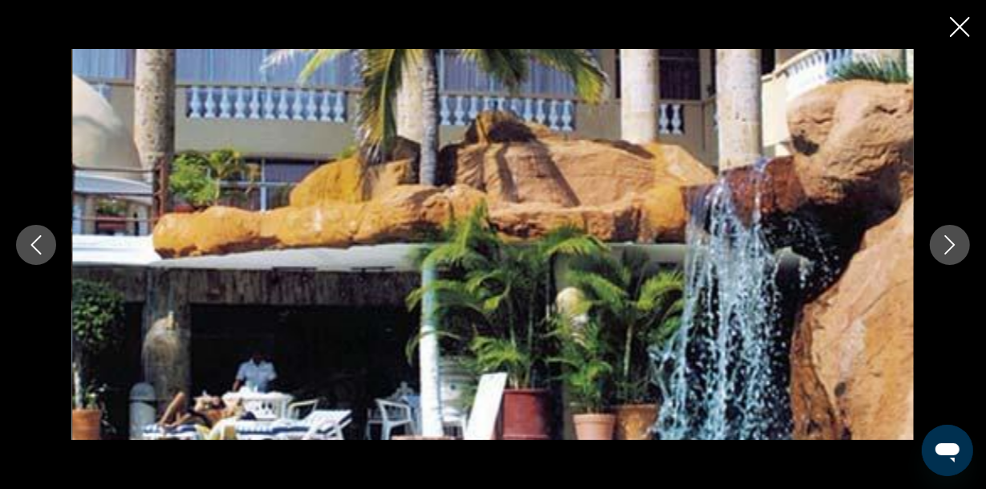
click at [951, 239] on icon "Next image" at bounding box center [949, 244] width 19 height 19
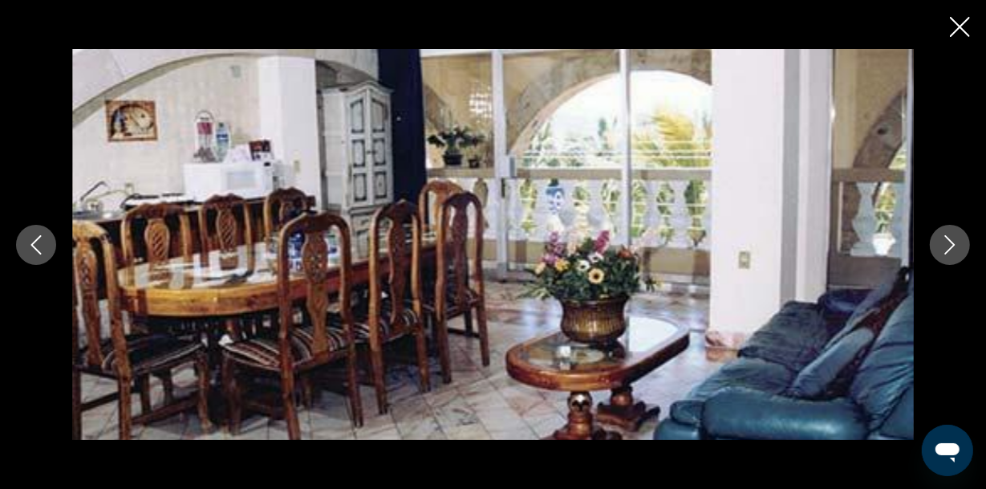
click at [949, 242] on icon "Next image" at bounding box center [949, 244] width 19 height 19
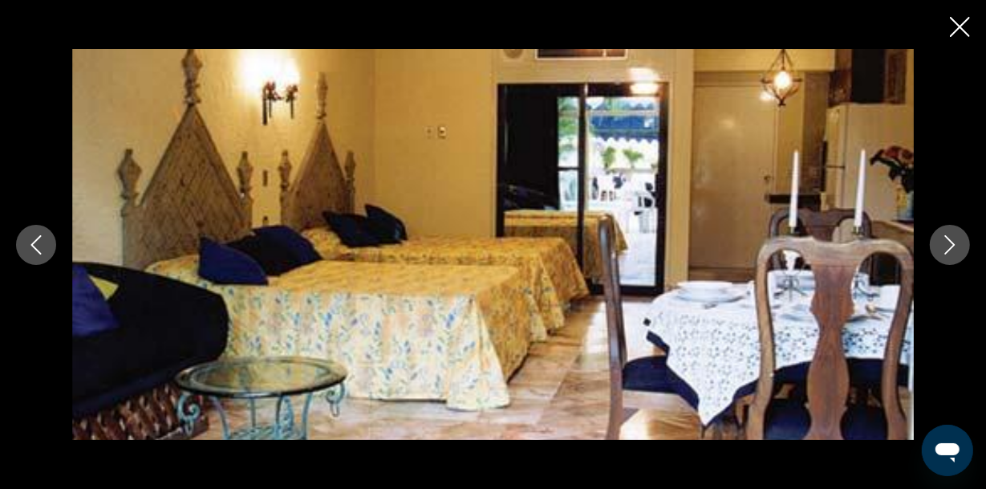
click at [951, 241] on icon "Next image" at bounding box center [949, 244] width 19 height 19
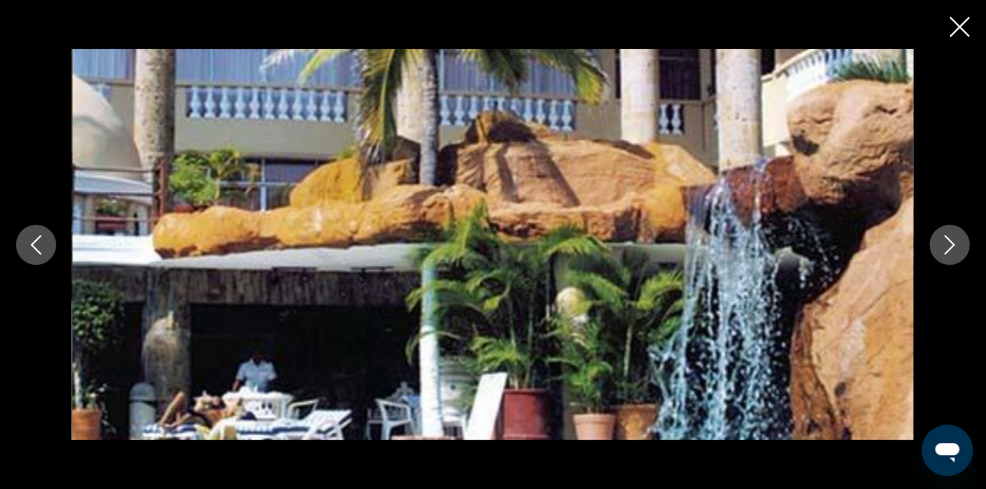
click at [951, 241] on icon "Next image" at bounding box center [949, 244] width 19 height 19
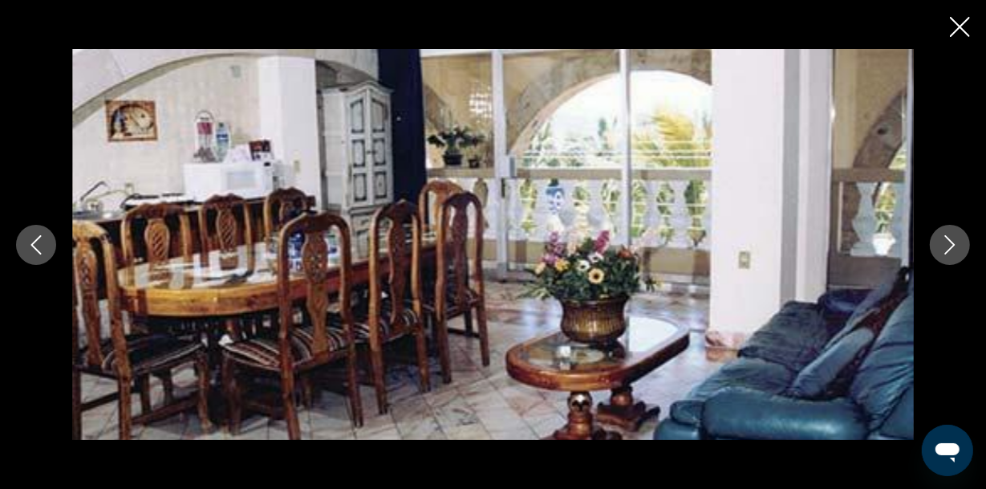
click at [951, 241] on icon "Next image" at bounding box center [949, 244] width 19 height 19
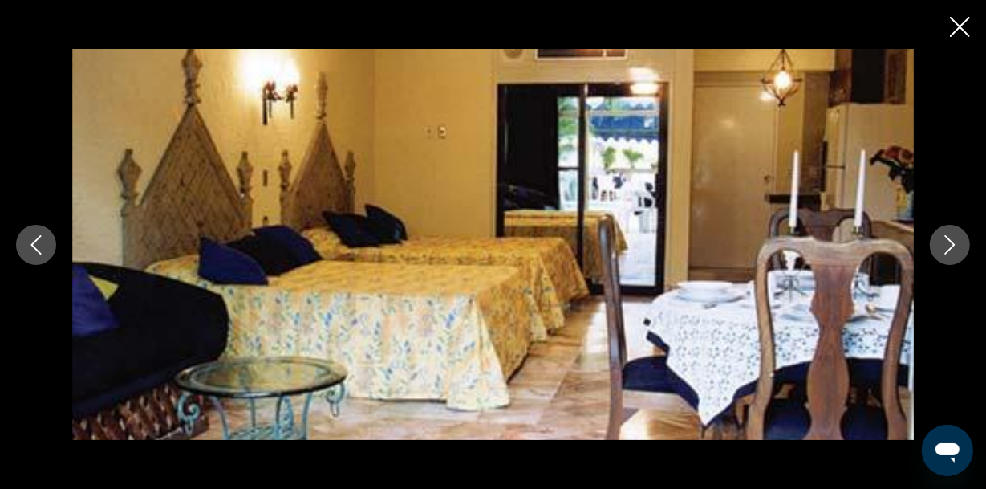
click at [956, 19] on icon "Close slideshow" at bounding box center [960, 27] width 20 height 20
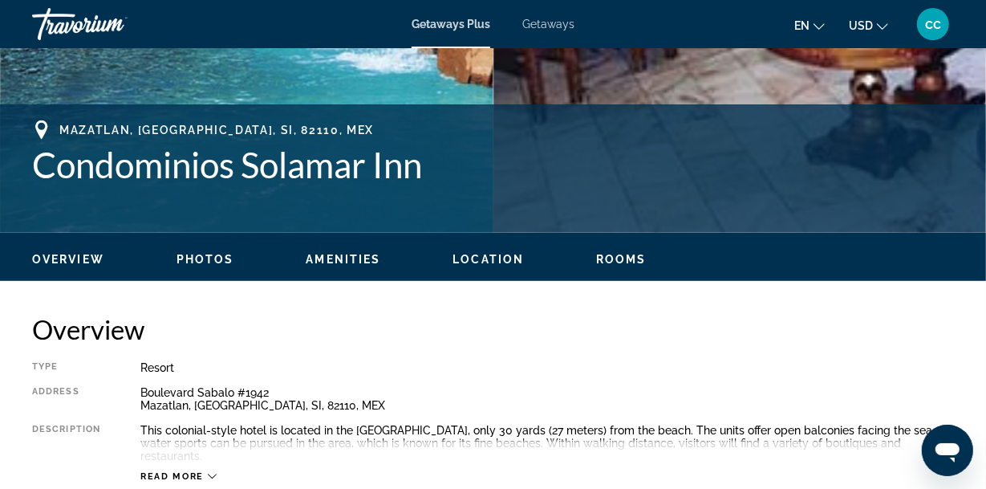
scroll to position [368, 0]
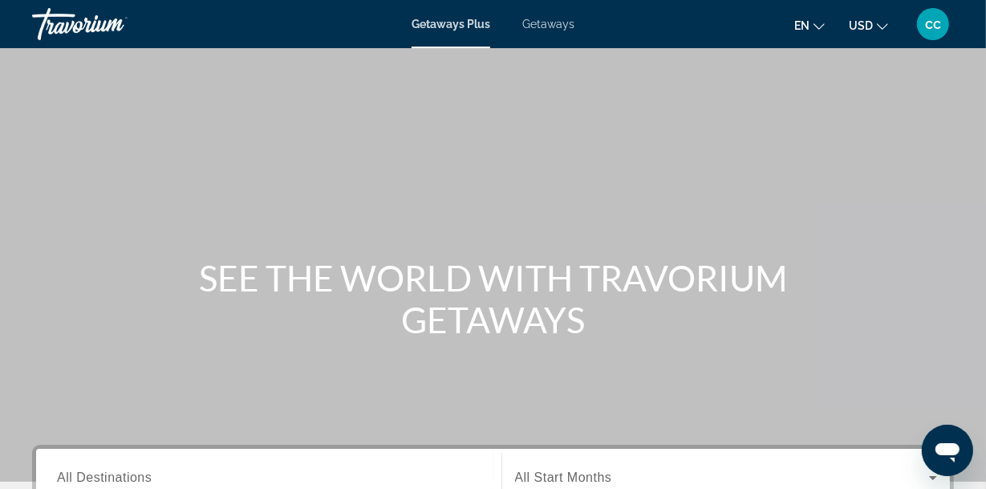
click at [558, 22] on span "Getaways" at bounding box center [548, 24] width 52 height 13
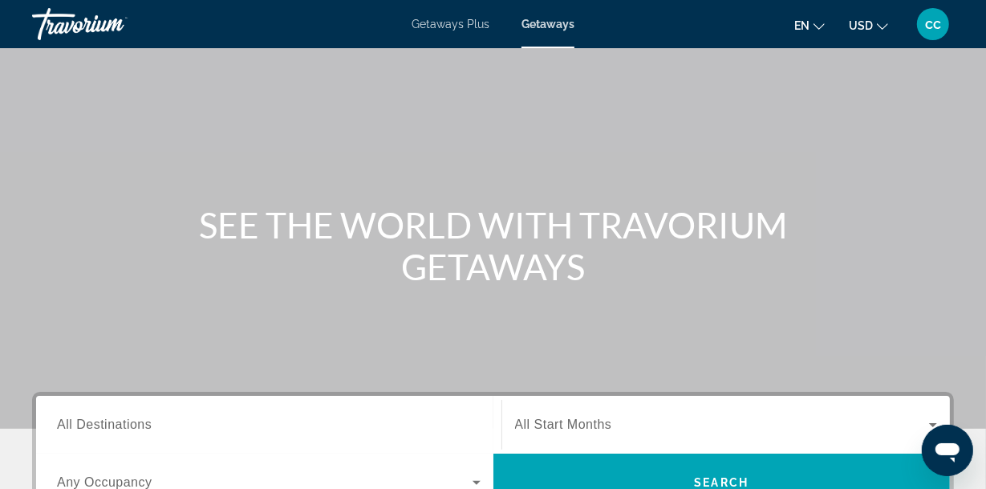
scroll to position [178, 0]
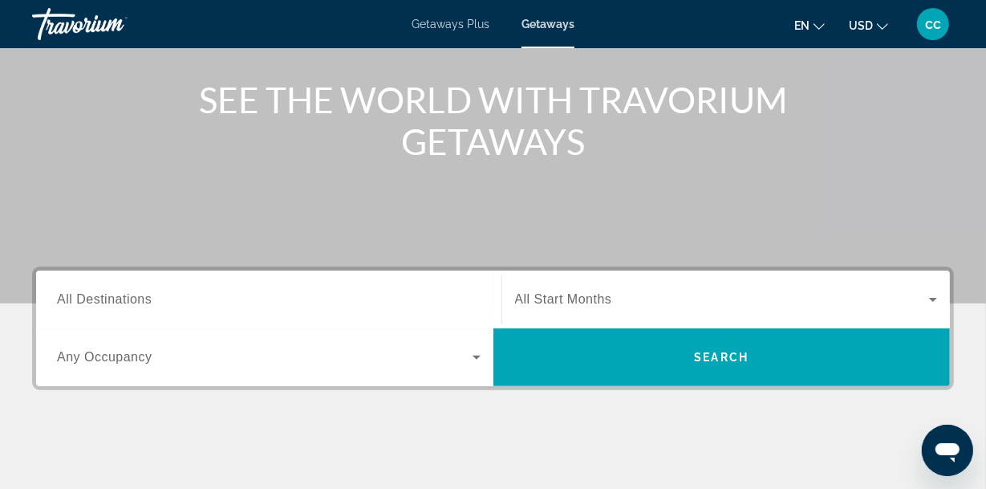
click at [79, 294] on span "All Destinations" at bounding box center [104, 299] width 95 height 14
click at [79, 294] on input "Destination All Destinations" at bounding box center [269, 299] width 424 height 19
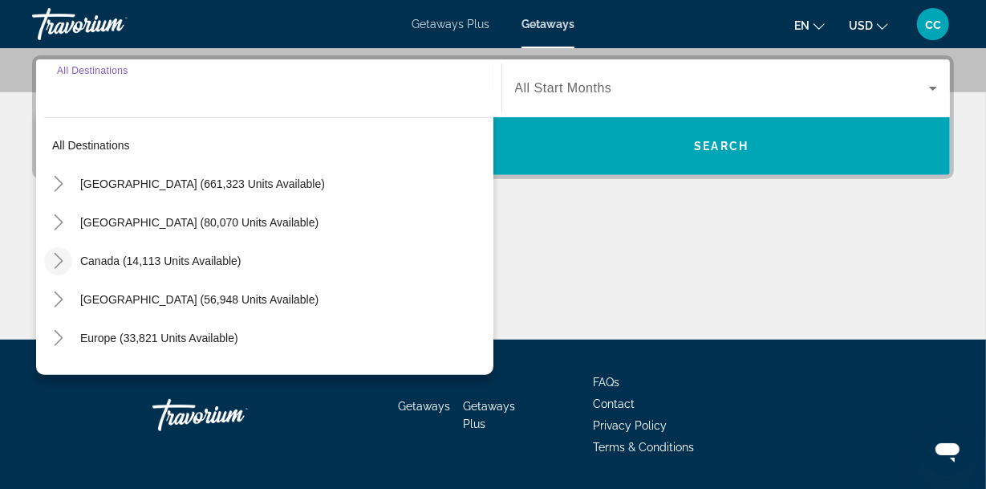
scroll to position [391, 0]
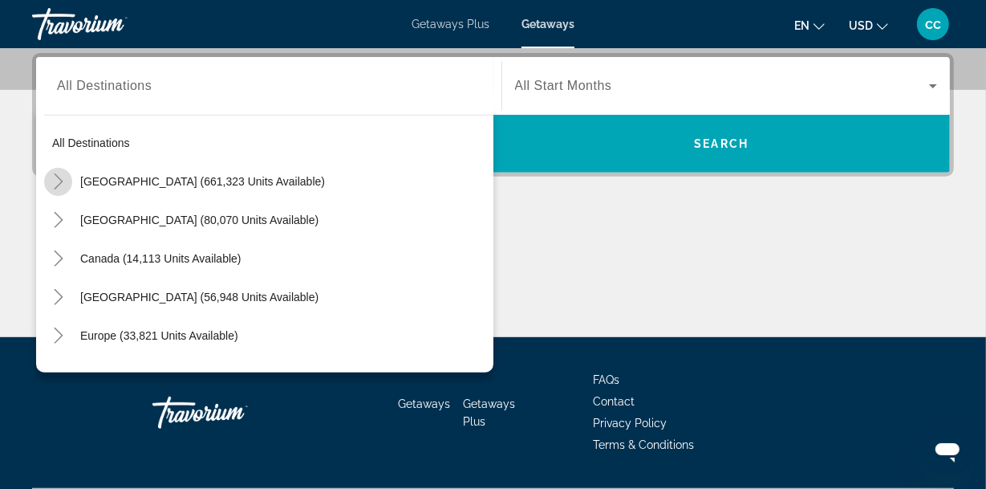
click at [55, 181] on icon "Toggle United States (661,323 units available)" at bounding box center [59, 181] width 16 height 16
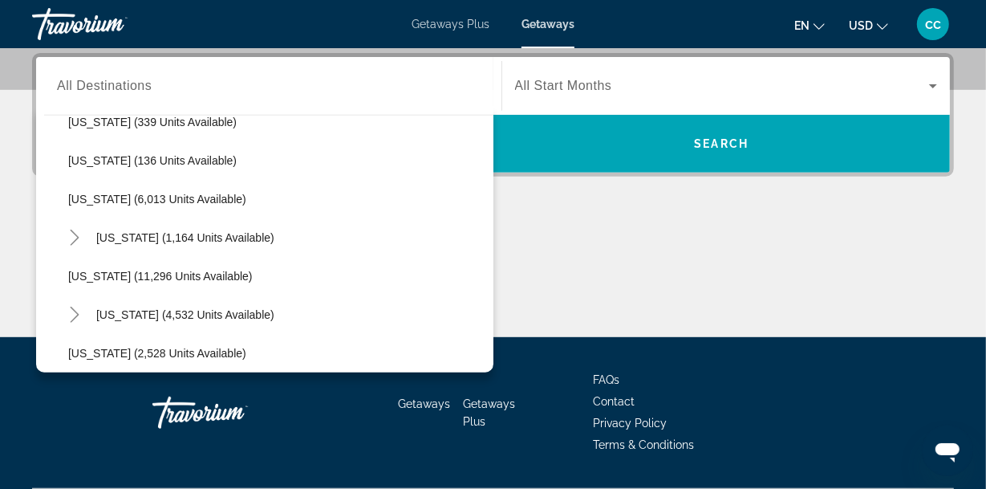
scroll to position [534, 0]
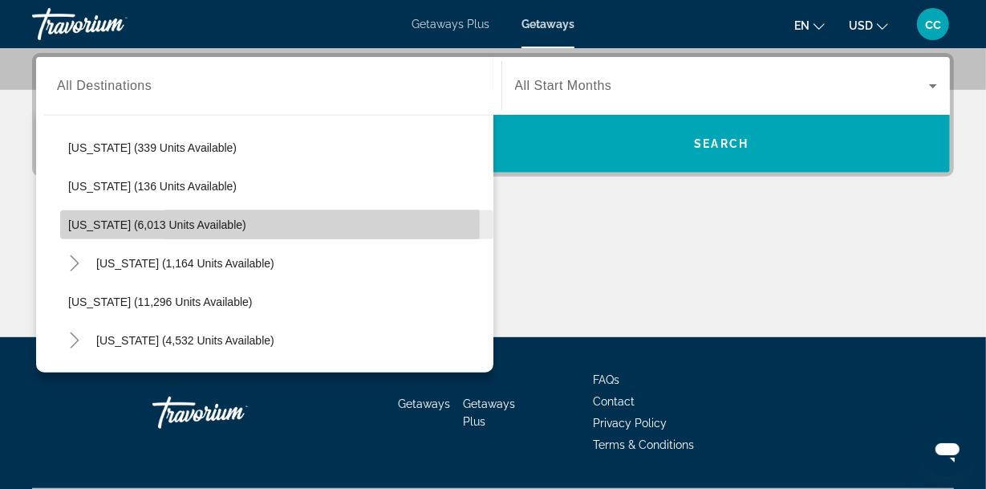
click at [118, 221] on span "Louisiana (6,013 units available)" at bounding box center [157, 224] width 178 height 13
type input "**********"
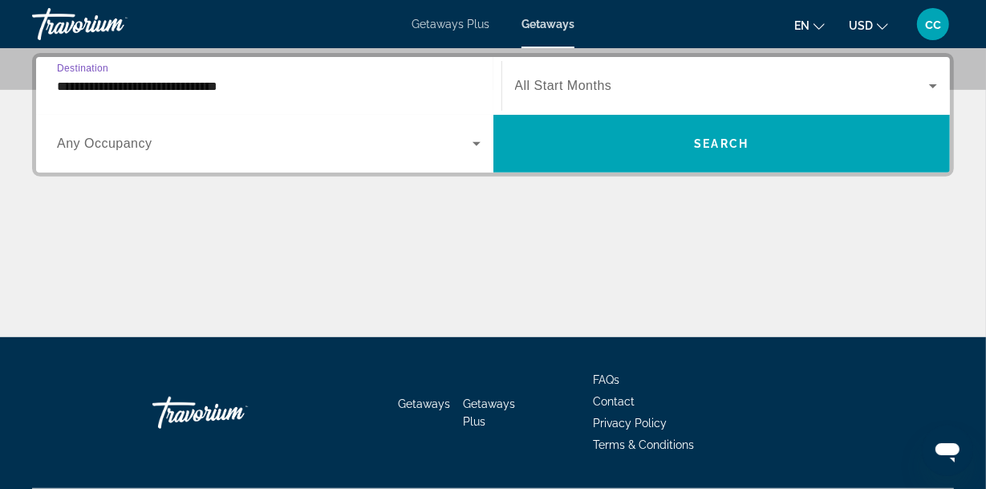
click at [595, 82] on span "All Start Months" at bounding box center [563, 86] width 97 height 14
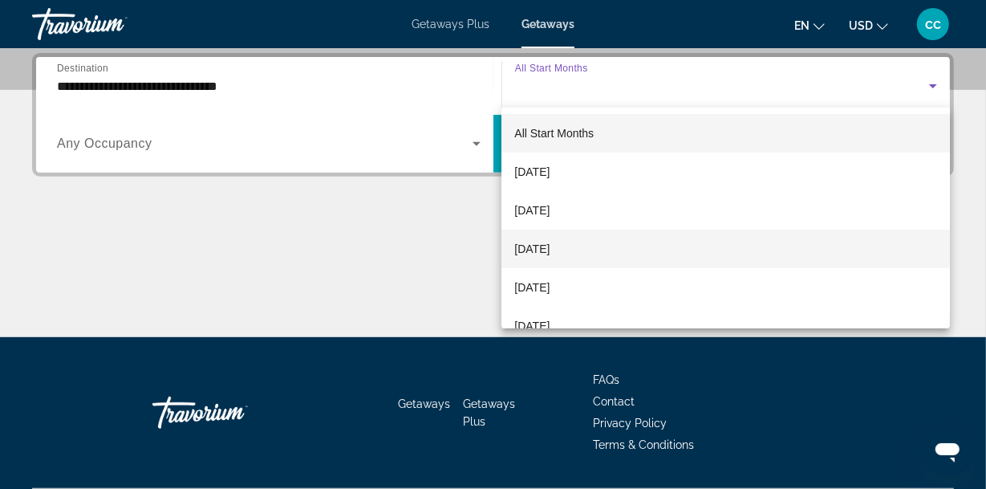
click at [529, 249] on span "[DATE]" at bounding box center [531, 248] width 35 height 19
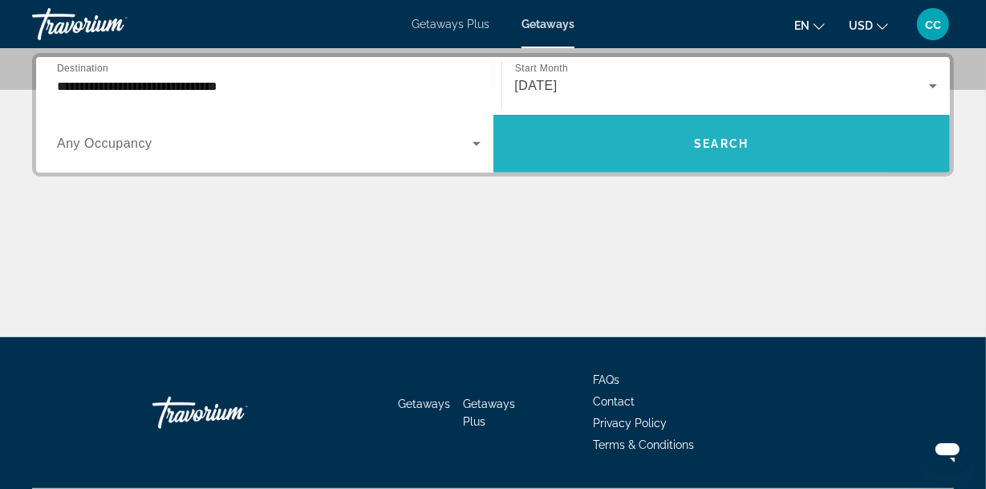
click at [716, 144] on span "Search" at bounding box center [721, 143] width 55 height 13
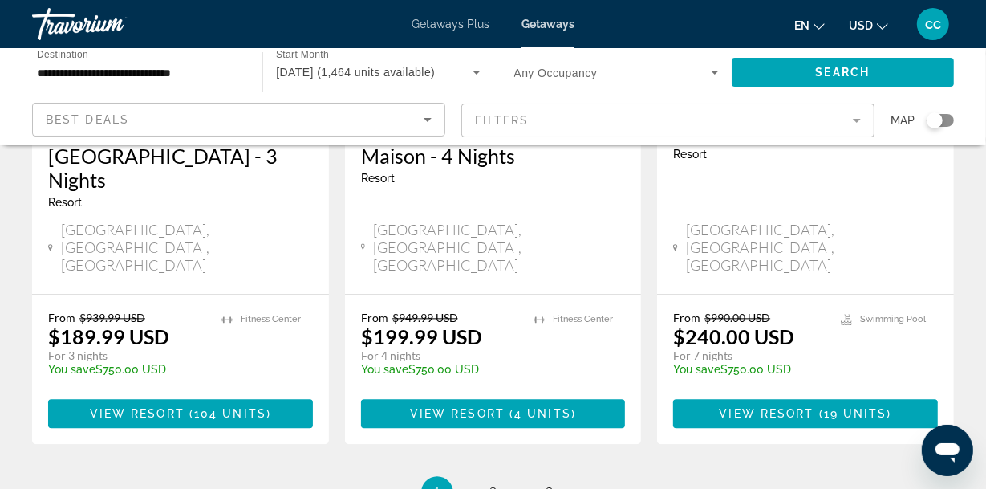
scroll to position [2174, 0]
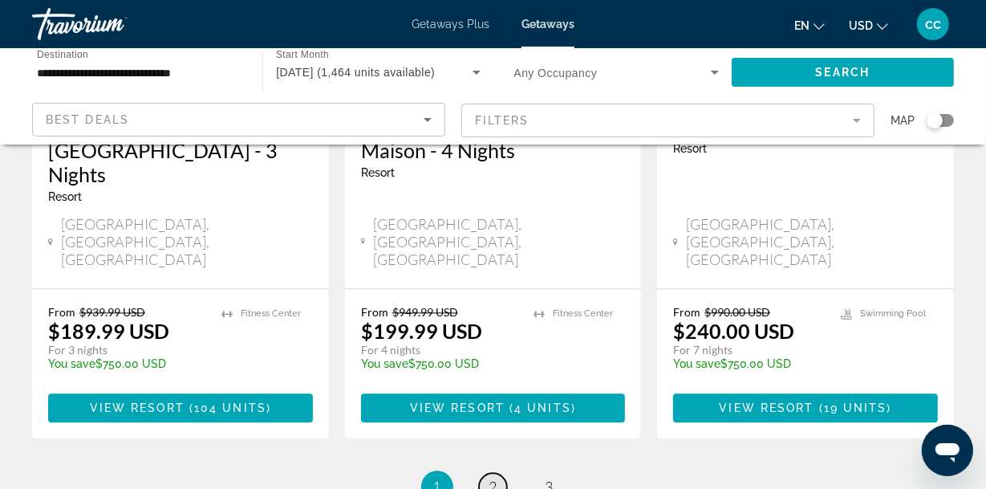
click at [501, 473] on link "page 2" at bounding box center [493, 487] width 28 height 28
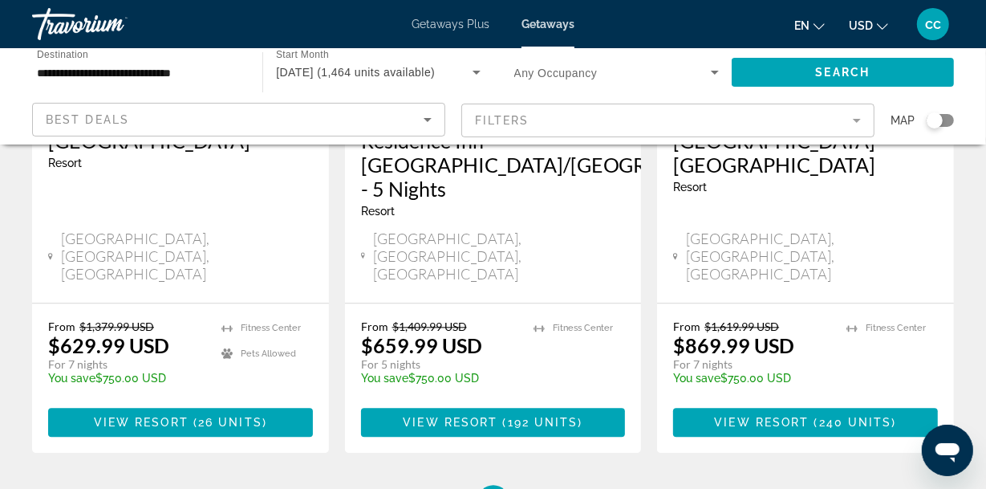
scroll to position [2228, 0]
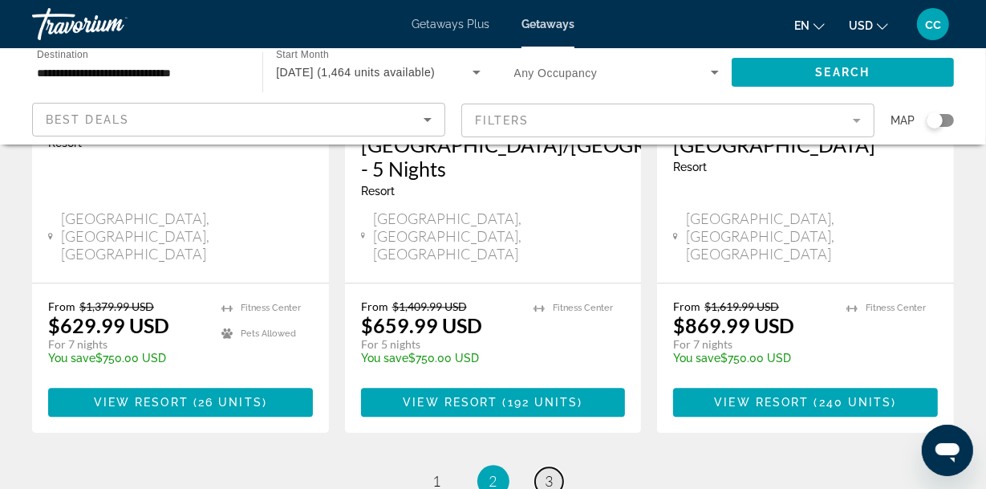
click at [548, 472] on span "3" at bounding box center [550, 481] width 8 height 18
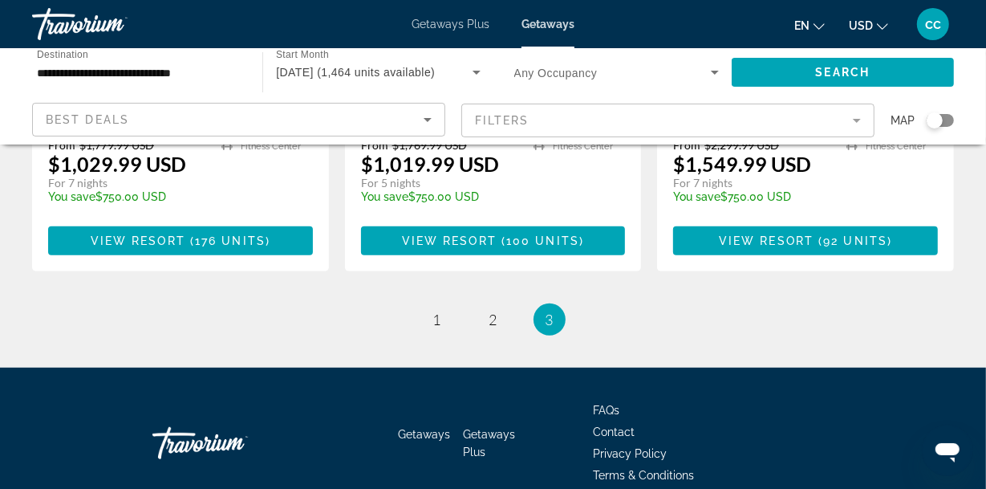
scroll to position [534, 0]
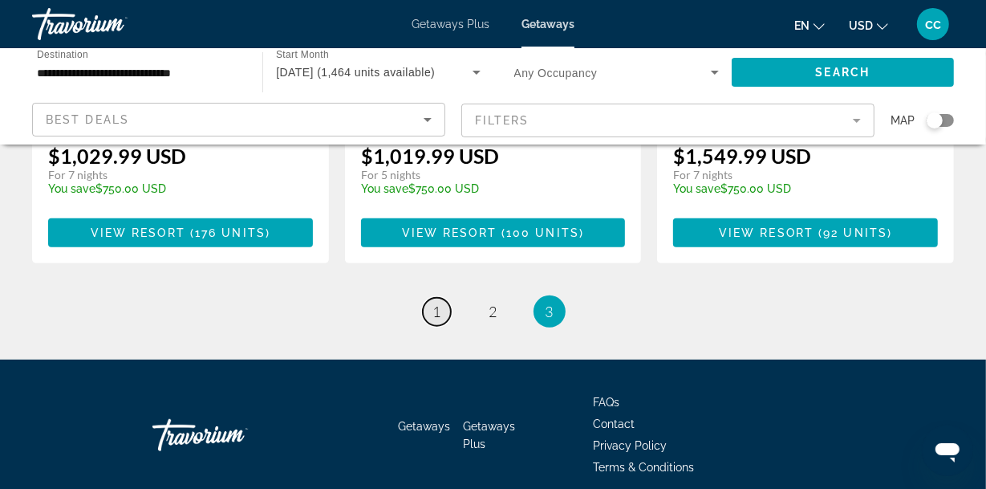
click at [438, 302] on span "1" at bounding box center [437, 311] width 8 height 18
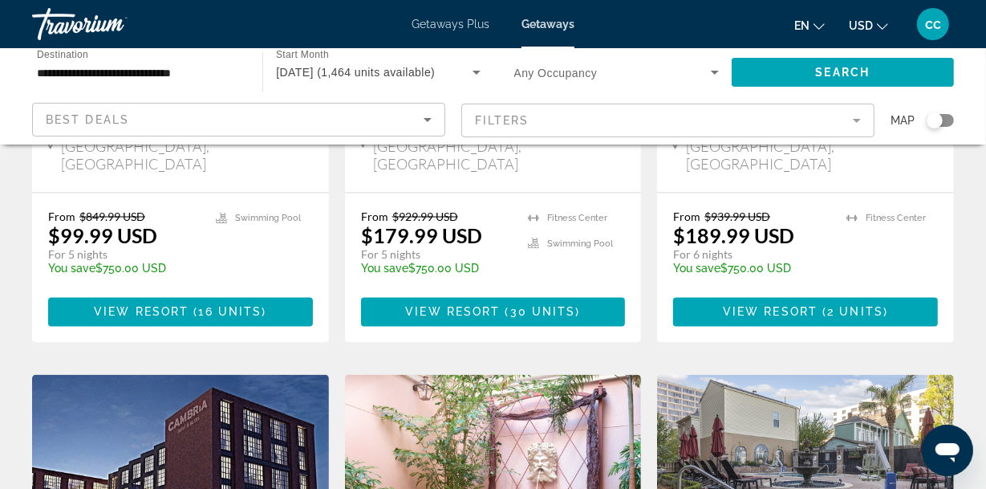
scroll to position [1515, 0]
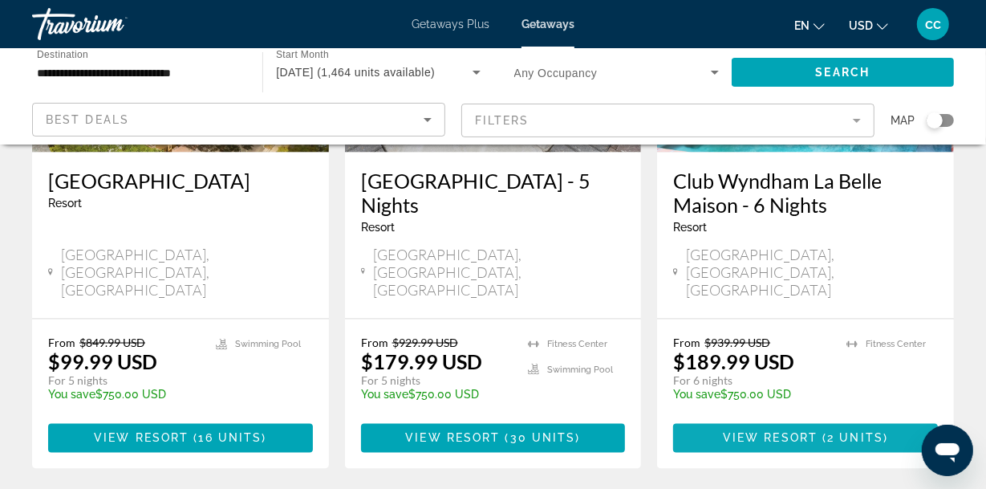
click at [810, 432] on span "View Resort" at bounding box center [770, 438] width 95 height 13
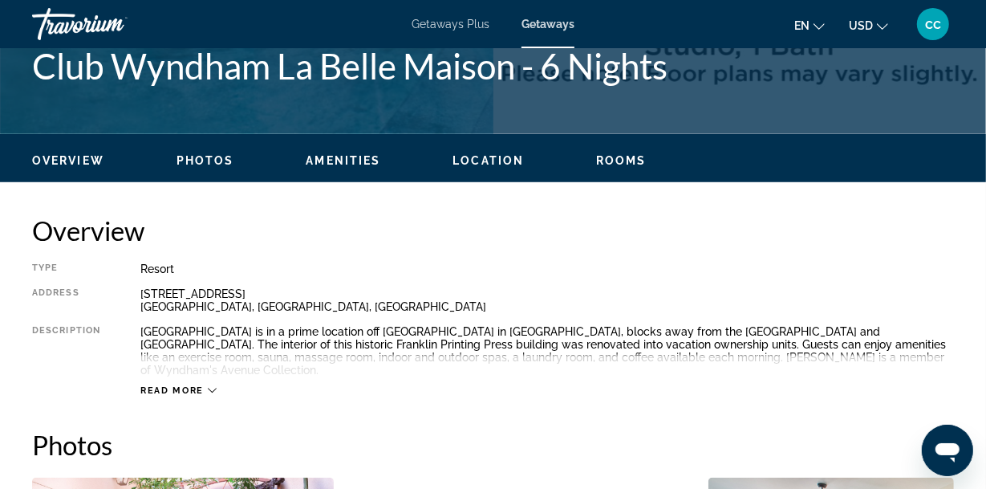
scroll to position [712, 0]
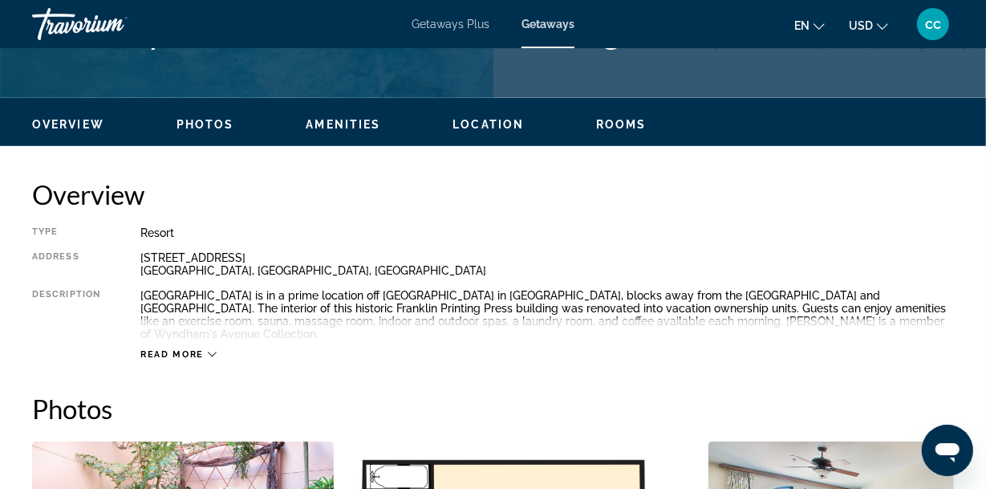
click at [210, 353] on icon "Main content" at bounding box center [212, 354] width 9 height 9
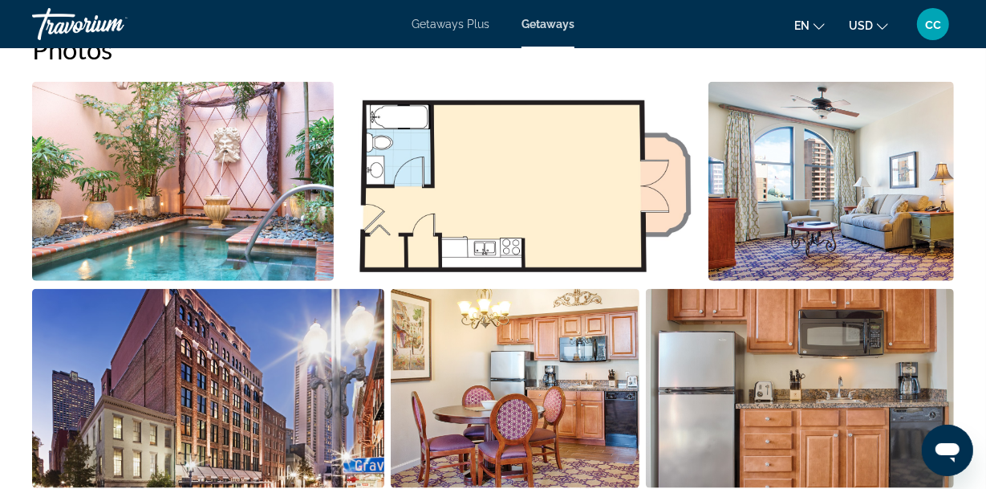
scroll to position [980, 0]
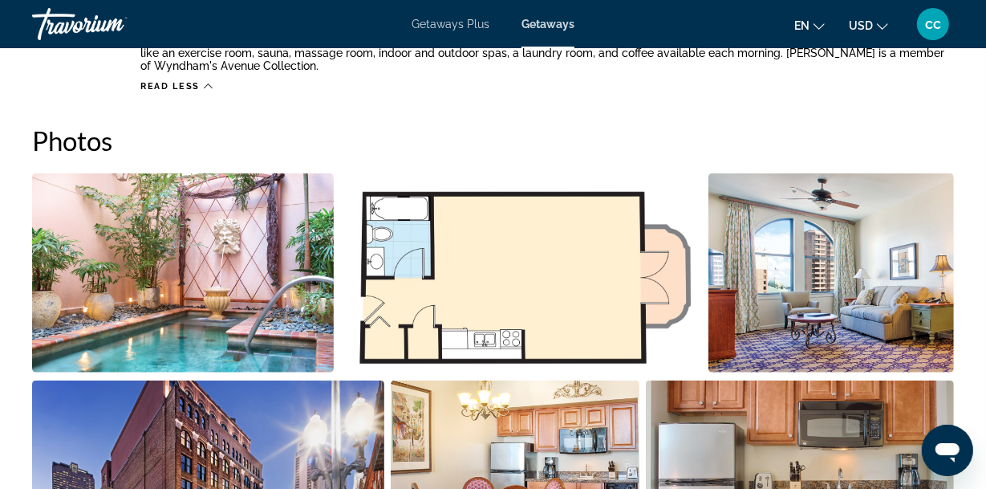
click at [225, 276] on img "Open full-screen image slider" at bounding box center [183, 272] width 302 height 199
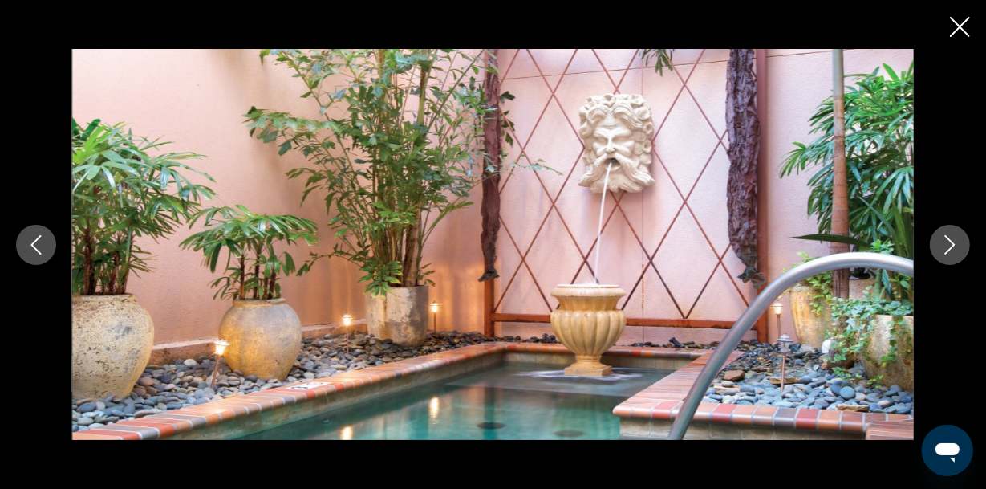
click at [955, 237] on icon "Next image" at bounding box center [949, 244] width 19 height 19
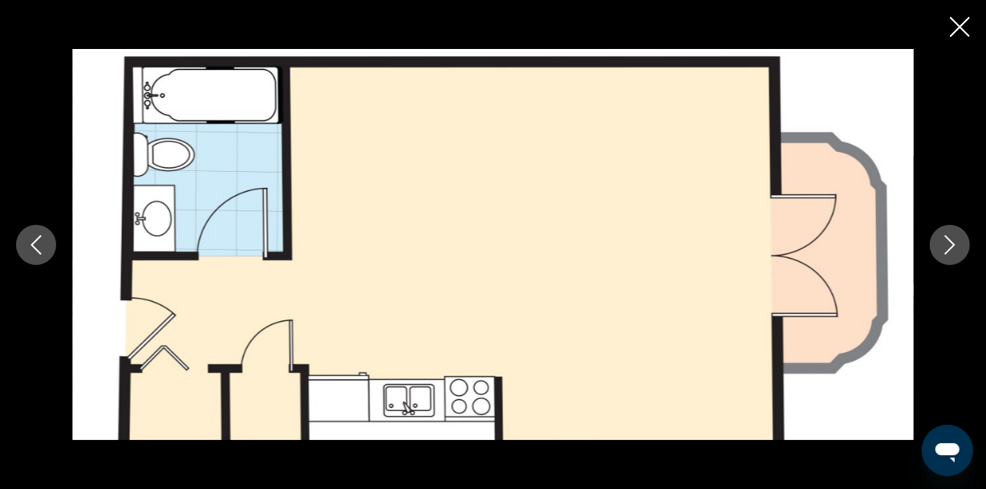
click at [954, 245] on icon "Next image" at bounding box center [950, 244] width 10 height 19
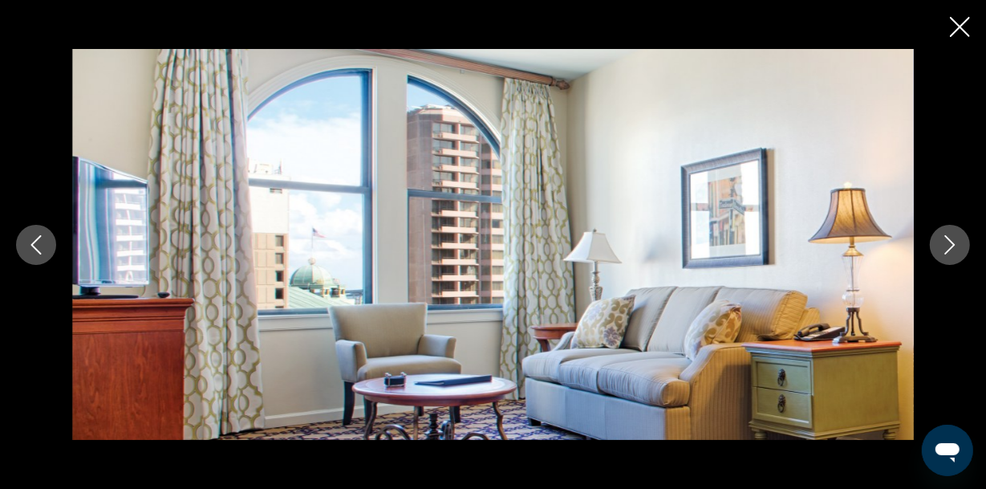
click at [953, 243] on icon "Next image" at bounding box center [950, 244] width 10 height 19
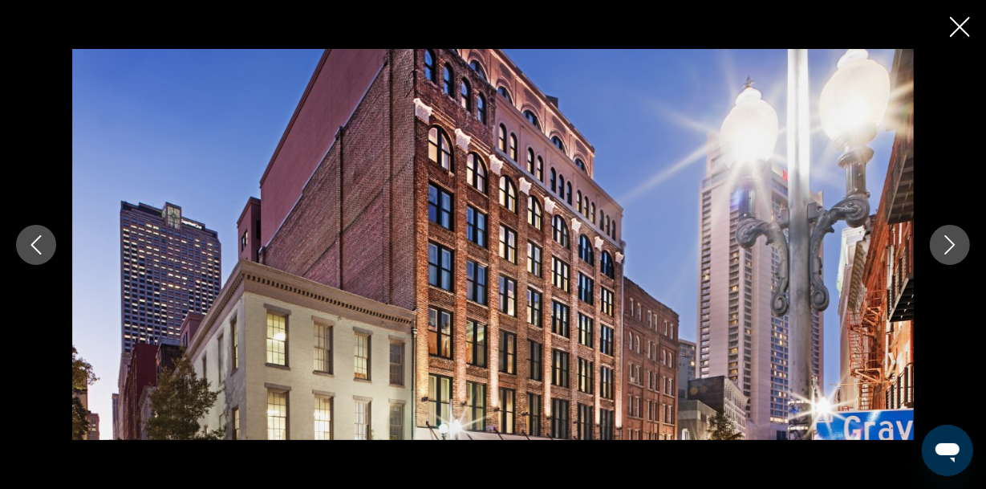
click at [953, 243] on icon "Next image" at bounding box center [950, 244] width 10 height 19
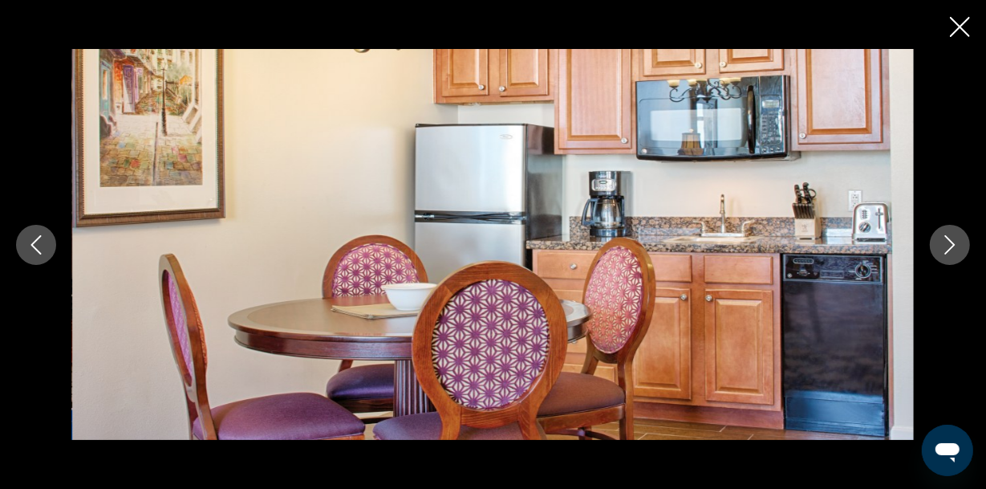
click at [953, 243] on icon "Next image" at bounding box center [950, 244] width 10 height 19
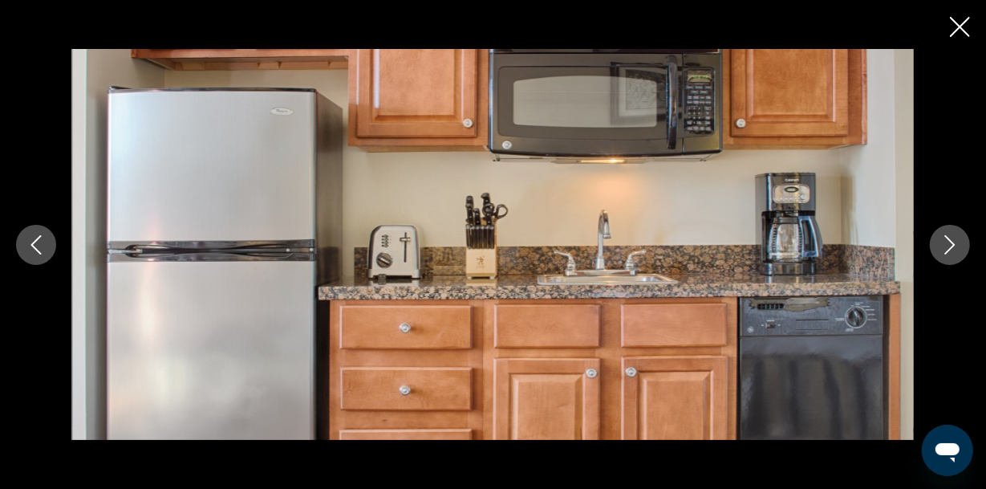
click at [952, 242] on icon "Next image" at bounding box center [950, 244] width 10 height 19
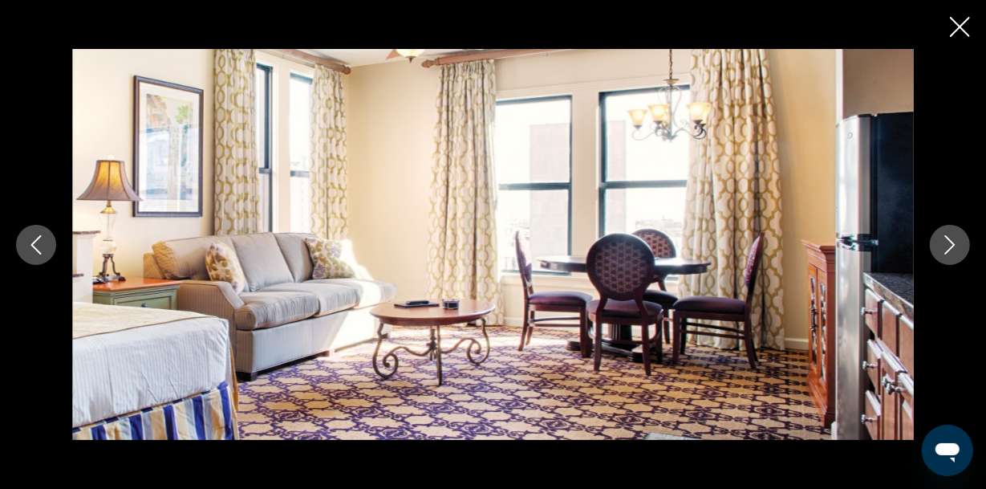
click at [949, 242] on icon "Next image" at bounding box center [949, 244] width 19 height 19
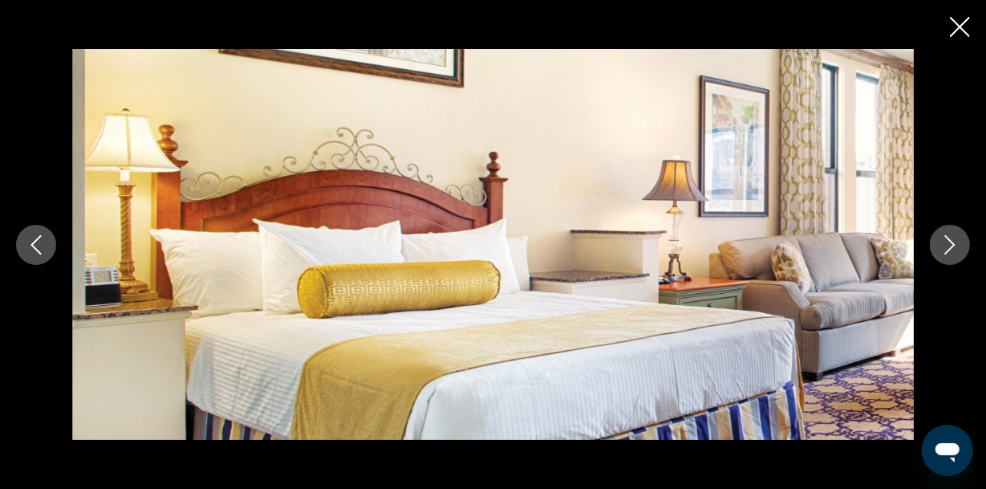
click at [949, 244] on icon "Next image" at bounding box center [949, 244] width 19 height 19
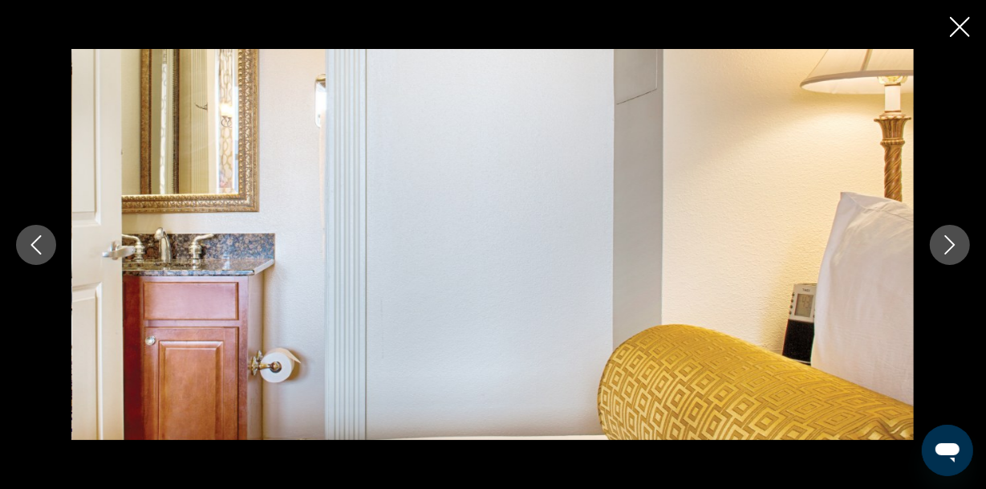
click at [948, 246] on icon "Next image" at bounding box center [949, 244] width 19 height 19
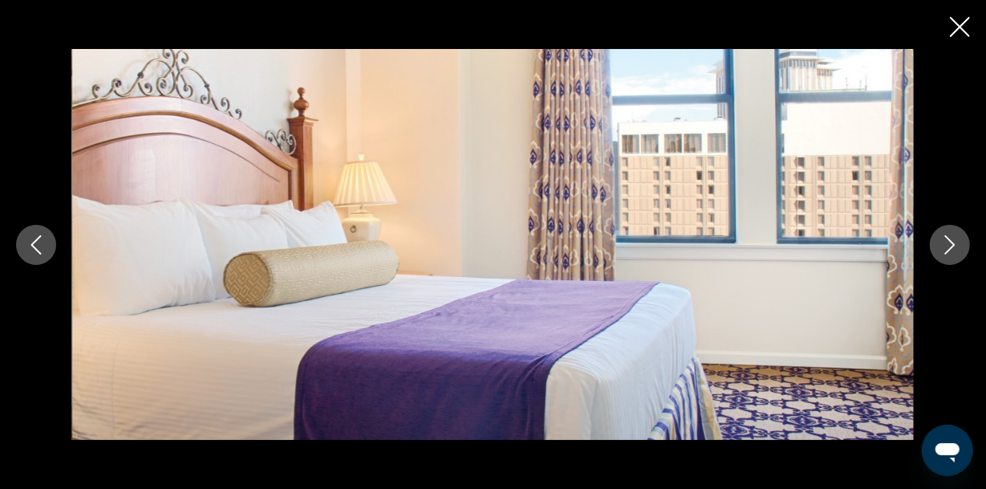
click at [950, 245] on icon "Next image" at bounding box center [949, 244] width 19 height 19
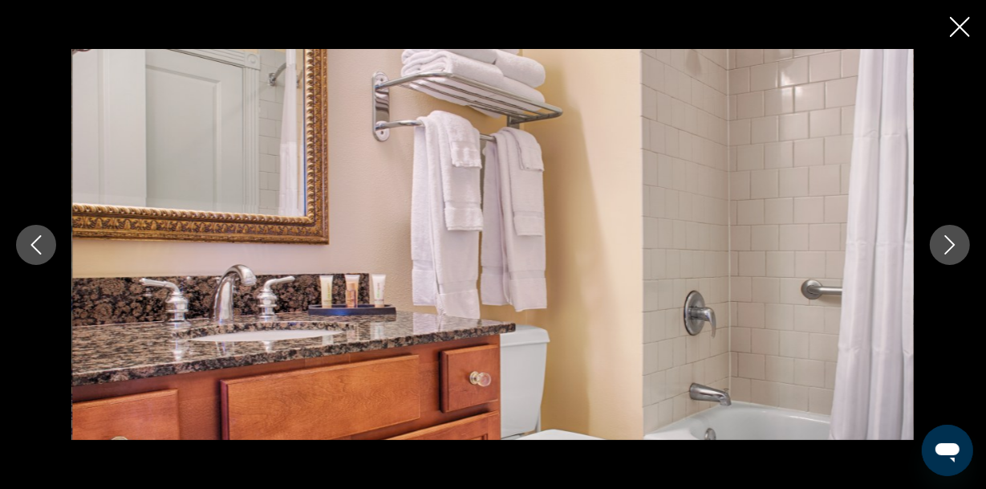
click at [951, 246] on icon "Next image" at bounding box center [949, 244] width 19 height 19
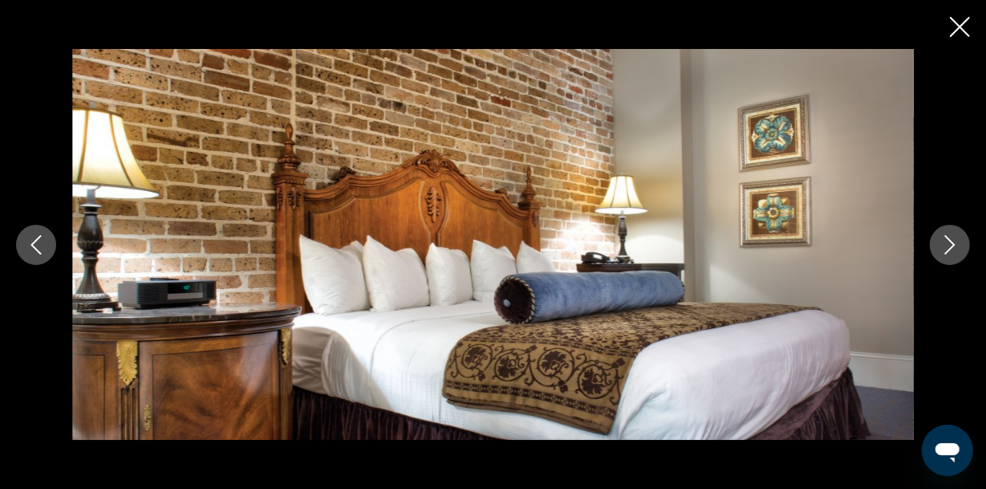
click at [951, 246] on icon "Next image" at bounding box center [949, 244] width 19 height 19
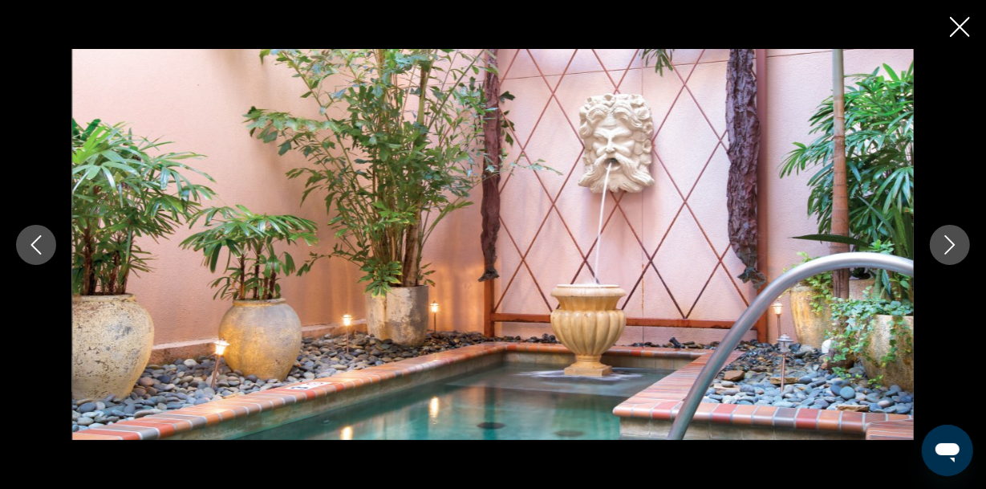
click at [950, 248] on icon "Next image" at bounding box center [950, 244] width 10 height 19
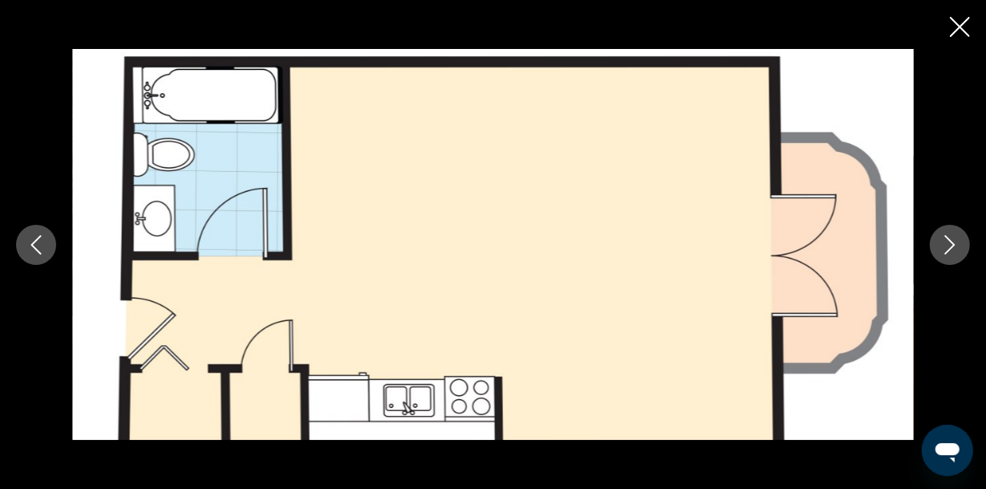
click at [958, 22] on icon "Close slideshow" at bounding box center [960, 27] width 20 height 20
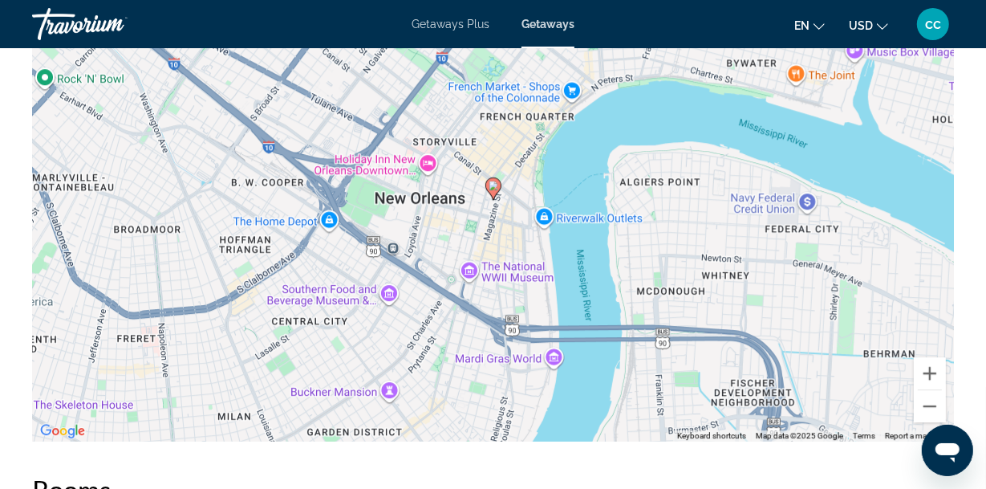
scroll to position [2906, 0]
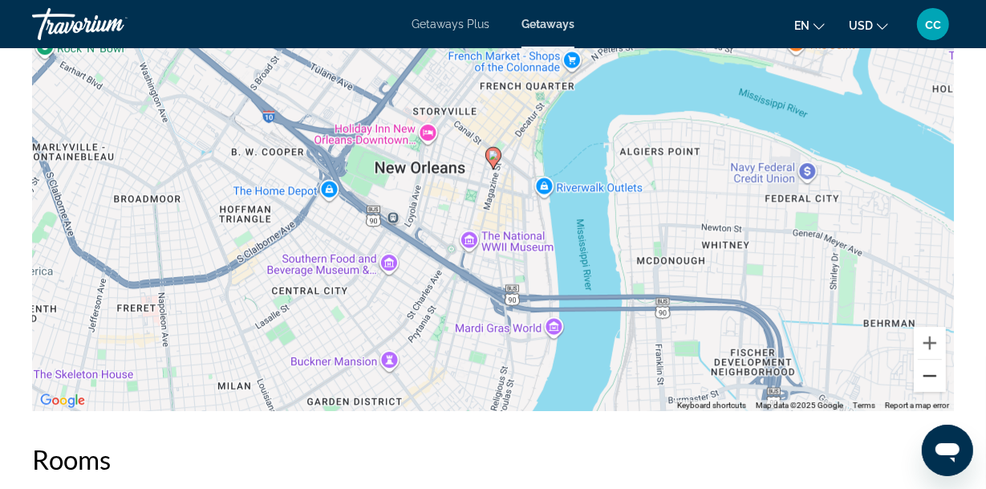
click at [928, 371] on button "Zoom out" at bounding box center [930, 375] width 32 height 32
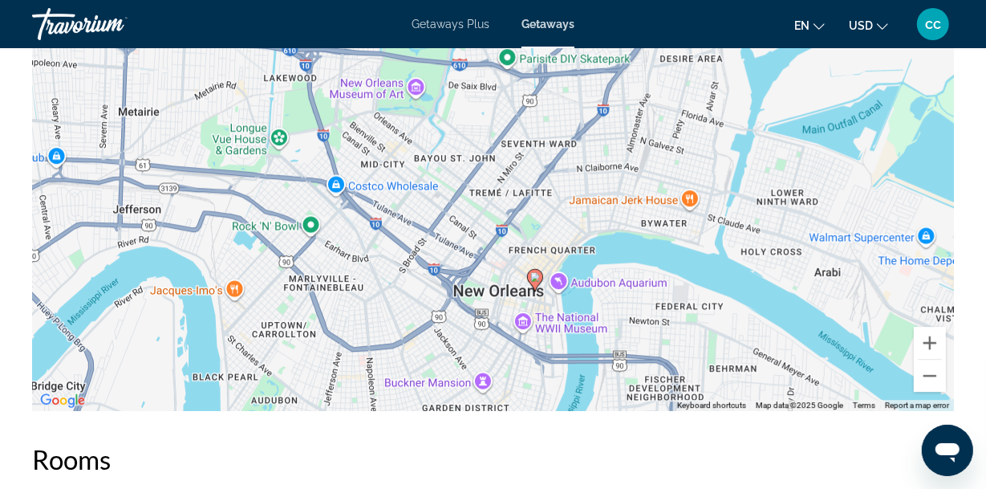
drag, startPoint x: 713, startPoint y: 262, endPoint x: 755, endPoint y: 387, distance: 131.2
click at [755, 387] on div "To activate drag with keyboard, press Alt + Enter. Once in keyboard drag state,…" at bounding box center [493, 169] width 922 height 481
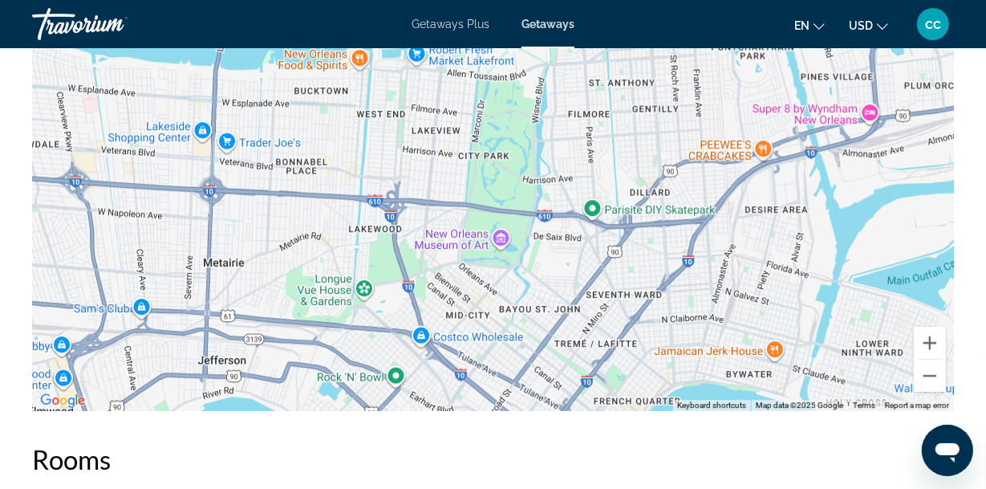
drag, startPoint x: 363, startPoint y: 193, endPoint x: 448, endPoint y: 341, distance: 170.0
click at [454, 345] on div "To activate drag with keyboard, press Alt + Enter. Once in keyboard drag state,…" at bounding box center [493, 169] width 922 height 481
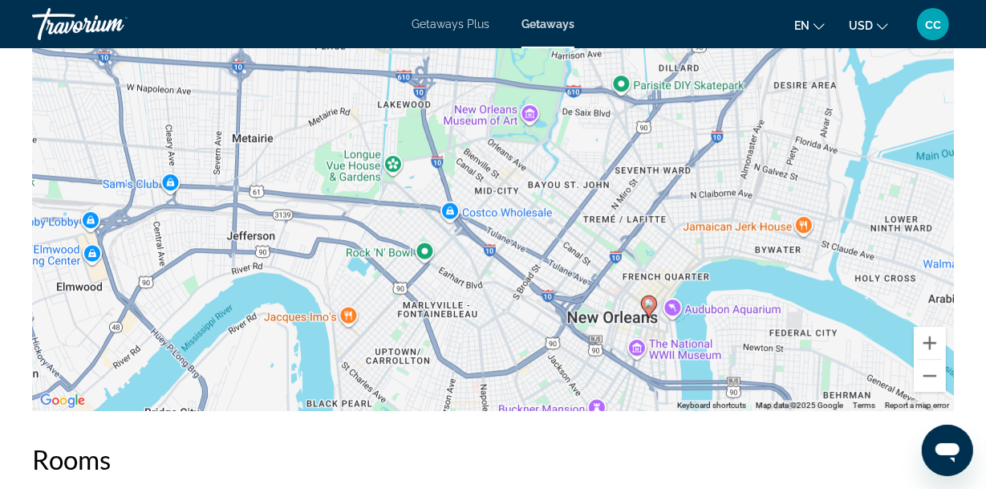
drag, startPoint x: 407, startPoint y: 270, endPoint x: 435, endPoint y: 148, distance: 125.1
click at [435, 148] on div "To activate drag with keyboard, press Alt + Enter. Once in keyboard drag state,…" at bounding box center [493, 169] width 922 height 481
click at [932, 338] on button "Zoom in" at bounding box center [930, 343] width 32 height 32
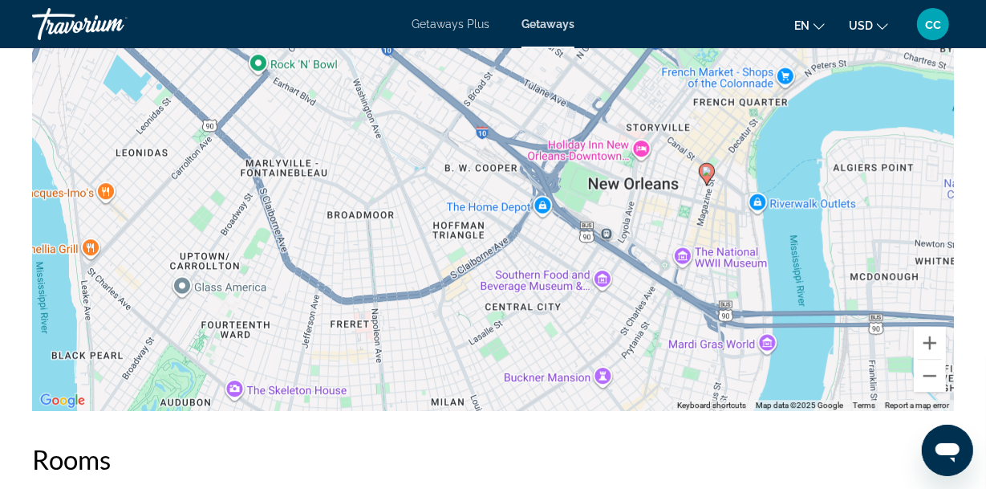
drag, startPoint x: 818, startPoint y: 321, endPoint x: 721, endPoint y: 39, distance: 298.6
click at [931, 336] on button "Zoom in" at bounding box center [930, 343] width 32 height 32
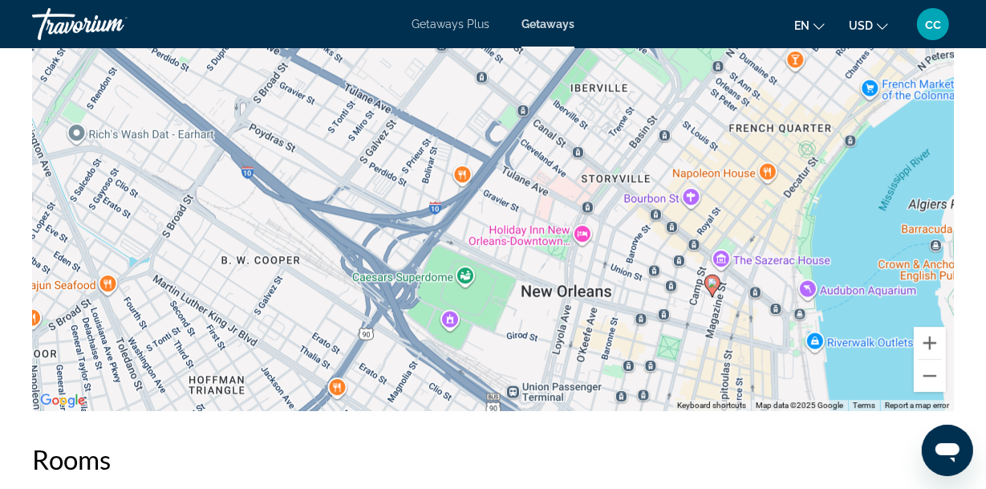
drag, startPoint x: 892, startPoint y: 307, endPoint x: 682, endPoint y: 403, distance: 230.9
click at [682, 403] on div "To activate drag with keyboard, press Alt + Enter. Once in keyboard drag state,…" at bounding box center [493, 169] width 922 height 481
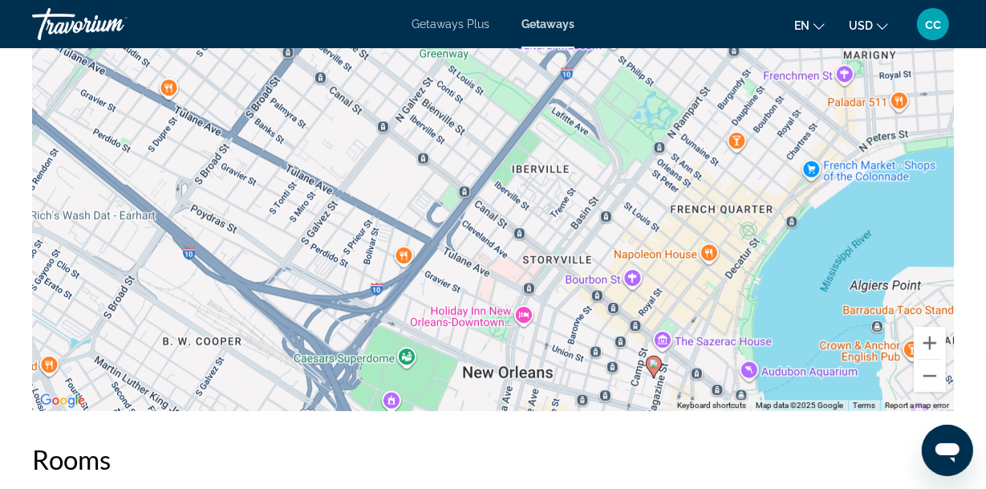
drag, startPoint x: 705, startPoint y: 315, endPoint x: 645, endPoint y: 396, distance: 100.9
click at [645, 396] on div "To activate drag with keyboard, press Alt + Enter. Once in keyboard drag state,…" at bounding box center [493, 169] width 922 height 481
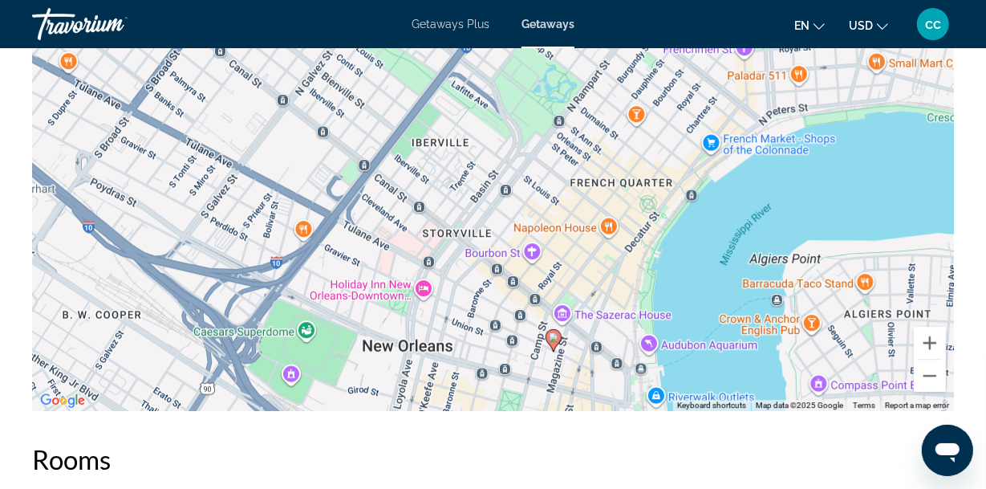
drag, startPoint x: 728, startPoint y: 275, endPoint x: 627, endPoint y: 249, distance: 104.3
click at [627, 249] on div "To activate drag with keyboard, press Alt + Enter. Once in keyboard drag state,…" at bounding box center [493, 169] width 922 height 481
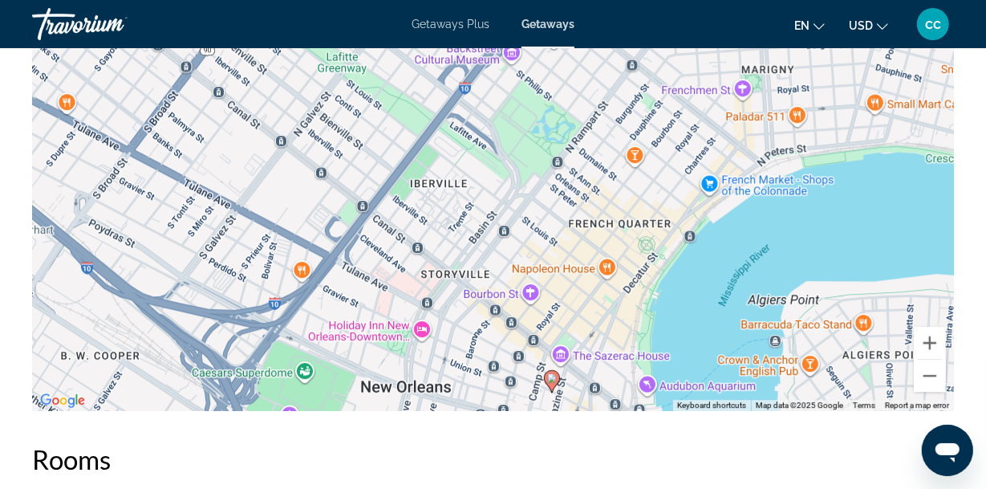
drag, startPoint x: 710, startPoint y: 258, endPoint x: 708, endPoint y: 247, distance: 10.6
click at [708, 247] on div "To activate drag with keyboard, press Alt + Enter. Once in keyboard drag state,…" at bounding box center [493, 169] width 922 height 481
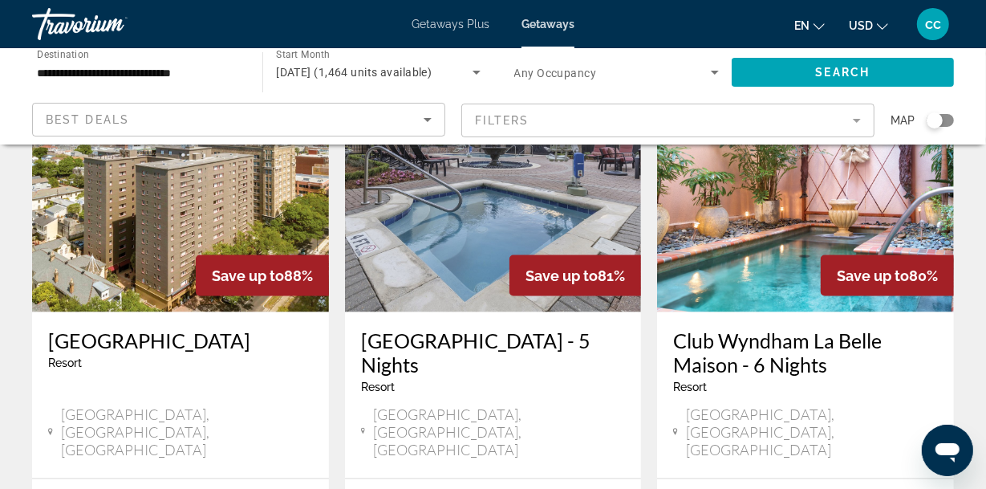
scroll to position [1247, 0]
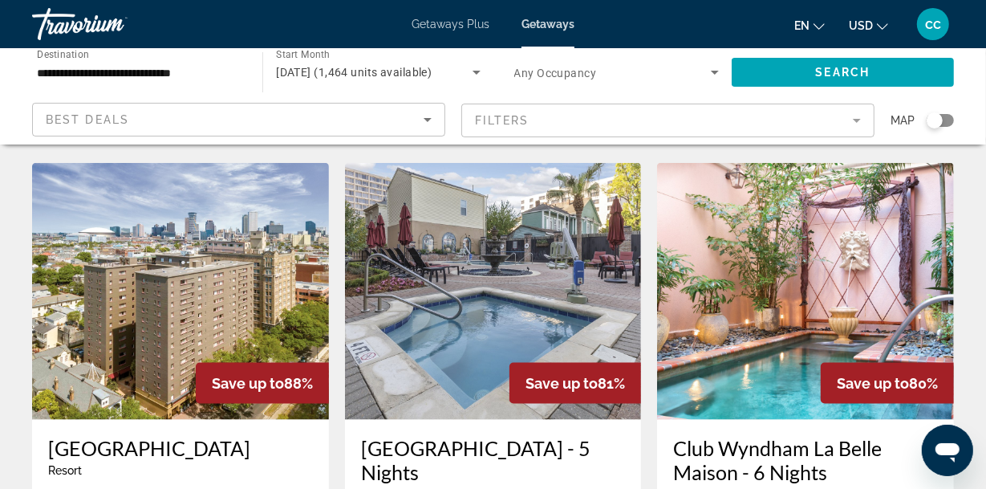
click at [756, 291] on img "Main content" at bounding box center [805, 291] width 297 height 257
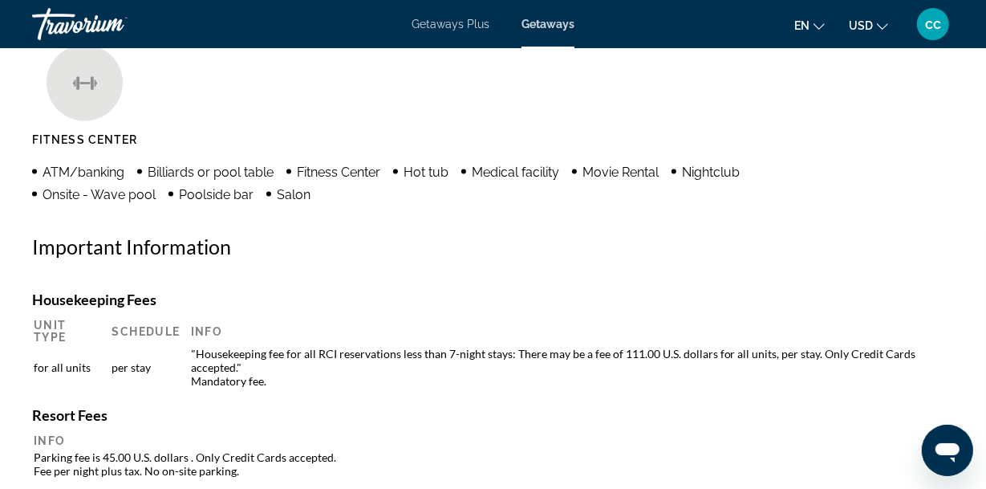
scroll to position [1694, 0]
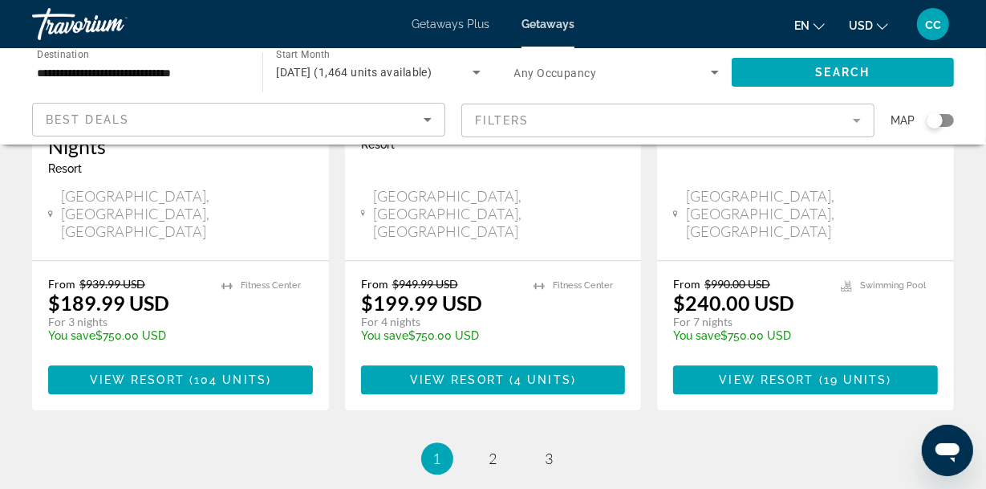
scroll to position [2228, 0]
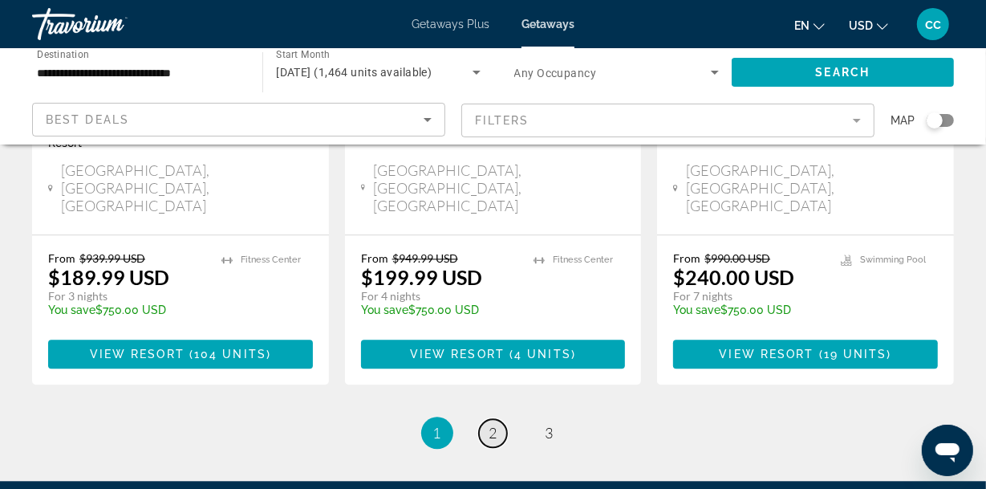
click at [493, 424] on span "2" at bounding box center [493, 433] width 8 height 18
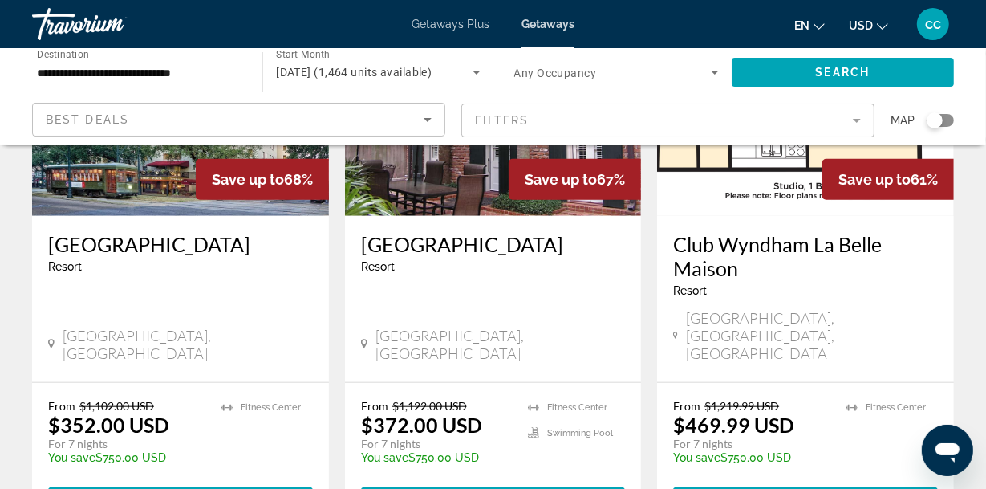
scroll to position [980, 0]
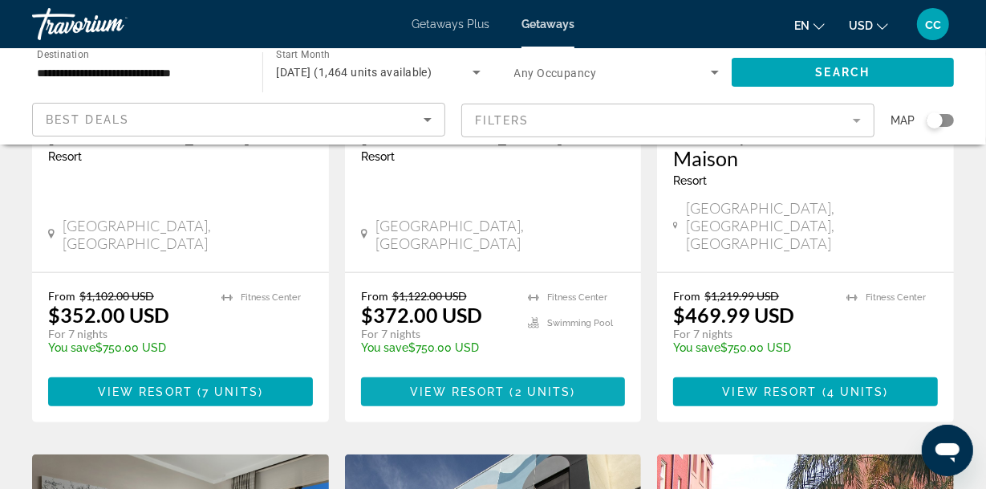
click at [477, 385] on span "View Resort" at bounding box center [457, 391] width 95 height 13
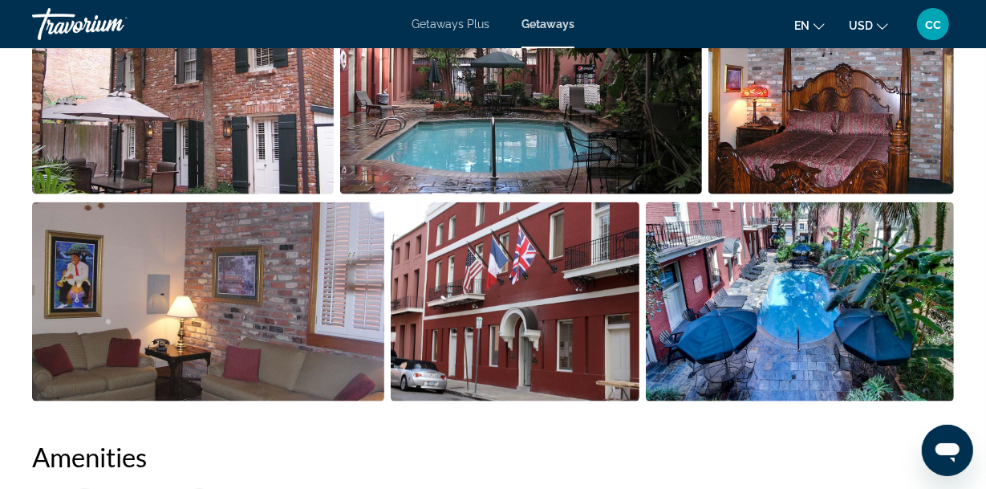
scroll to position [1426, 0]
